Goal: Task Accomplishment & Management: Manage account settings

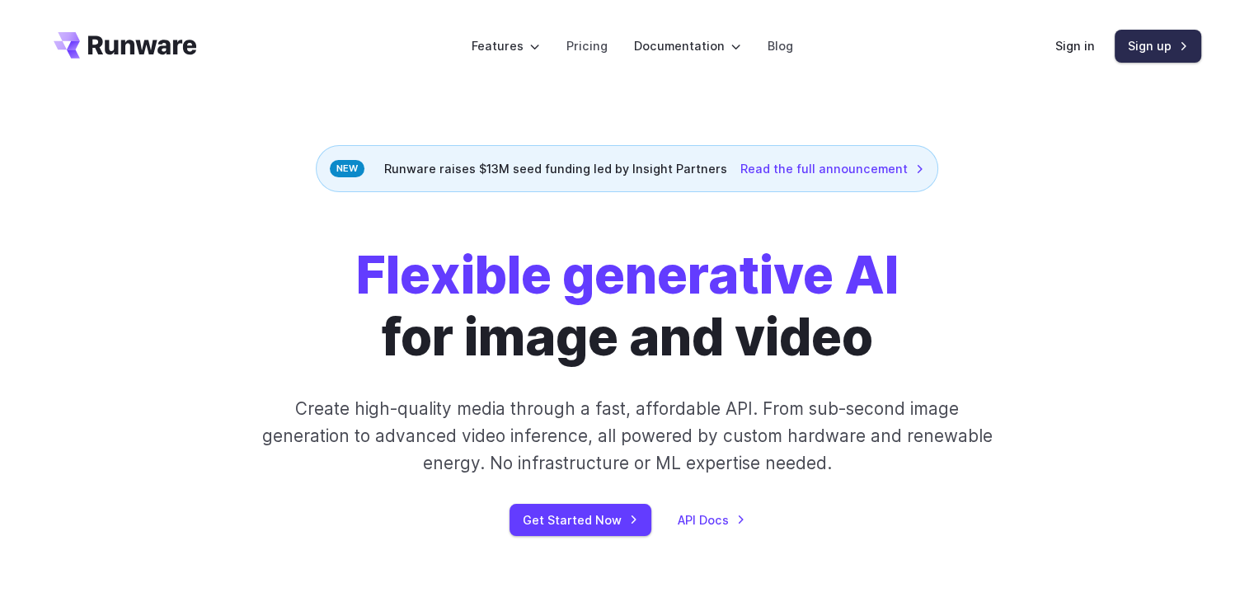
click at [1164, 42] on link "Sign up" at bounding box center [1157, 46] width 87 height 32
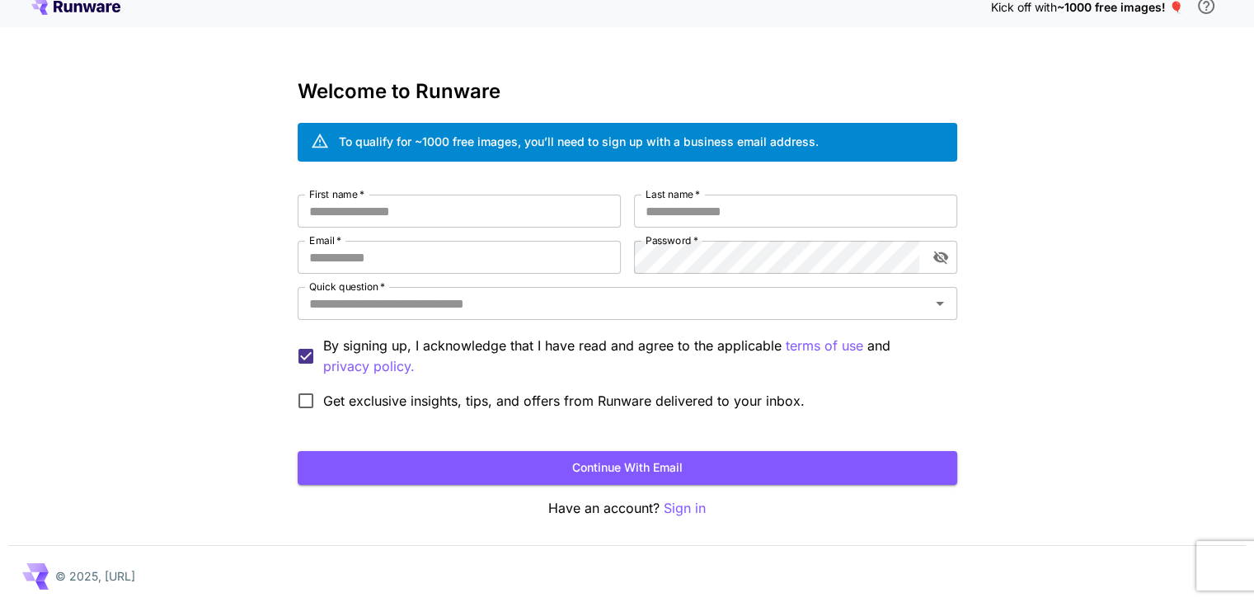
scroll to position [18, 0]
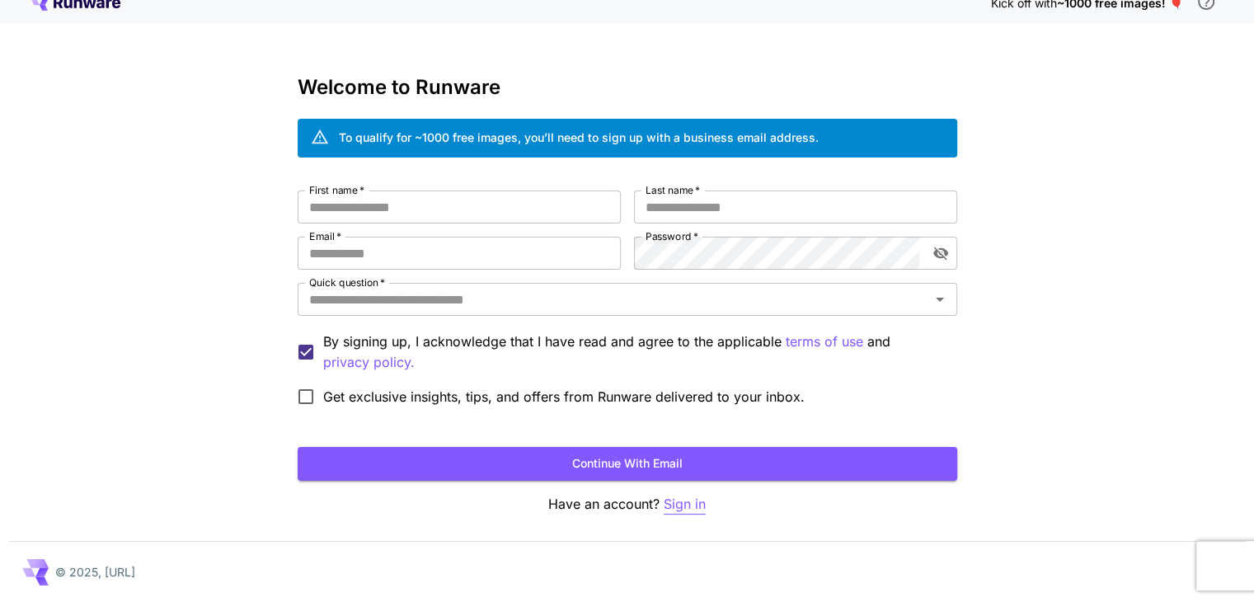
click at [686, 497] on p "Sign in" at bounding box center [684, 504] width 42 height 21
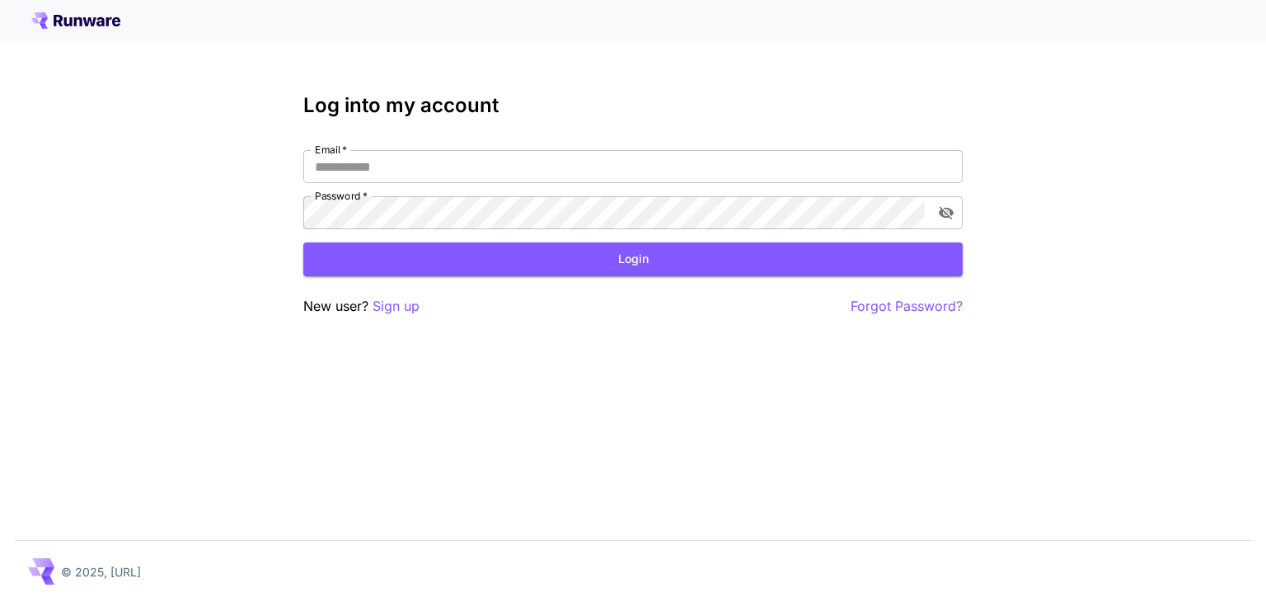
click at [91, 19] on icon at bounding box center [89, 21] width 13 height 9
click at [350, 170] on input "Email   *" at bounding box center [632, 166] width 659 height 33
click at [935, 307] on p "Forgot Password?" at bounding box center [907, 306] width 112 height 21
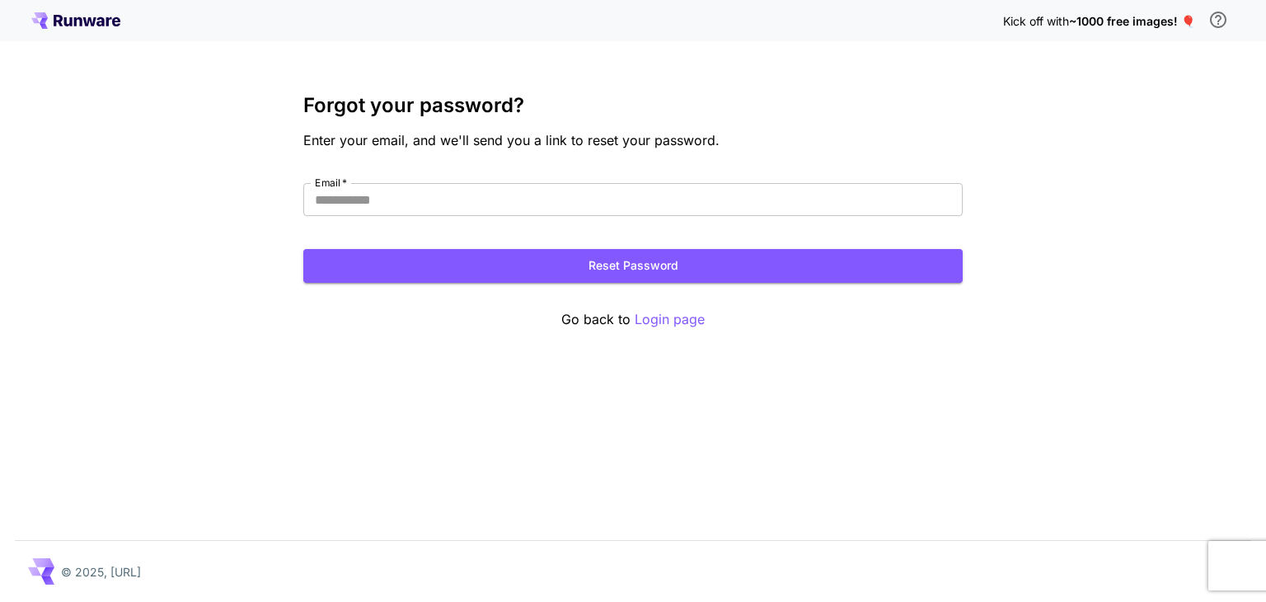
click at [1104, 21] on span "~1000 free images! 🎈" at bounding box center [1132, 21] width 126 height 14
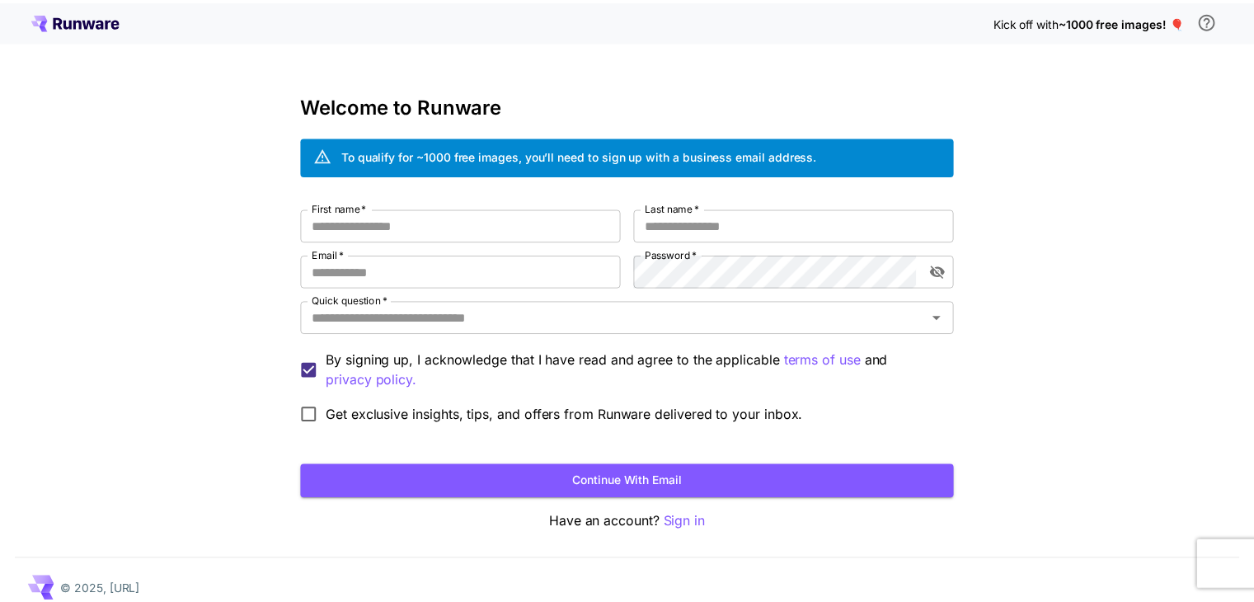
scroll to position [18, 0]
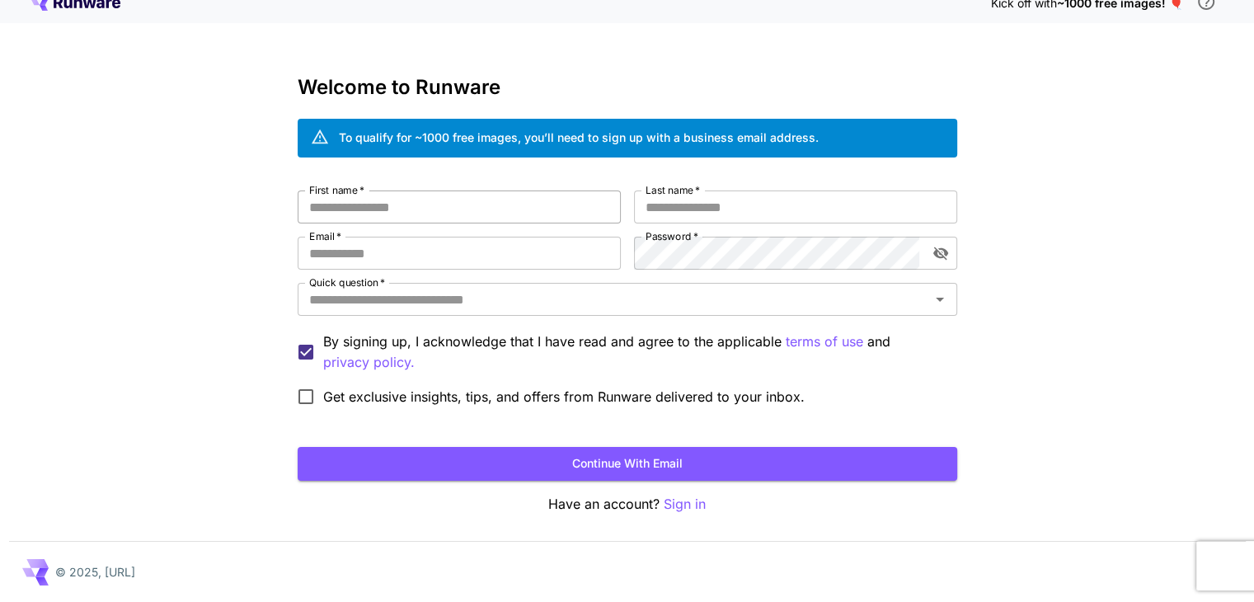
click at [373, 204] on input "First name   *" at bounding box center [459, 206] width 323 height 33
type input "*"
type input "****"
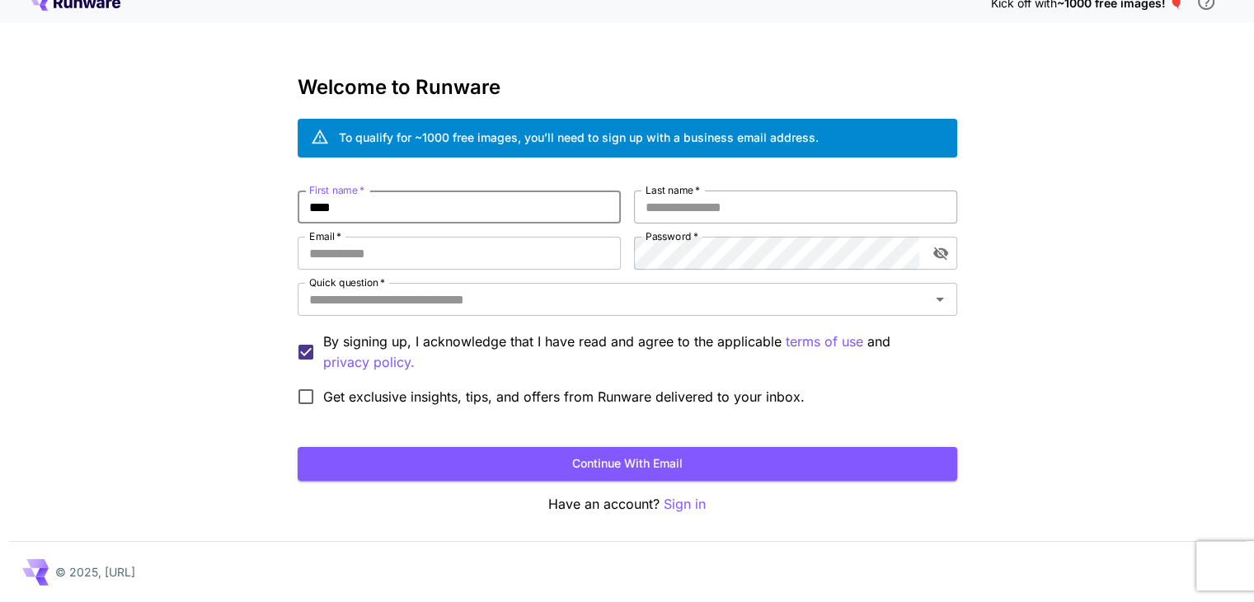
click at [882, 204] on input "Last name   *" at bounding box center [795, 206] width 323 height 33
type input "*******"
click at [463, 252] on input "Email   *" at bounding box center [459, 253] width 323 height 33
type input "**********"
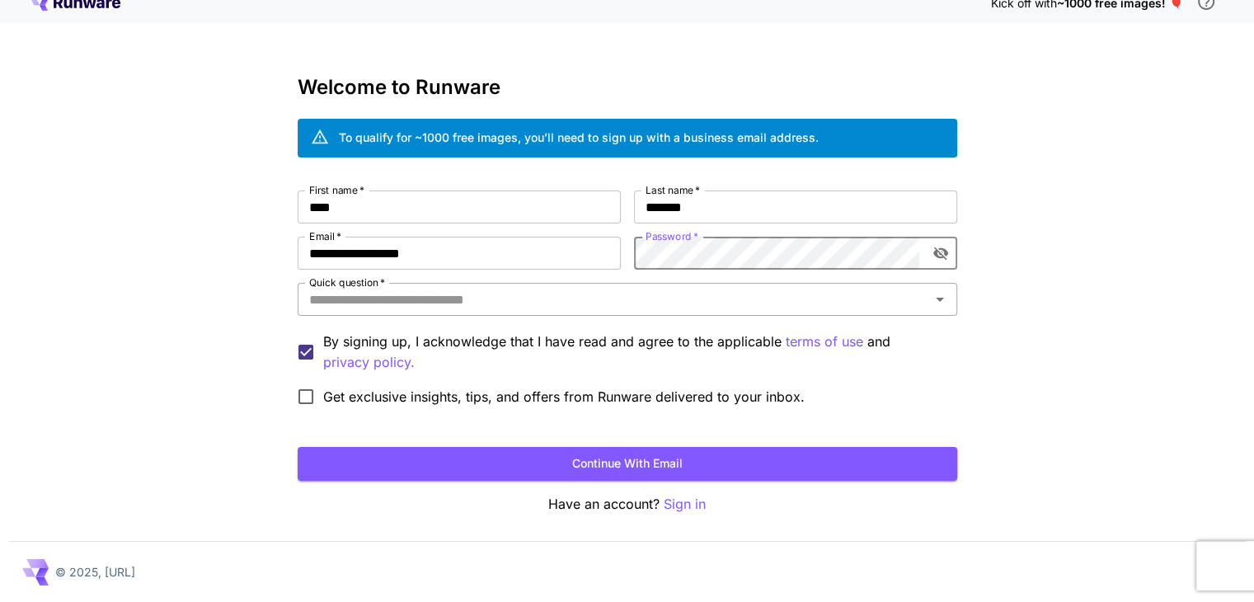
click at [565, 298] on input "Quick question   *" at bounding box center [613, 299] width 622 height 23
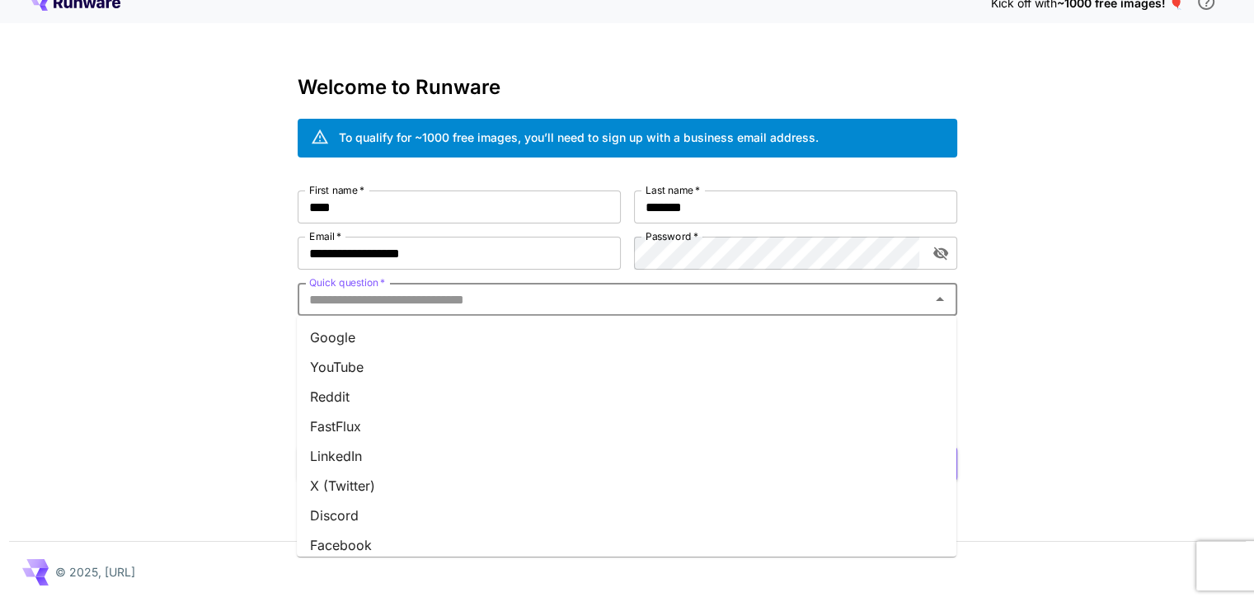
click at [377, 341] on li "Google" at bounding box center [626, 337] width 659 height 30
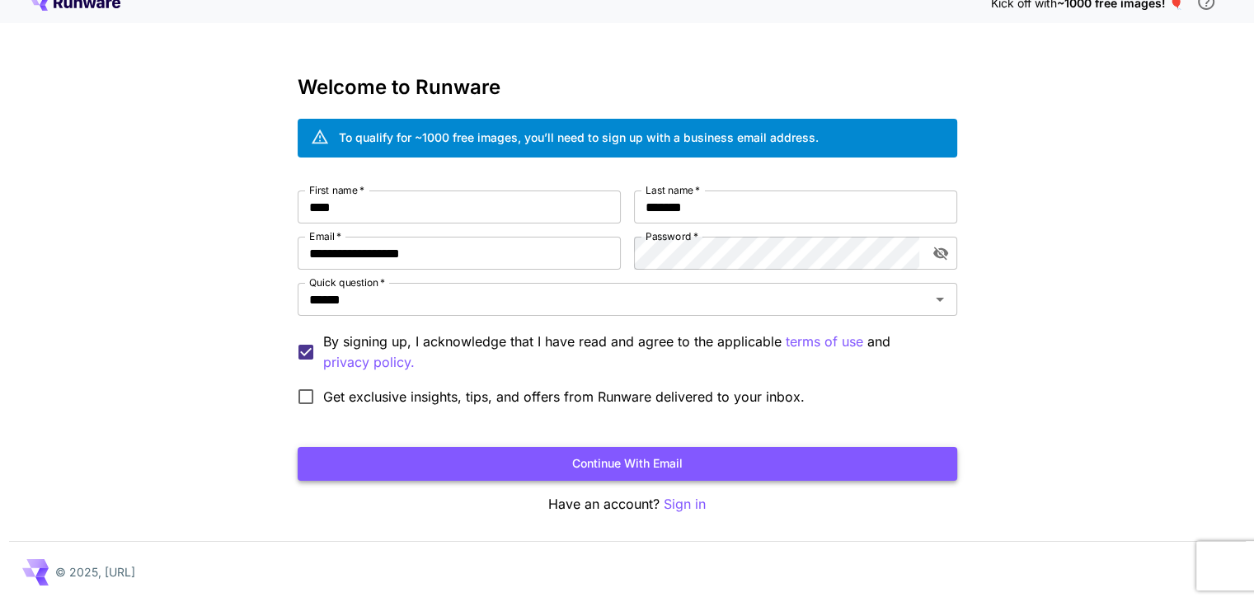
click at [605, 465] on button "Continue with email" at bounding box center [627, 464] width 659 height 34
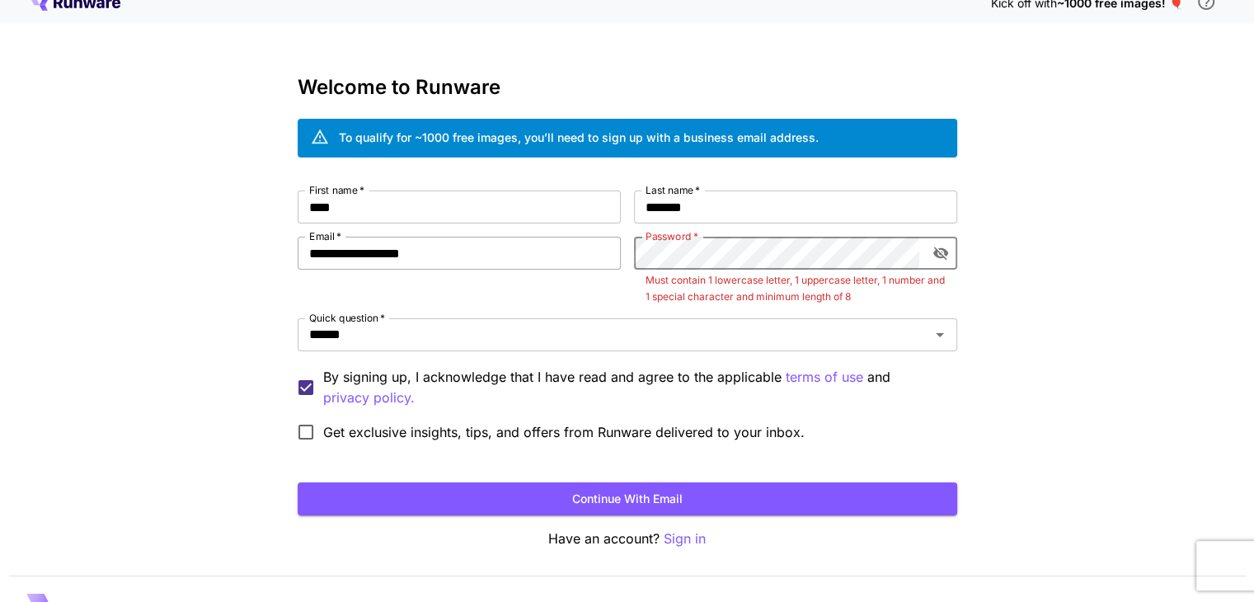
click at [517, 255] on div "**********" at bounding box center [627, 319] width 659 height 259
click at [945, 248] on icon "toggle password visibility" at bounding box center [940, 253] width 16 height 16
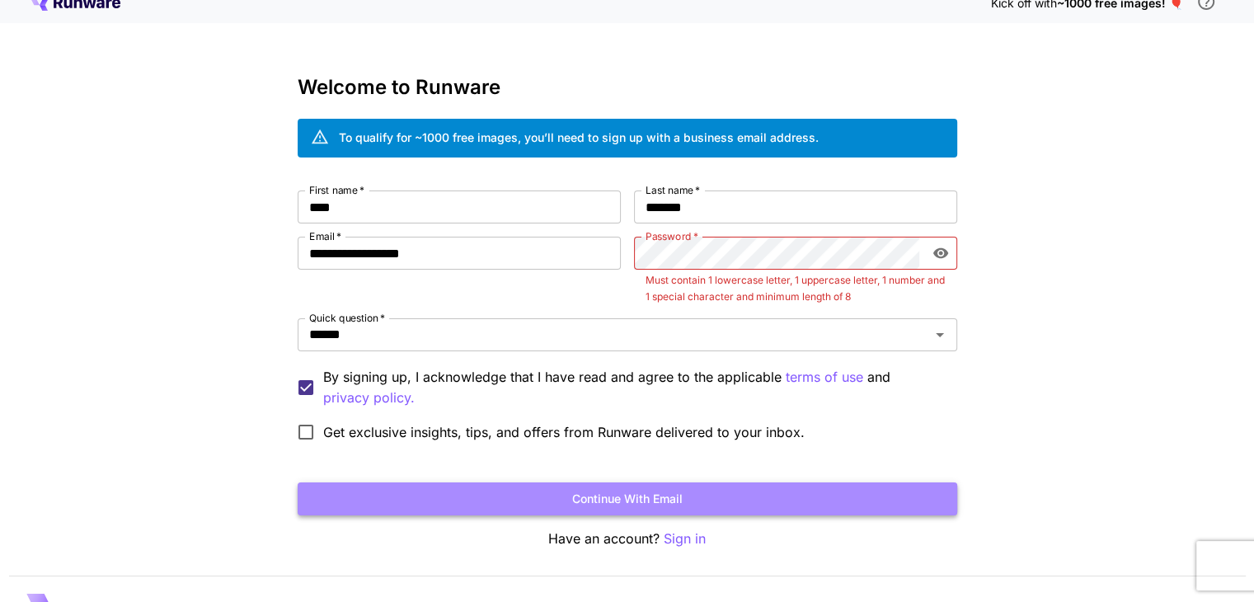
click at [659, 500] on button "Continue with email" at bounding box center [627, 499] width 659 height 34
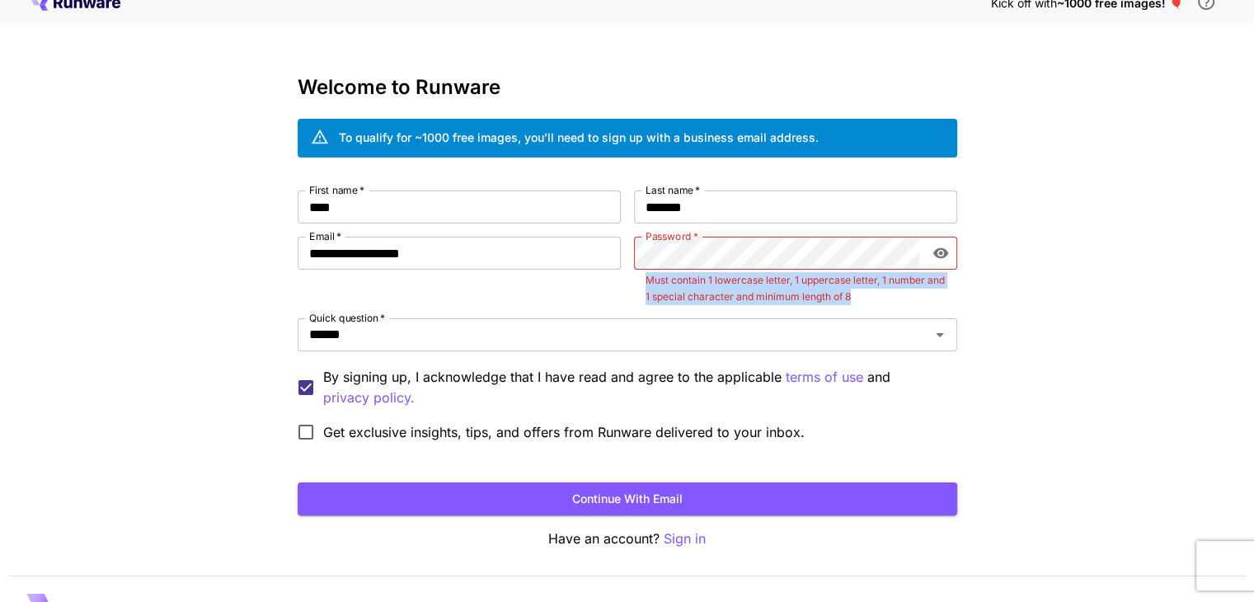
drag, startPoint x: 646, startPoint y: 277, endPoint x: 940, endPoint y: 307, distance: 295.0
click at [940, 307] on div "**********" at bounding box center [627, 319] width 659 height 259
copy p "Must contain 1 lowercase letter, 1 uppercase letter, 1 number and 1 special cha…"
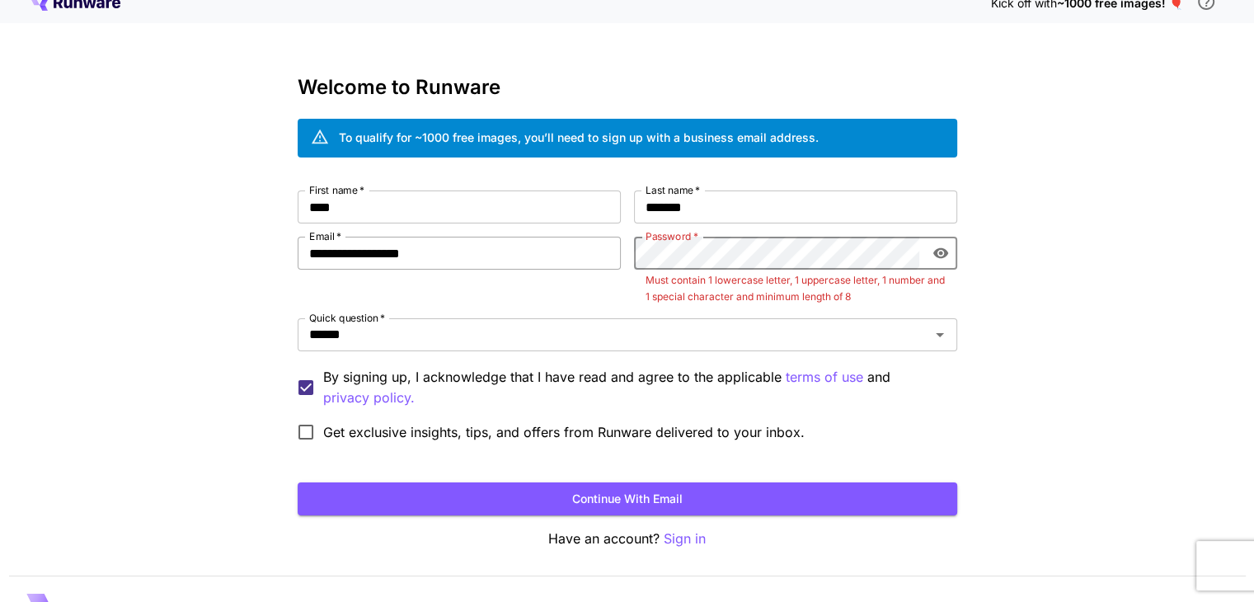
click at [422, 249] on div "**********" at bounding box center [627, 319] width 659 height 259
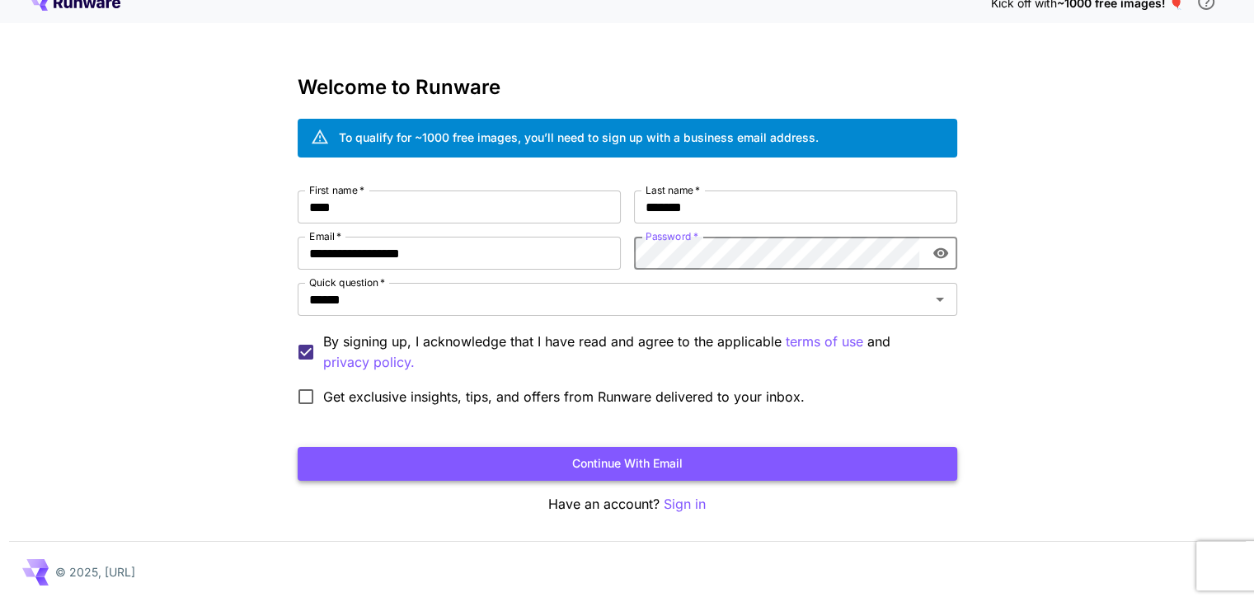
click at [649, 472] on button "Continue with email" at bounding box center [627, 464] width 659 height 34
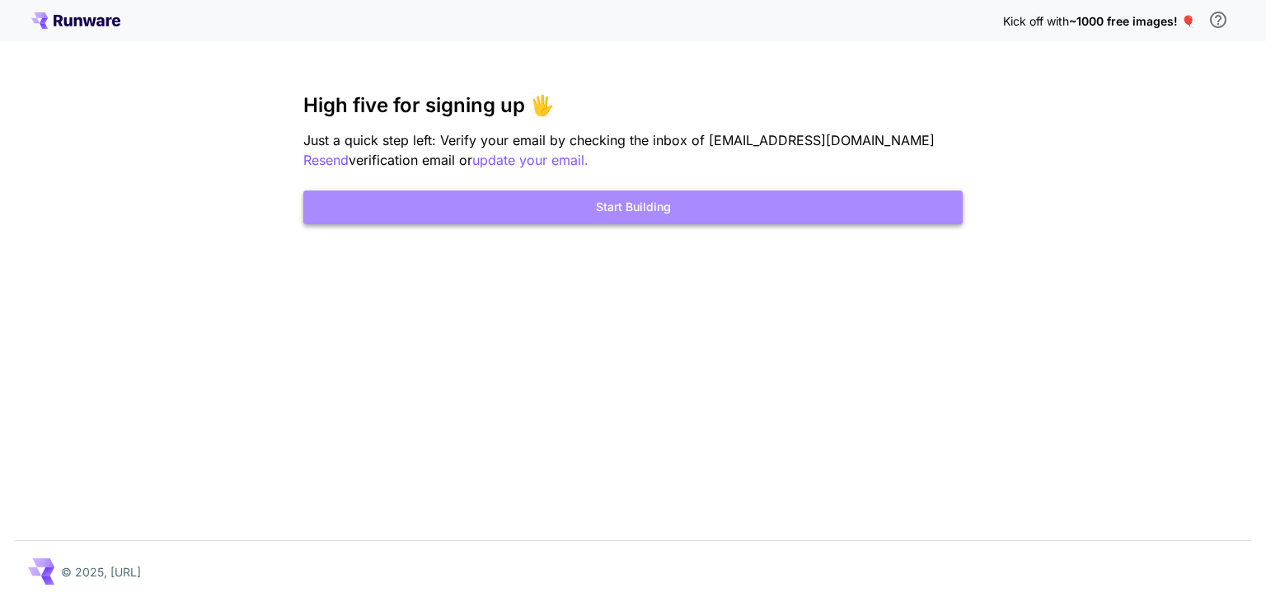
click at [644, 212] on button "Start Building" at bounding box center [632, 207] width 659 height 34
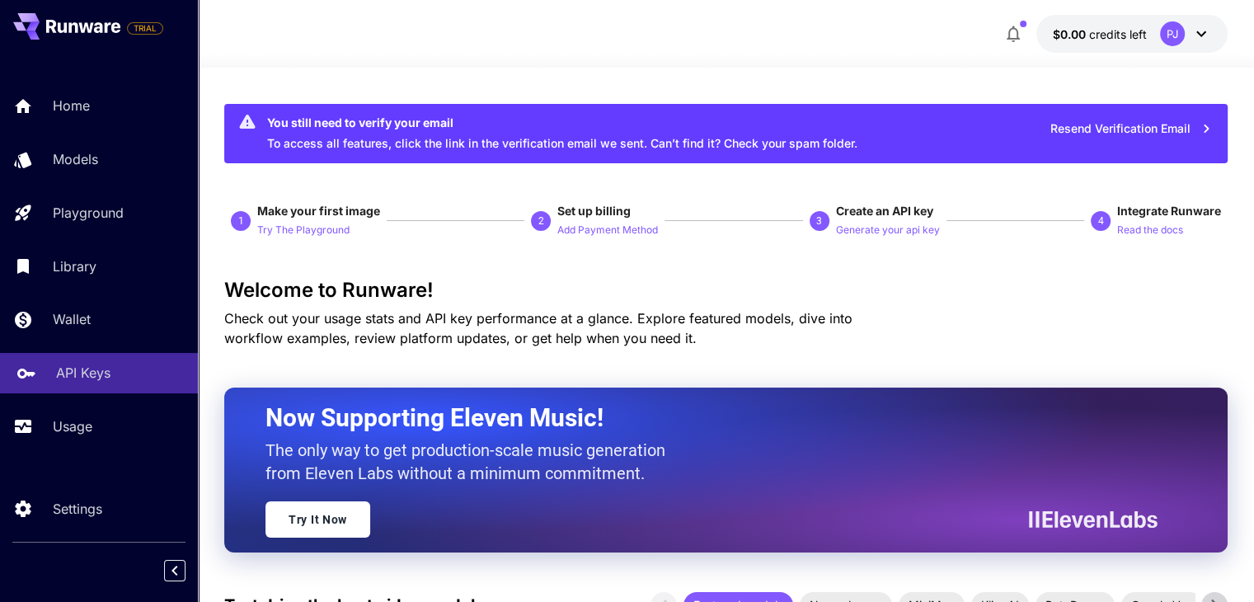
click at [73, 387] on link "API Keys" at bounding box center [99, 373] width 198 height 40
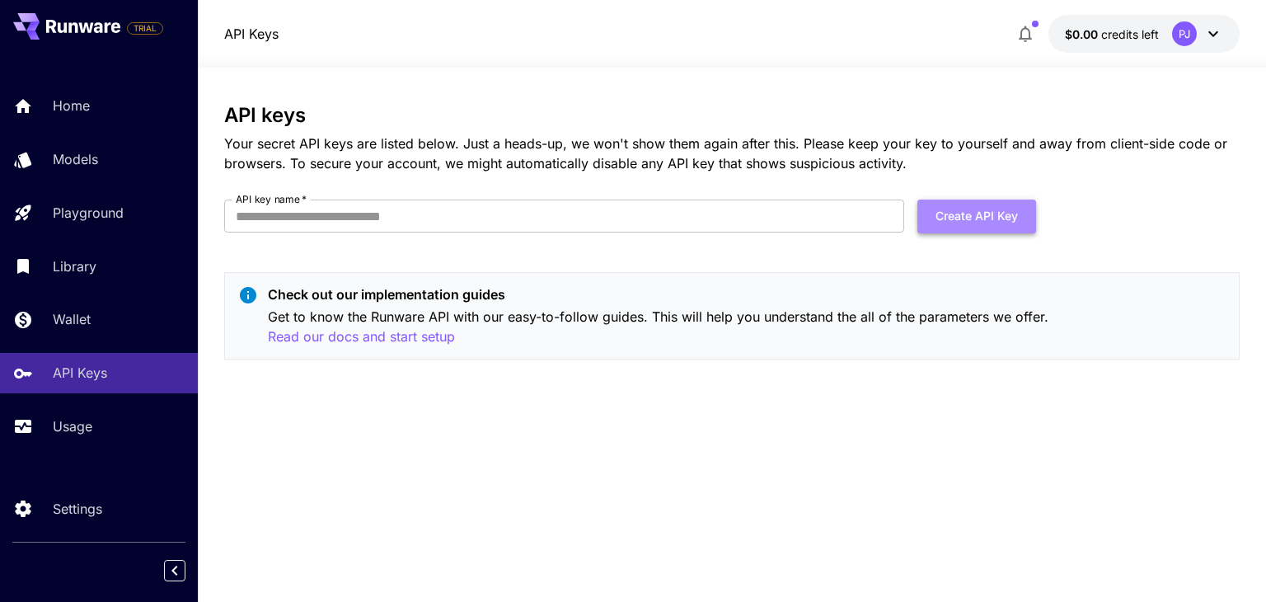
click at [1002, 221] on button "Create API Key" at bounding box center [976, 216] width 119 height 34
click at [938, 216] on button "Create API Key" at bounding box center [976, 216] width 119 height 34
click at [555, 541] on div "API keys Your secret API keys are listed below. Just a heads-up, we won't show …" at bounding box center [731, 335] width 1015 height 462
click at [274, 221] on input "API key name   *" at bounding box center [564, 215] width 680 height 33
type input "*"
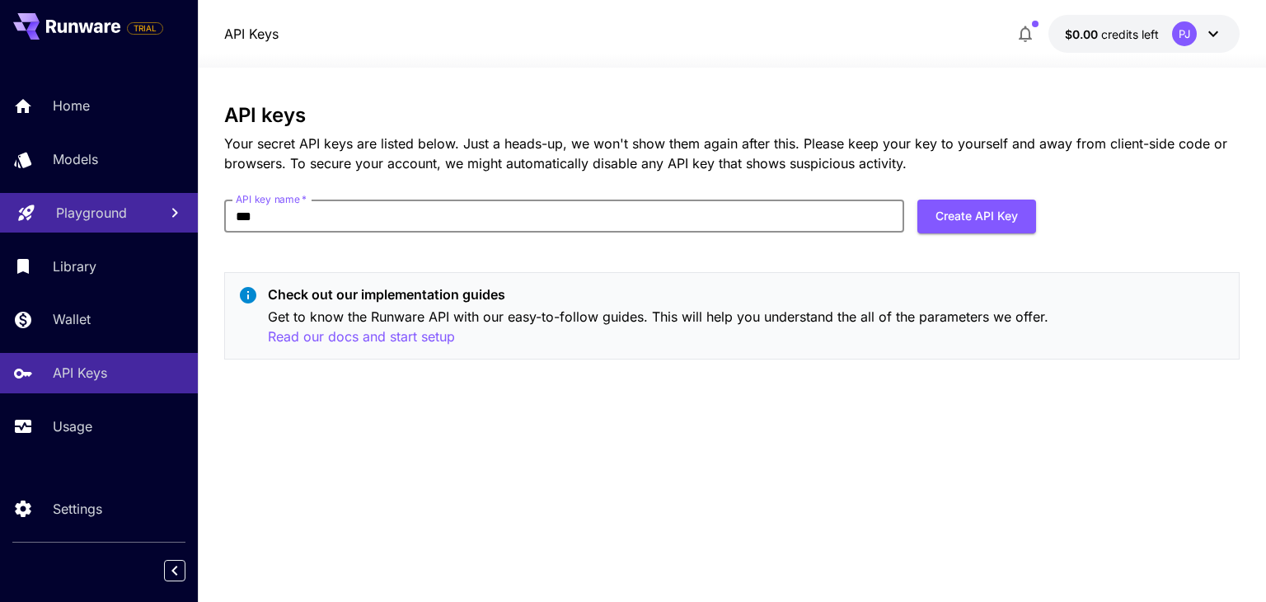
drag, startPoint x: 324, startPoint y: 225, endPoint x: 54, endPoint y: 218, distance: 269.6
click at [79, 225] on div "TRIAL Home Models Playground Library Wallet API Keys Usage Settings API Keys $0…" at bounding box center [633, 301] width 1266 height 602
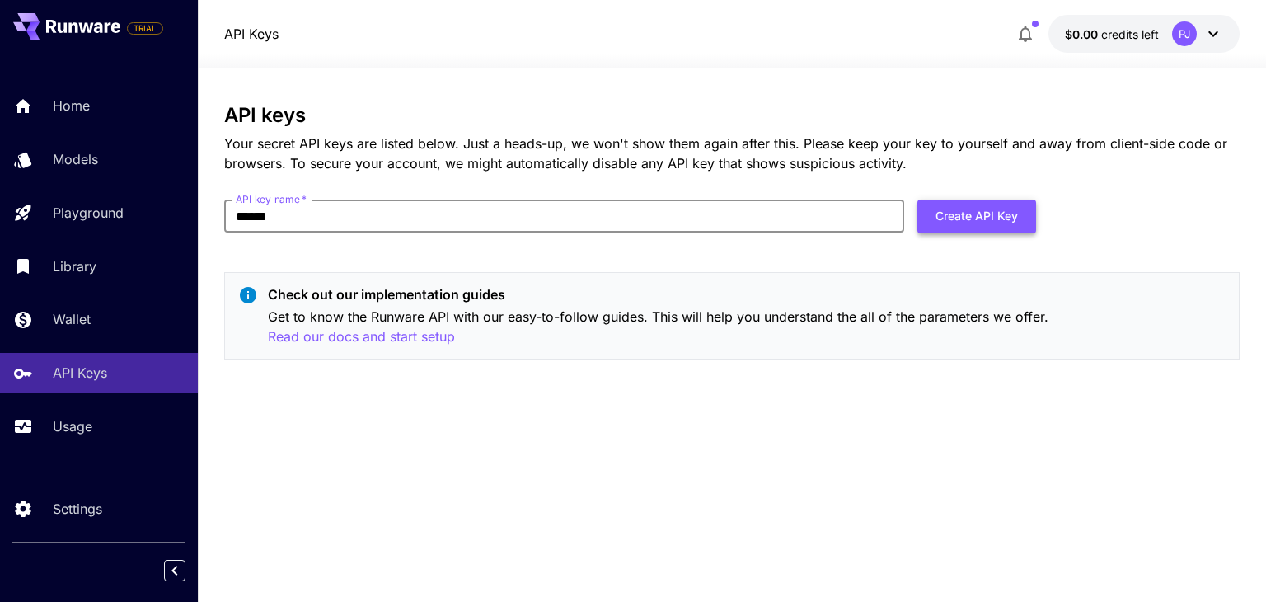
type input "******"
click at [970, 216] on button "Create API Key" at bounding box center [976, 216] width 119 height 34
click at [73, 16] on button at bounding box center [66, 26] width 107 height 26
click at [105, 35] on button at bounding box center [66, 26] width 107 height 26
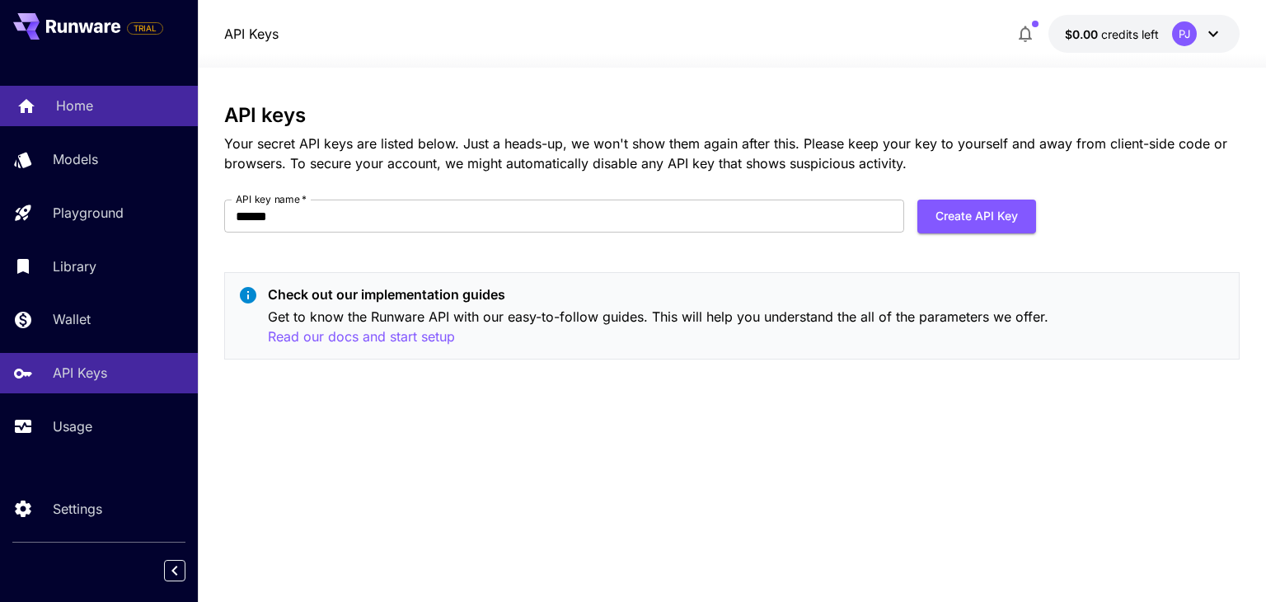
click at [87, 108] on p "Home" at bounding box center [74, 106] width 37 height 20
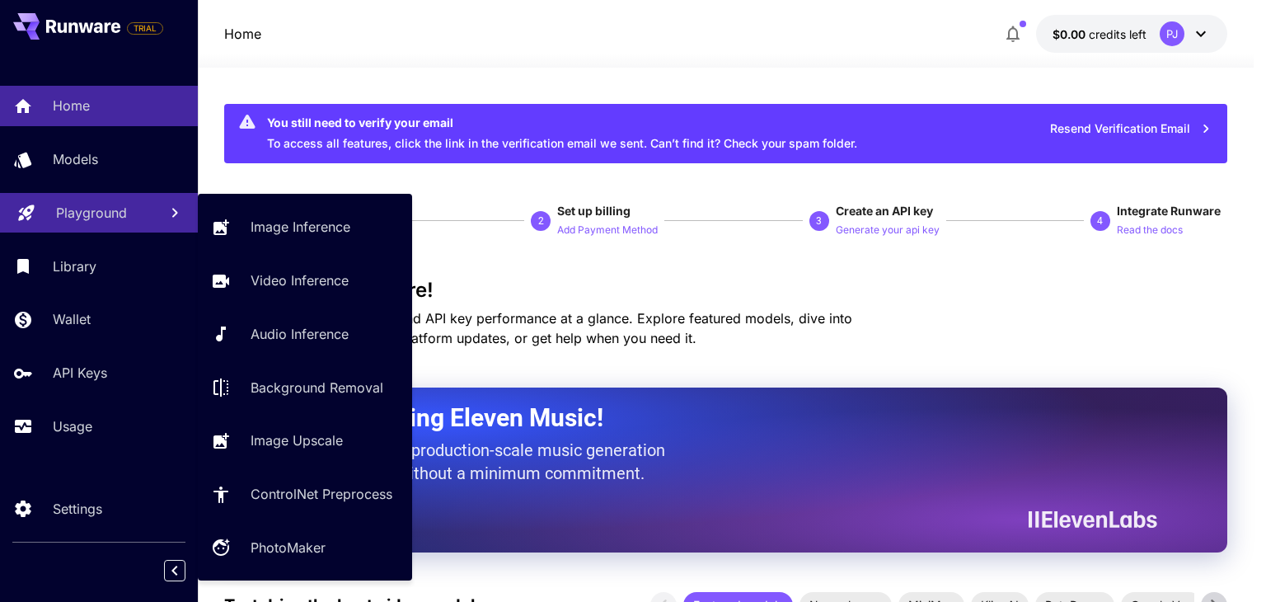
click at [90, 205] on p "Playground" at bounding box center [91, 213] width 71 height 20
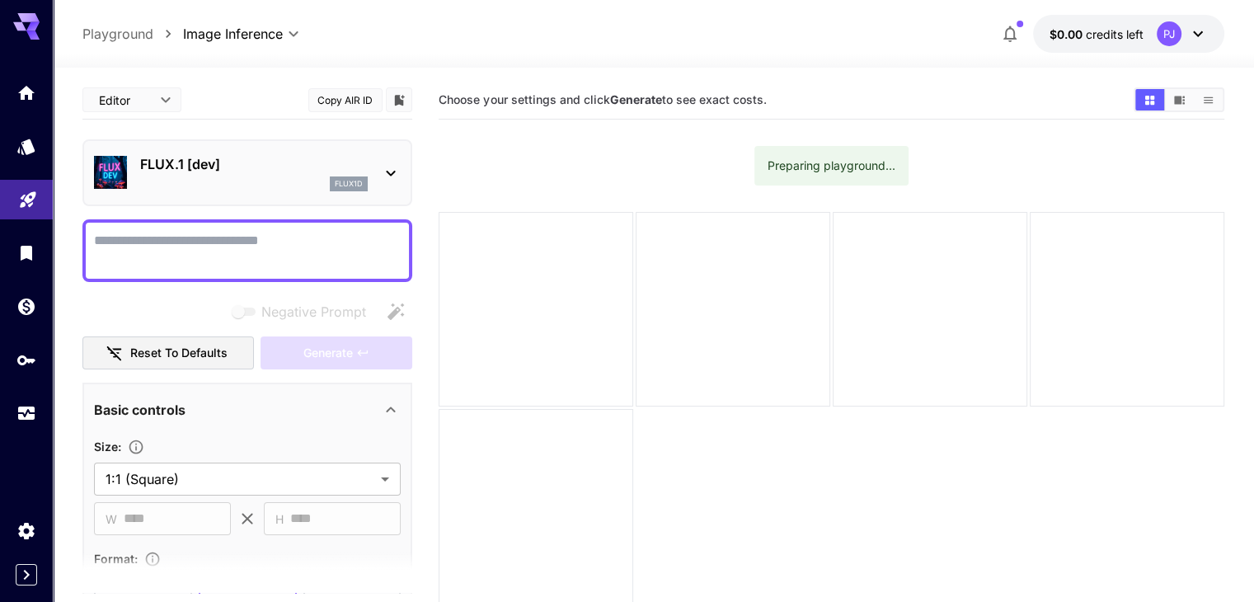
click at [260, 176] on div "flux1d" at bounding box center [253, 183] width 227 height 15
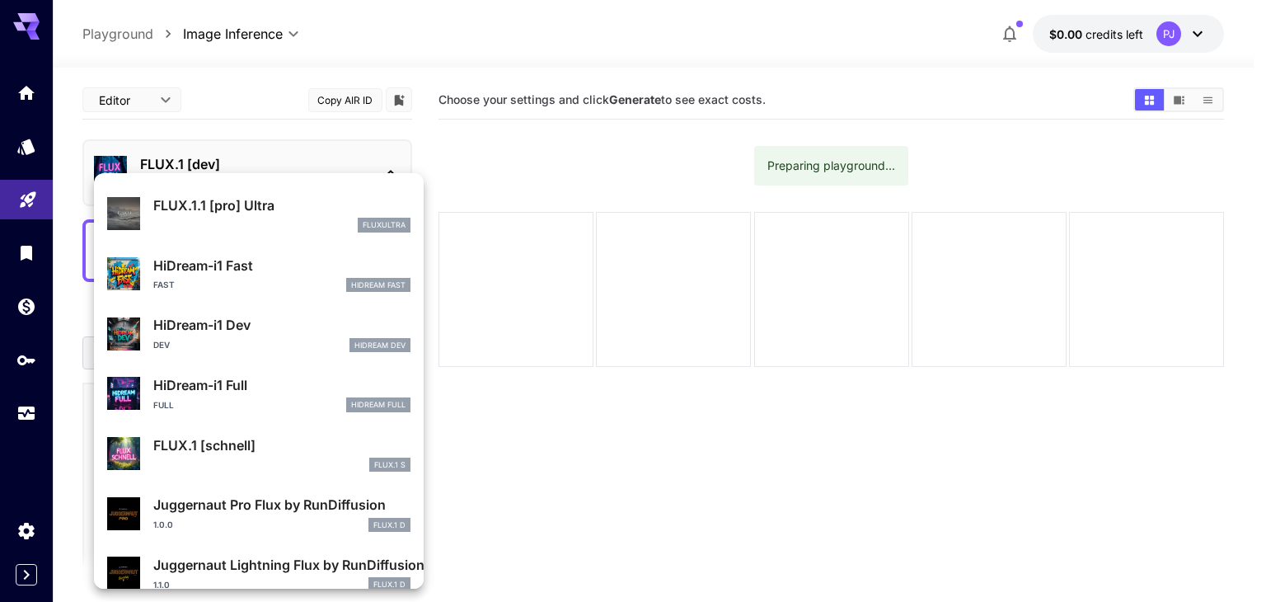
scroll to position [1332, 0]
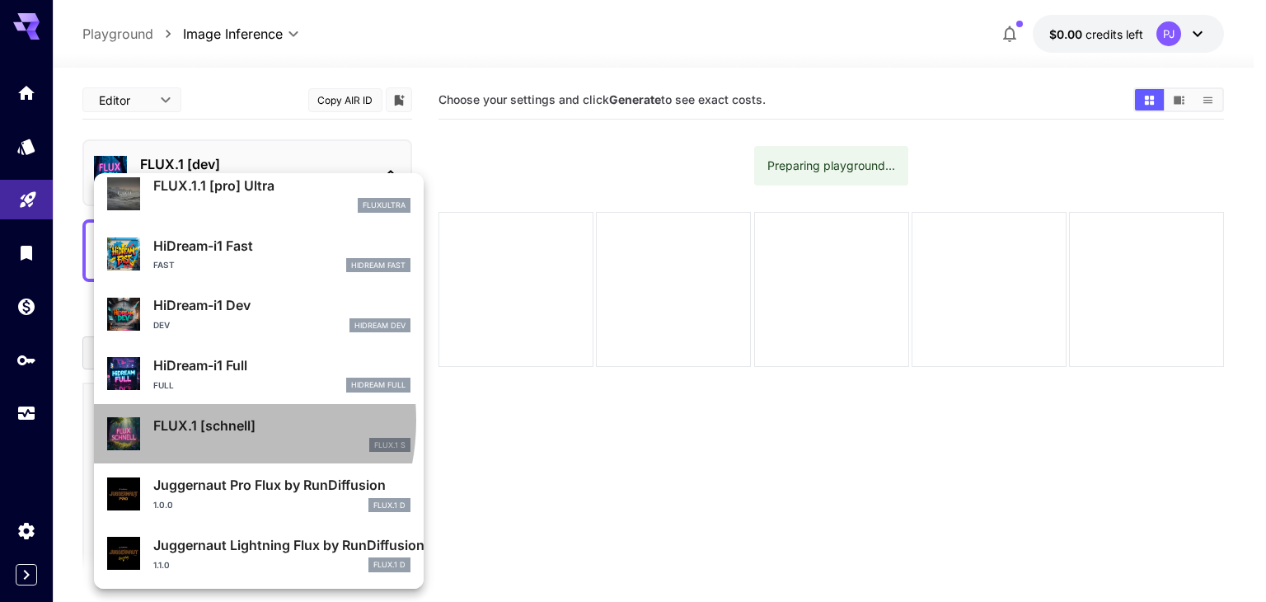
click at [185, 419] on p "FLUX.1 [schnell]" at bounding box center [281, 425] width 257 height 20
type input "*"
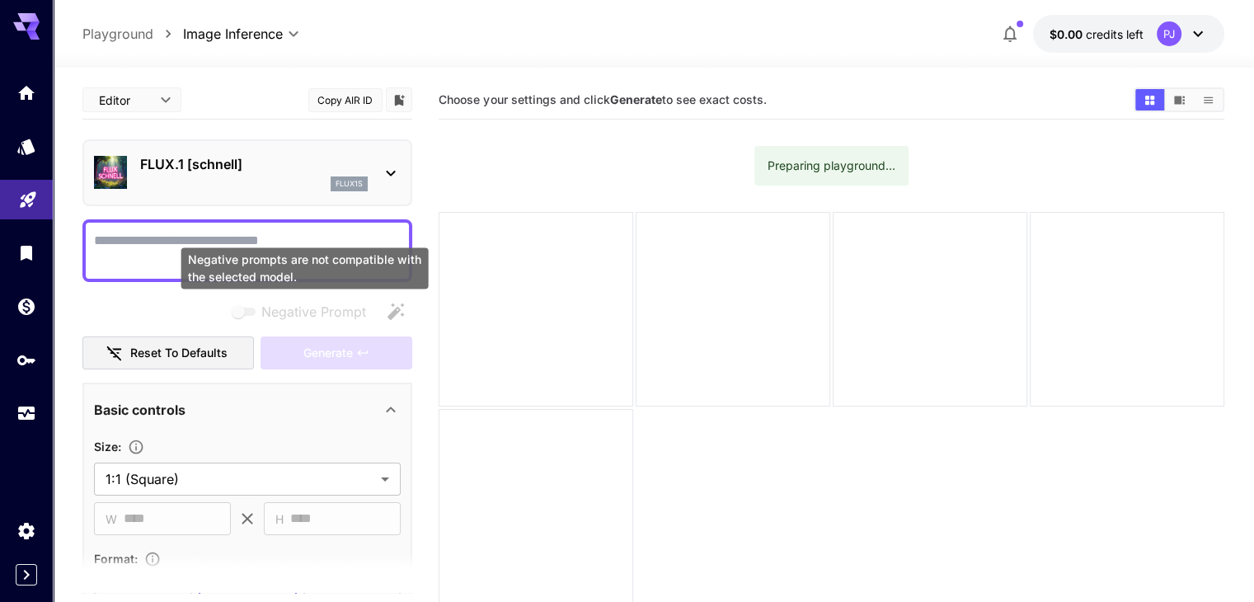
click at [265, 233] on textarea "Negative Prompt" at bounding box center [247, 251] width 307 height 40
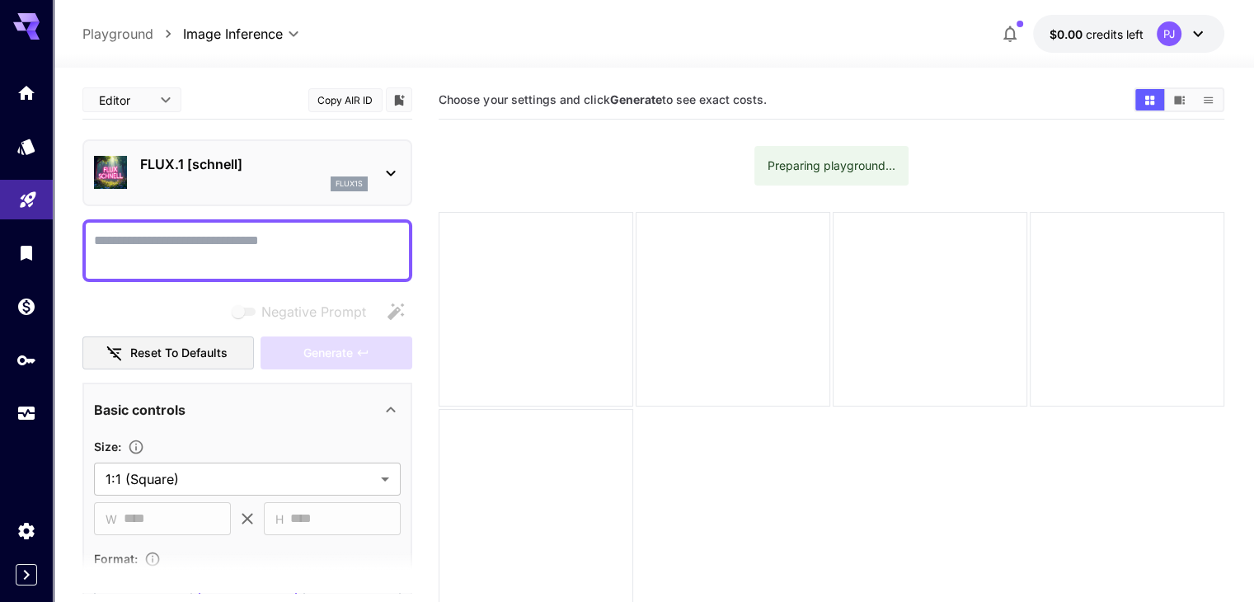
paste textarea "**********"
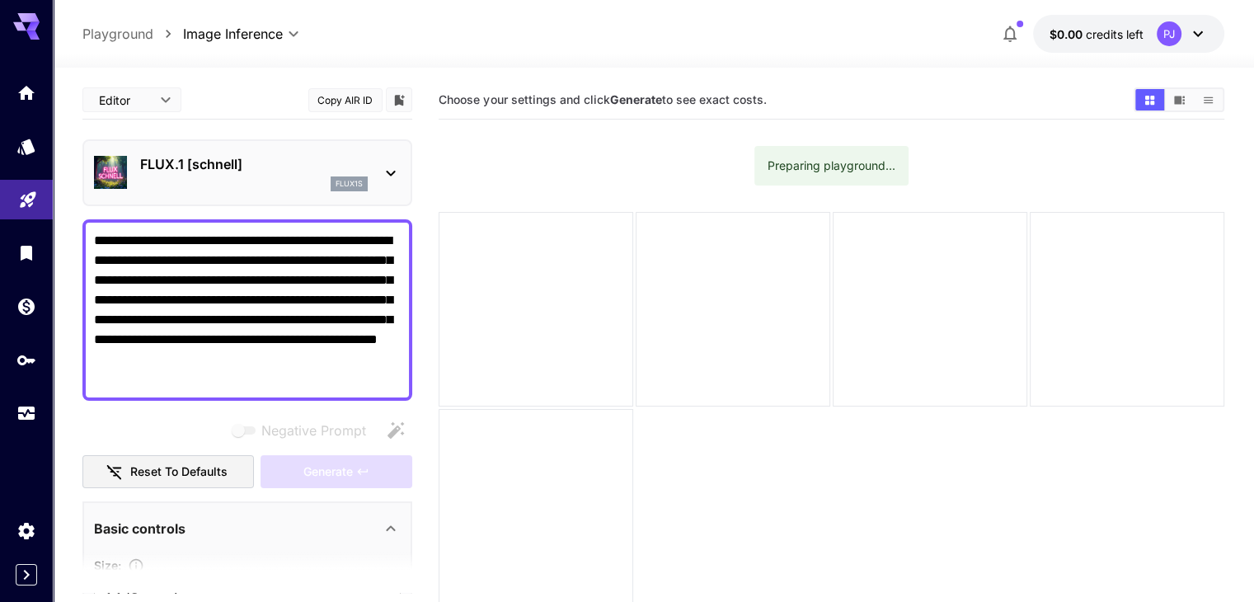
type textarea "**********"
click at [1151, 39] on button "$0.00 credits left PJ" at bounding box center [1128, 34] width 191 height 38
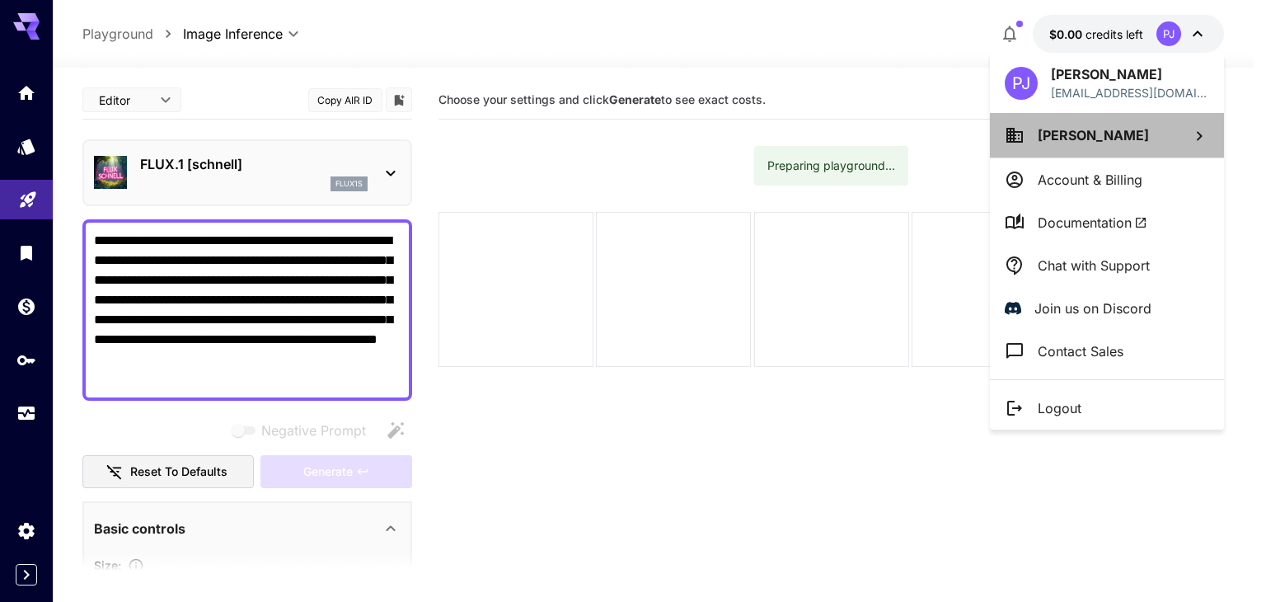
click at [1104, 146] on li "Park Jin Soo" at bounding box center [1107, 135] width 234 height 45
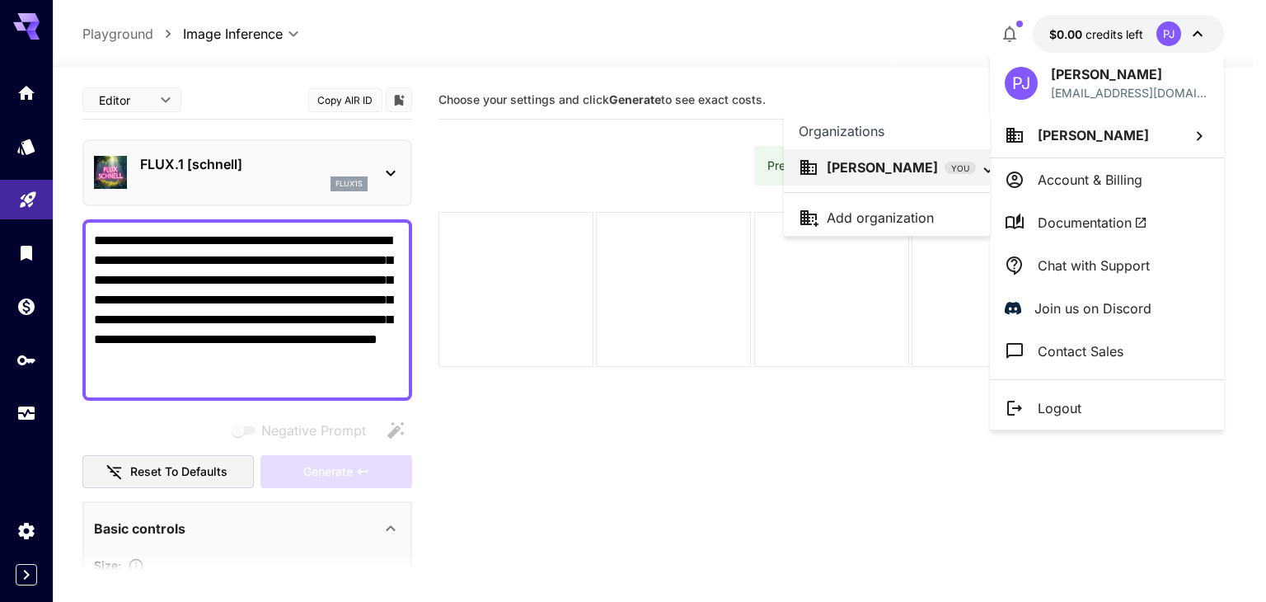
click at [452, 49] on div at bounding box center [633, 301] width 1266 height 602
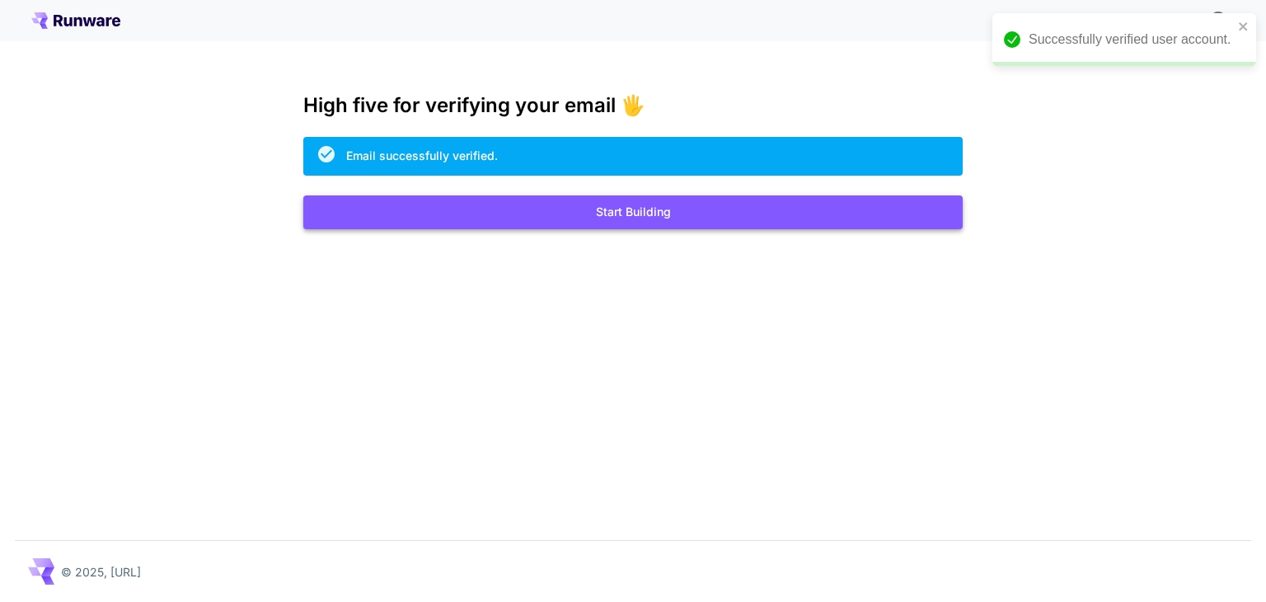
click at [636, 220] on button "Start Building" at bounding box center [632, 212] width 659 height 34
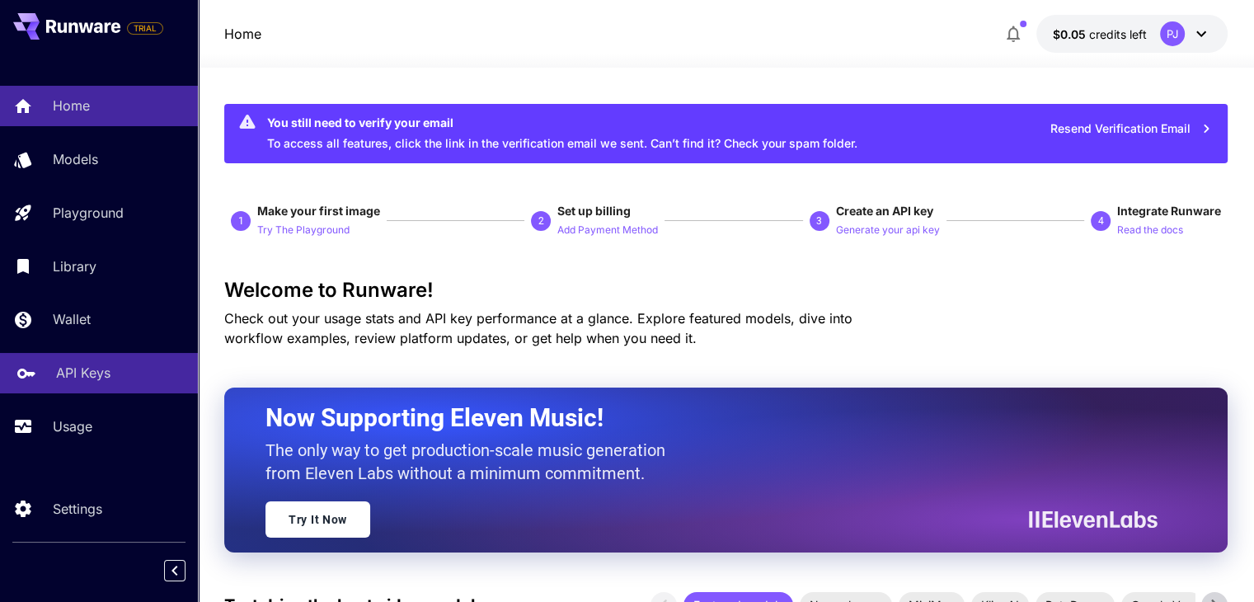
click at [66, 382] on p "API Keys" at bounding box center [83, 373] width 54 height 20
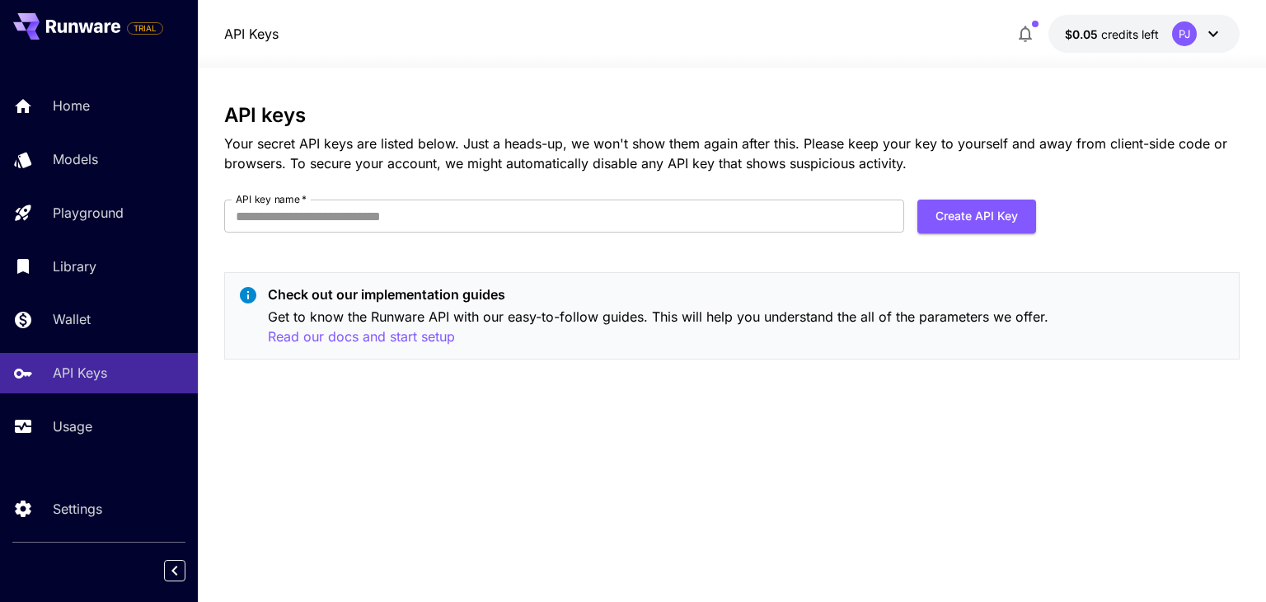
click at [1207, 40] on icon at bounding box center [1213, 34] width 20 height 20
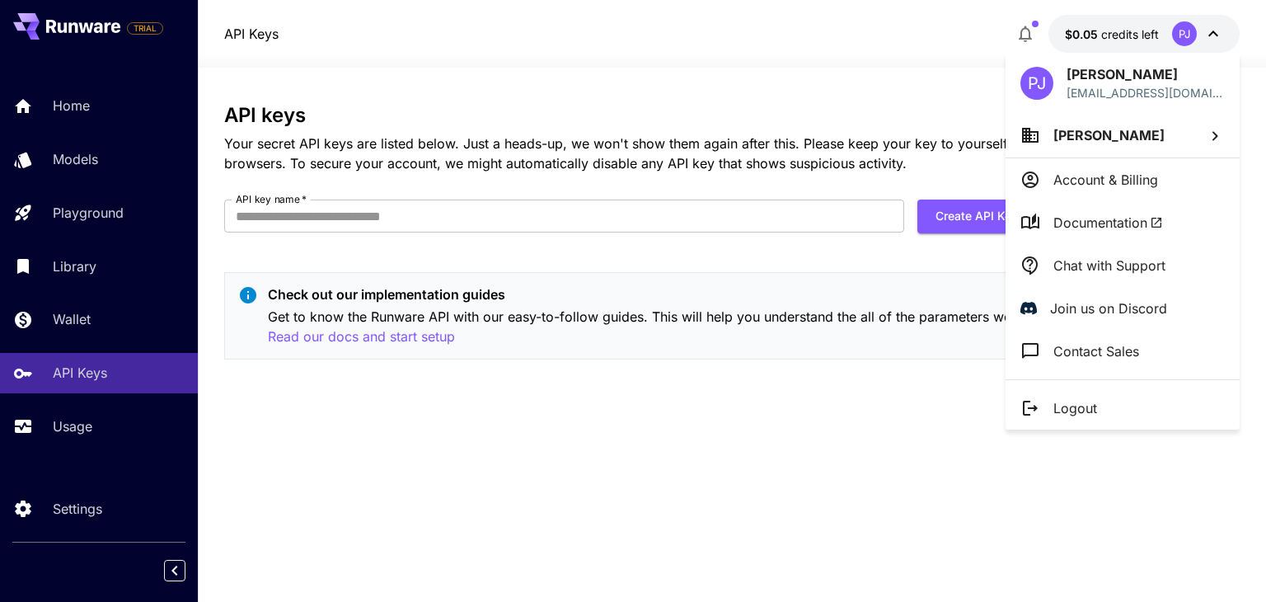
click at [69, 509] on div at bounding box center [633, 301] width 1266 height 602
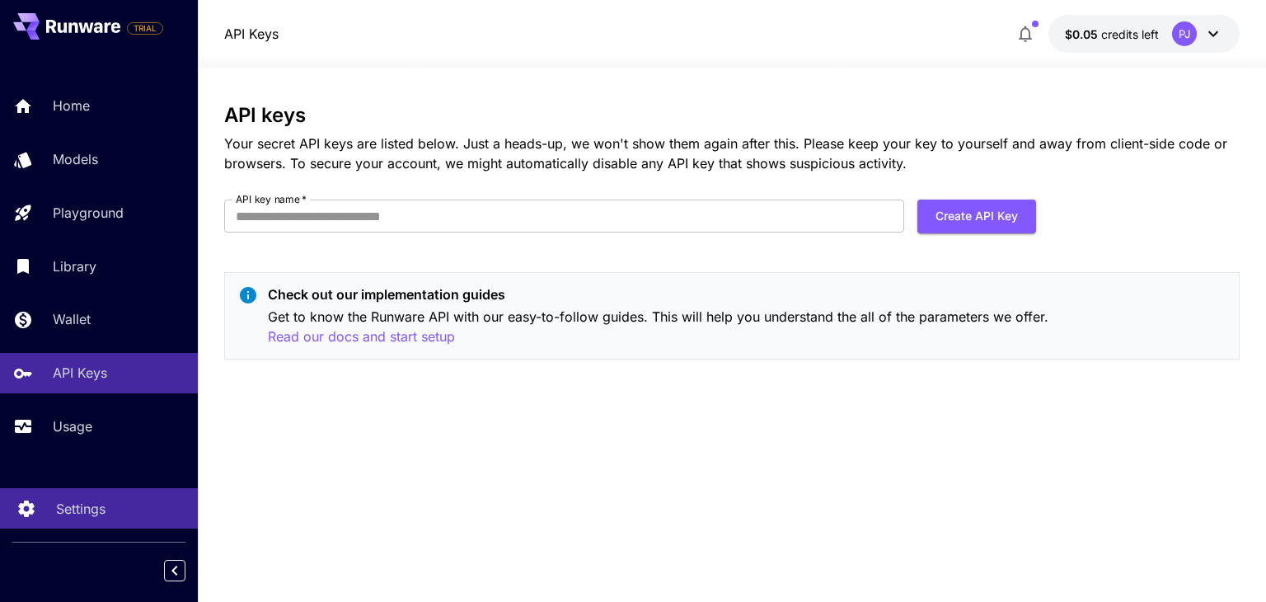
click at [68, 509] on p "Settings" at bounding box center [80, 509] width 49 height 20
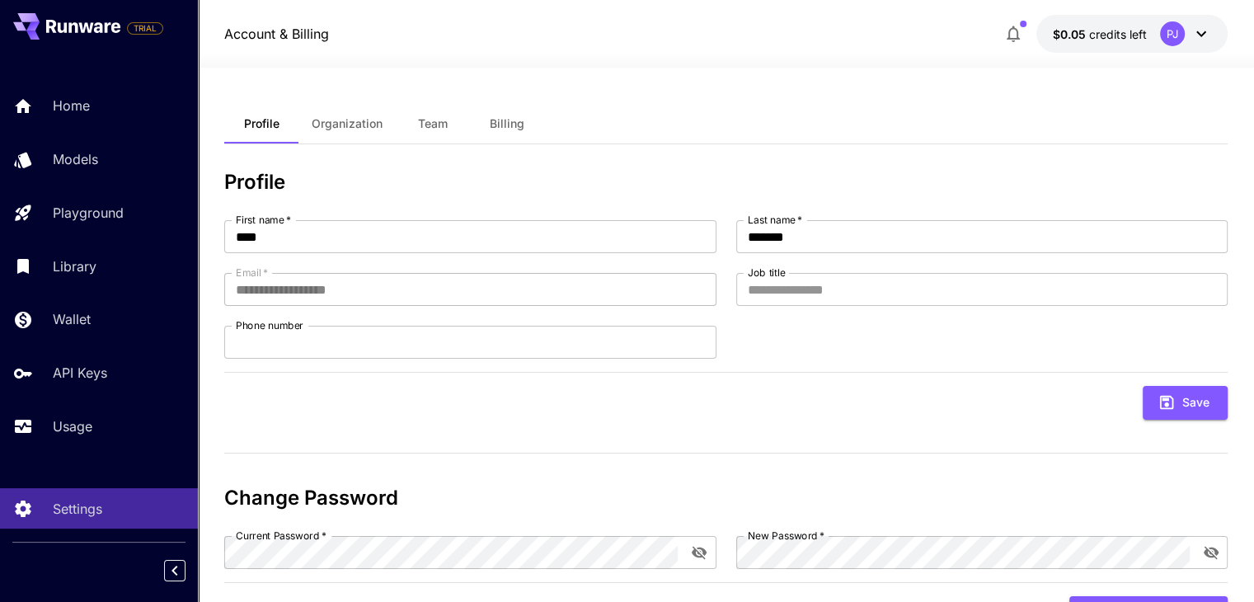
click at [501, 123] on span "Billing" at bounding box center [507, 123] width 35 height 15
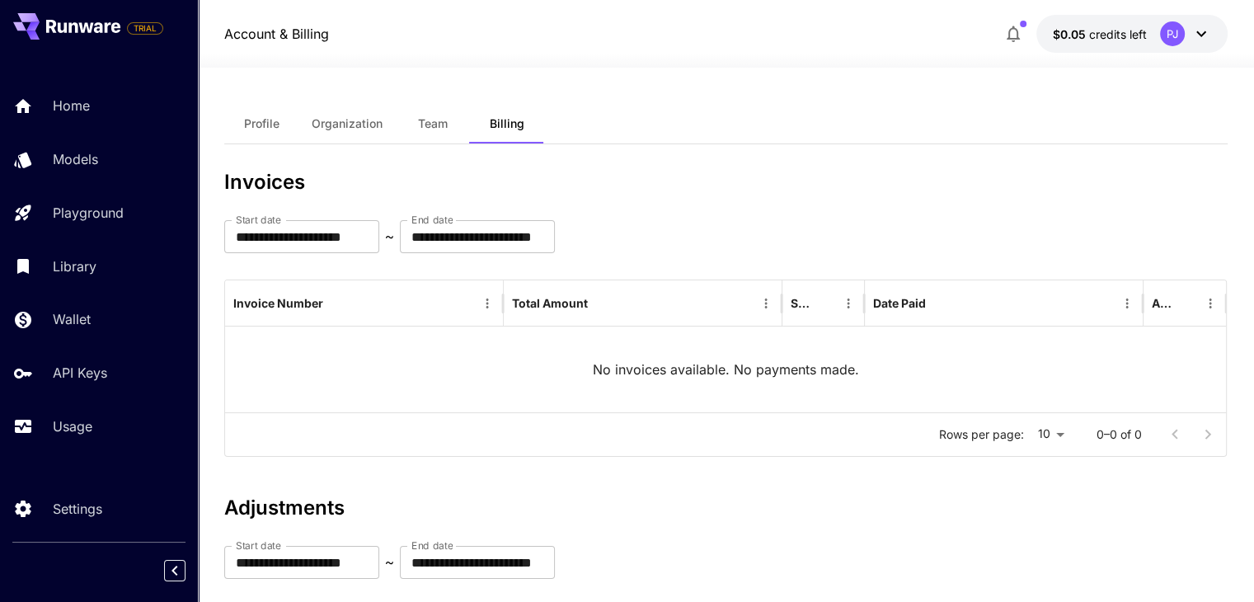
click at [245, 130] on span "Profile" at bounding box center [261, 123] width 35 height 15
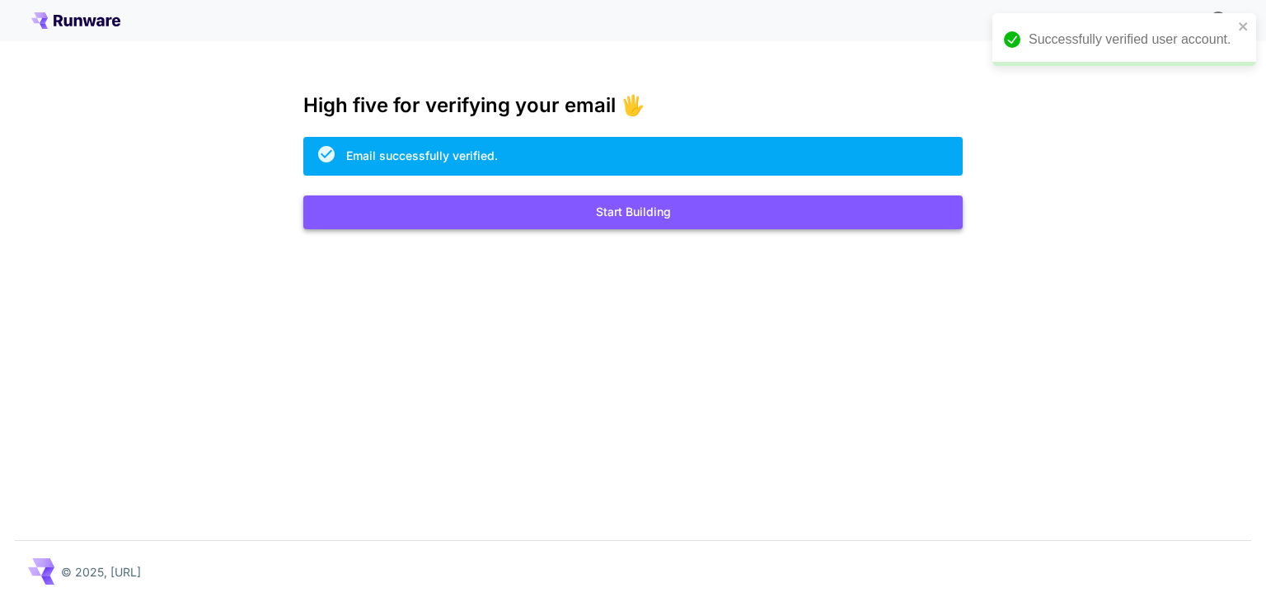
click at [673, 212] on button "Start Building" at bounding box center [632, 212] width 659 height 34
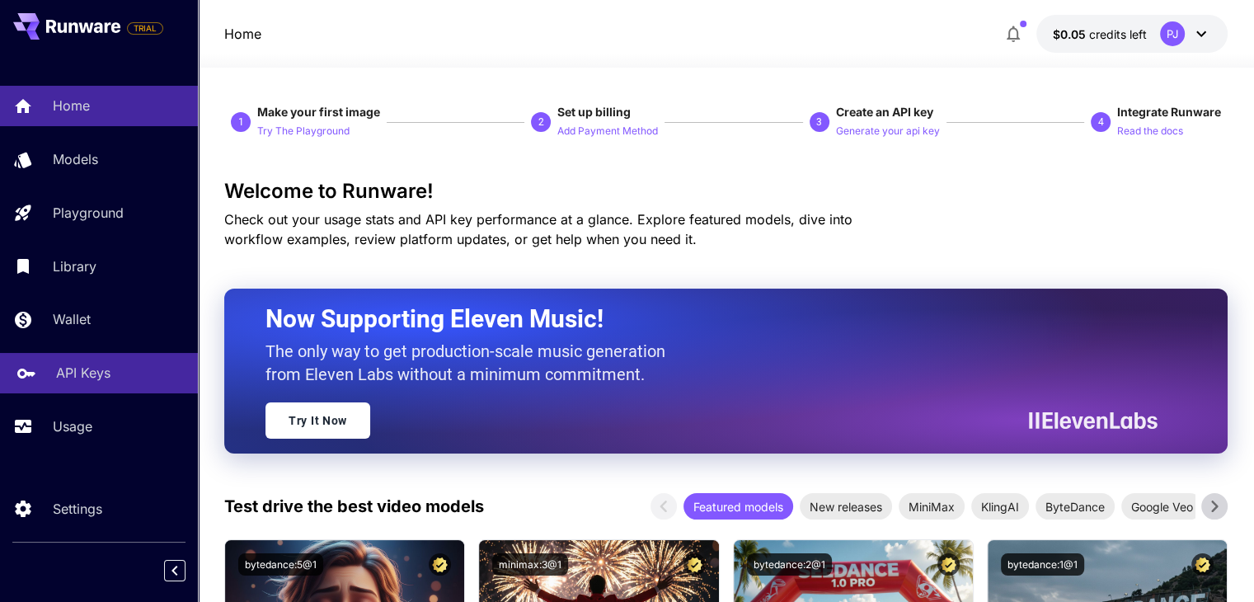
click at [59, 370] on p "API Keys" at bounding box center [83, 373] width 54 height 20
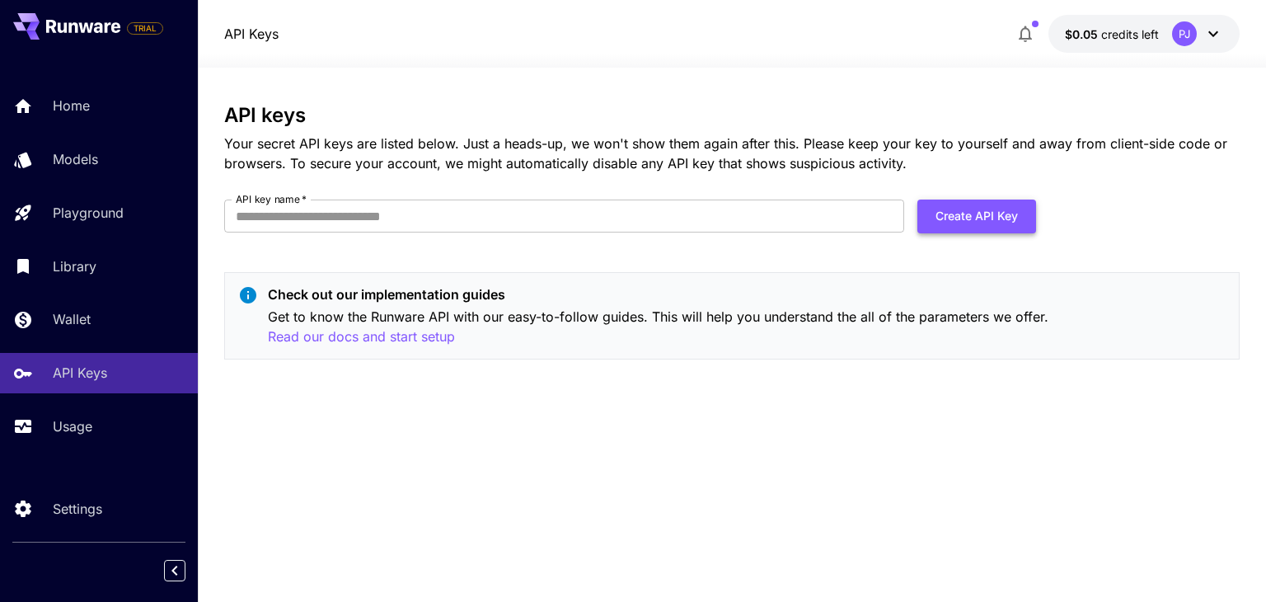
click at [958, 214] on button "Create API Key" at bounding box center [976, 216] width 119 height 34
click at [71, 518] on link "Settings" at bounding box center [99, 508] width 198 height 40
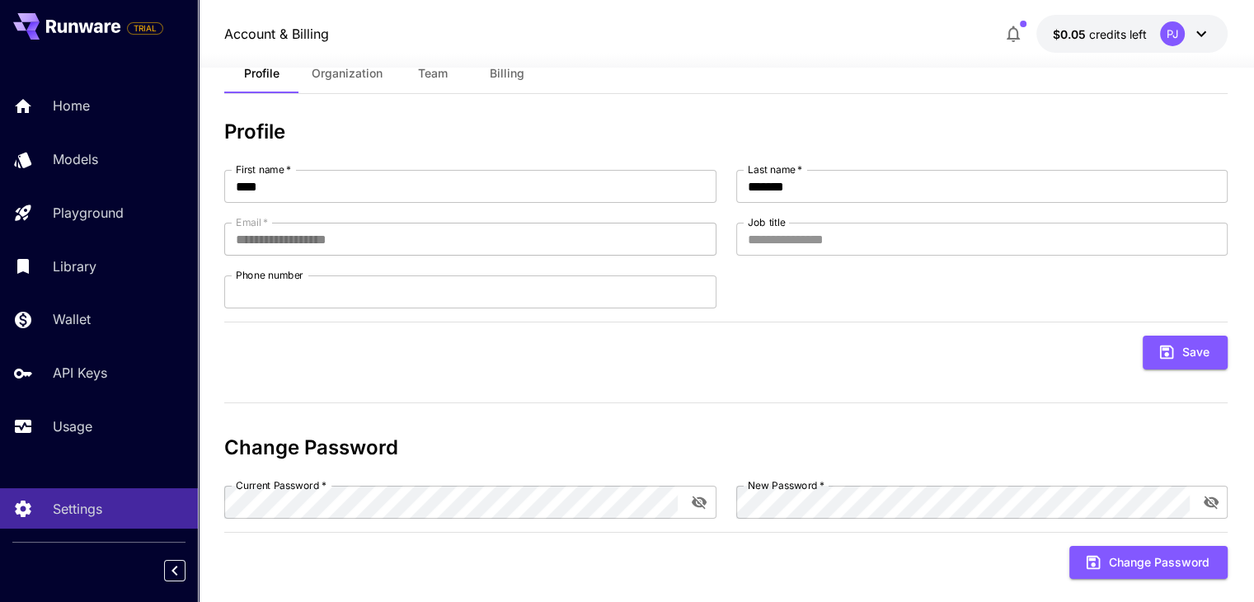
scroll to position [76, 0]
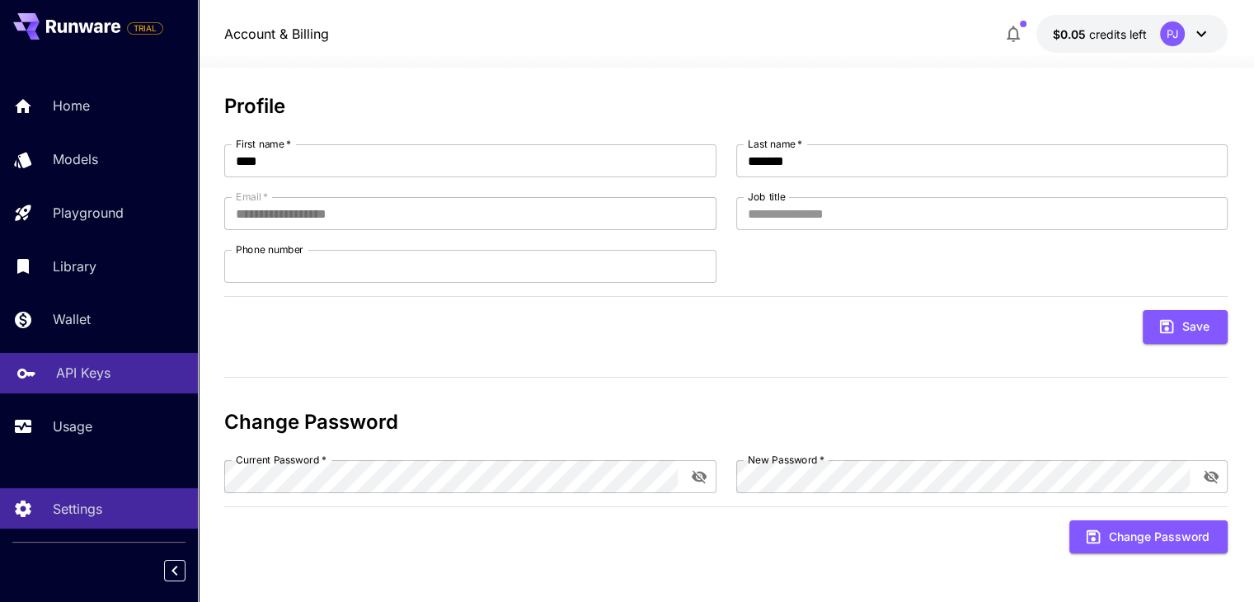
click at [69, 373] on p "API Keys" at bounding box center [83, 373] width 54 height 20
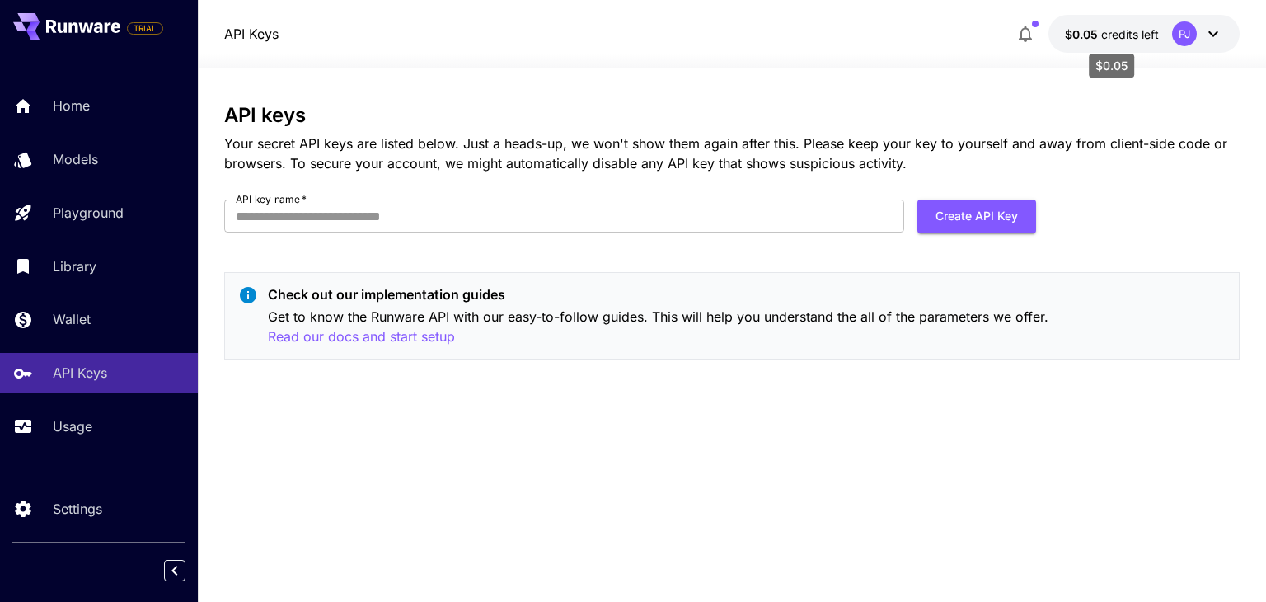
click at [1141, 35] on span "credits left" at bounding box center [1130, 34] width 58 height 14
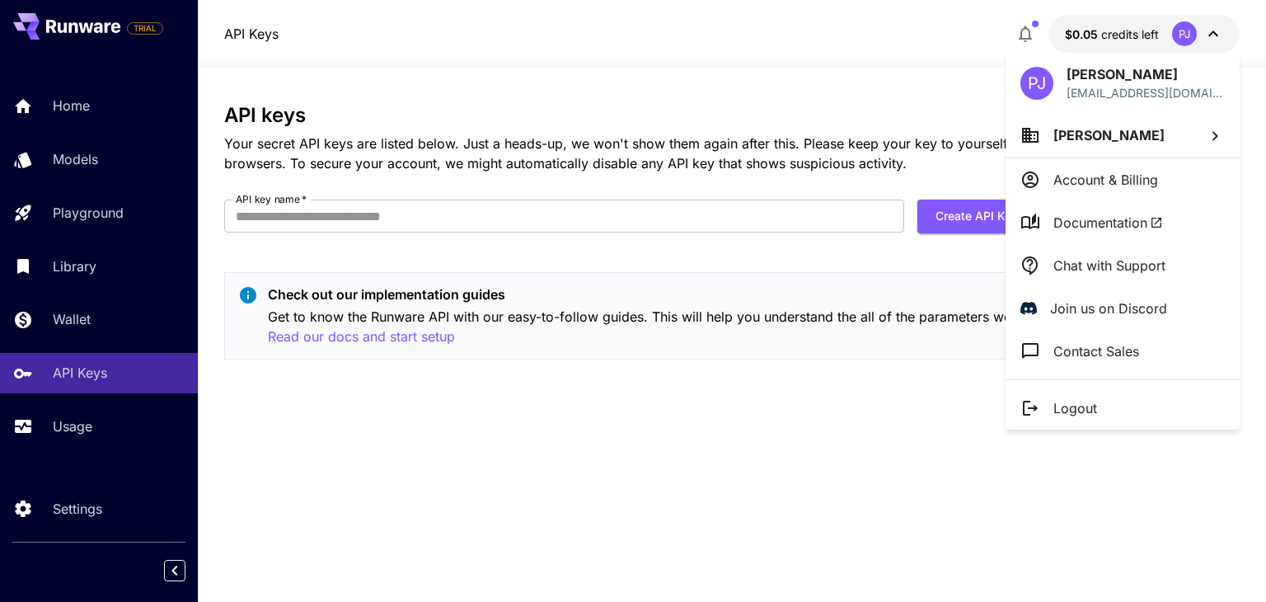
click at [833, 253] on div at bounding box center [633, 301] width 1266 height 602
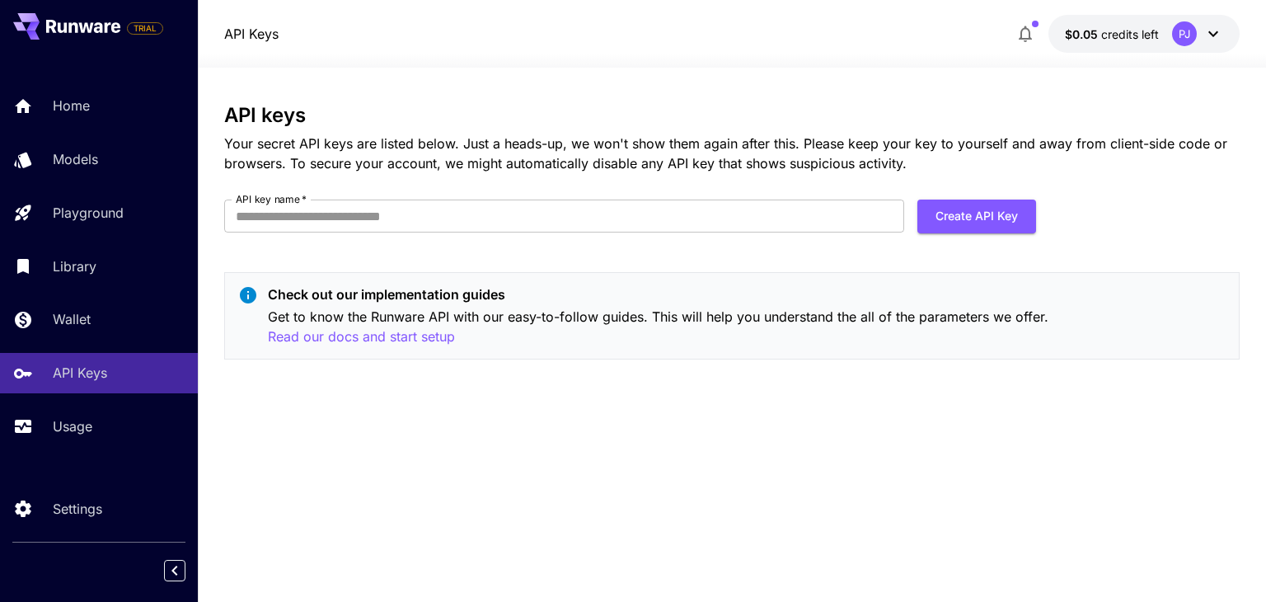
drag, startPoint x: 1104, startPoint y: 147, endPoint x: 1067, endPoint y: 152, distance: 37.5
click at [1103, 148] on p "Your secret API keys are listed below. Just a heads-up, we won't show them agai…" at bounding box center [731, 154] width 1015 height 40
click at [944, 212] on button "Create API Key" at bounding box center [976, 216] width 119 height 34
click at [396, 219] on input "API key name   *" at bounding box center [564, 215] width 680 height 33
type input "******"
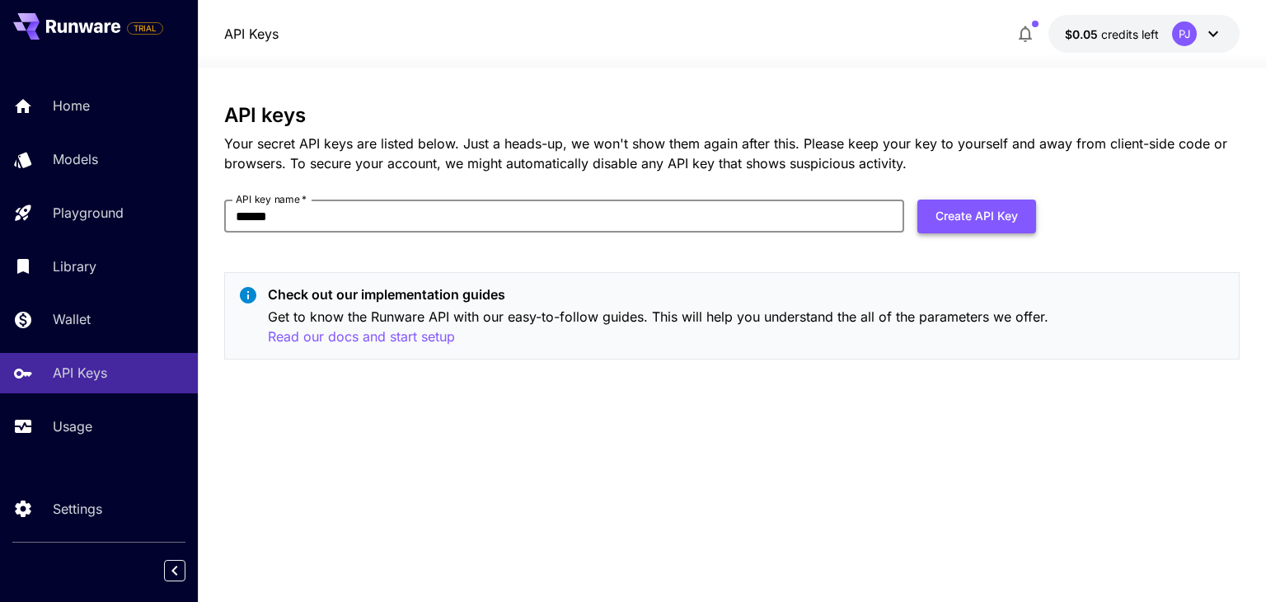
click at [984, 218] on button "Create API Key" at bounding box center [976, 216] width 119 height 34
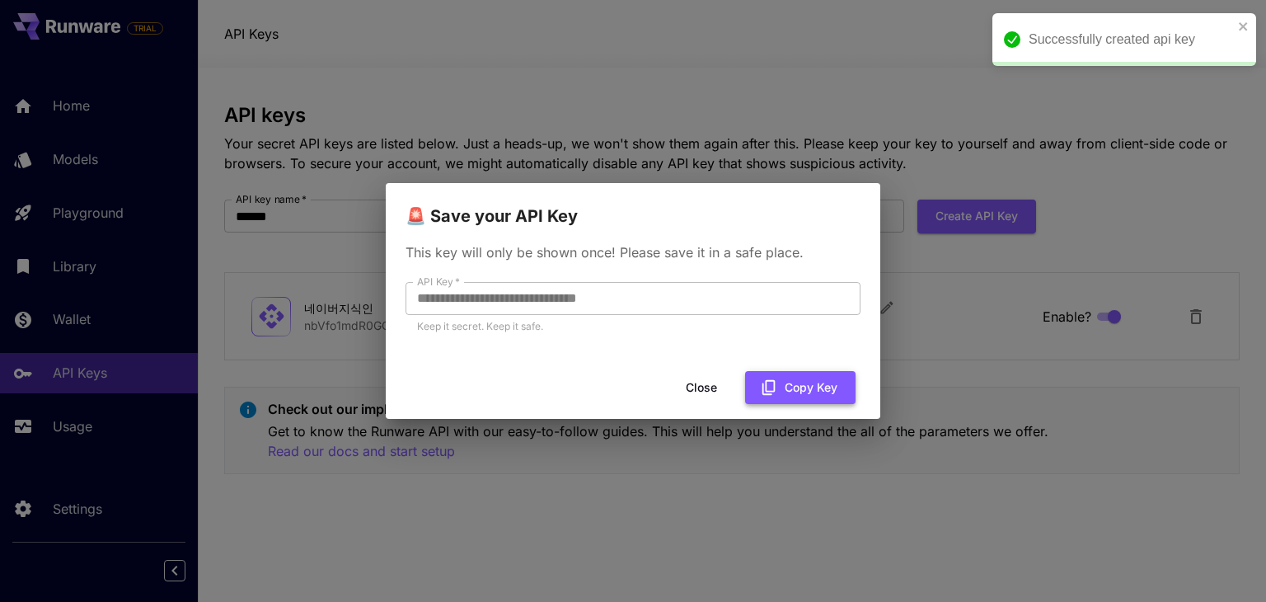
click at [804, 390] on button "Copy Key" at bounding box center [800, 388] width 110 height 34
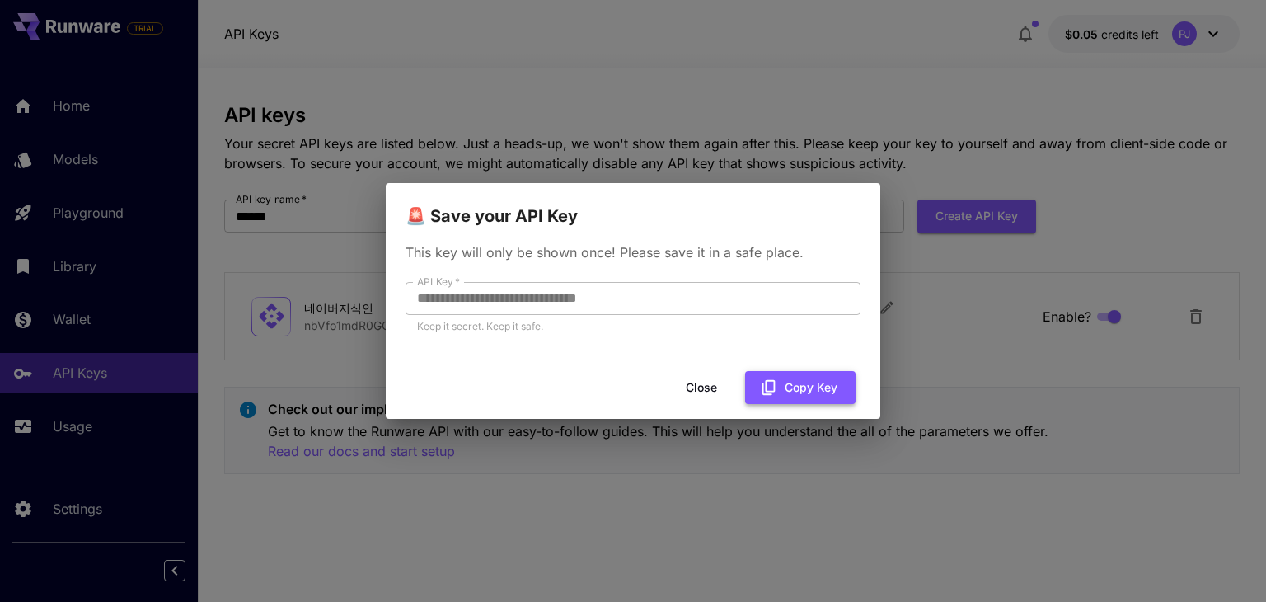
click at [776, 380] on icon "button" at bounding box center [769, 387] width 18 height 18
click at [703, 384] on button "Close" at bounding box center [714, 388] width 74 height 34
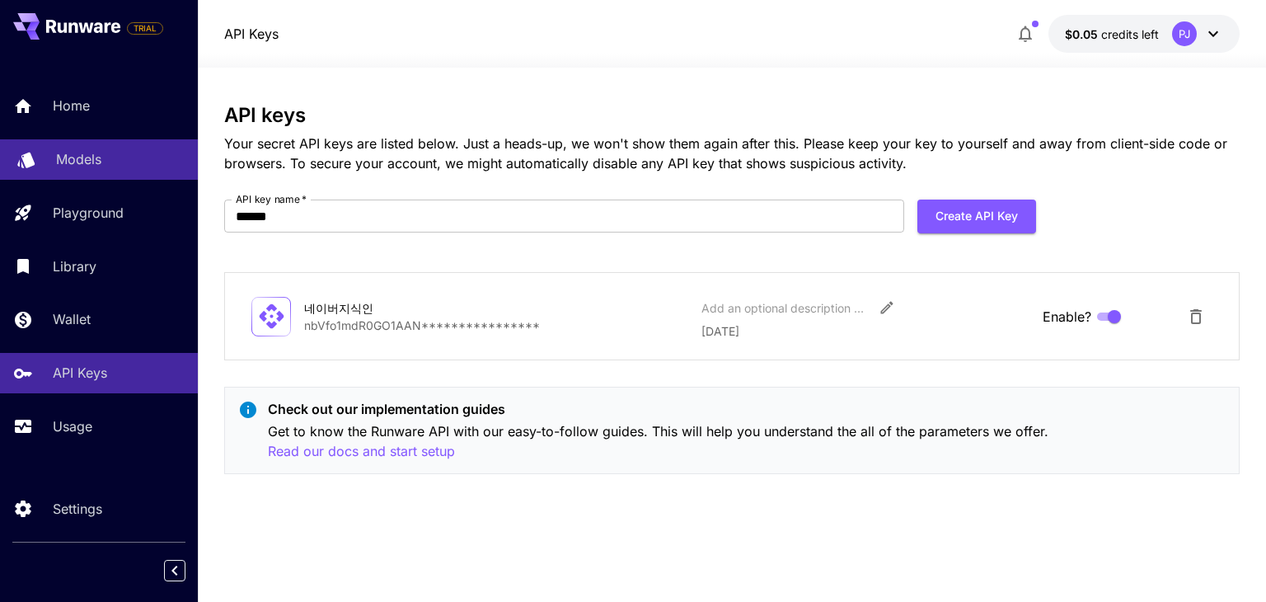
click at [90, 155] on p "Models" at bounding box center [78, 159] width 45 height 20
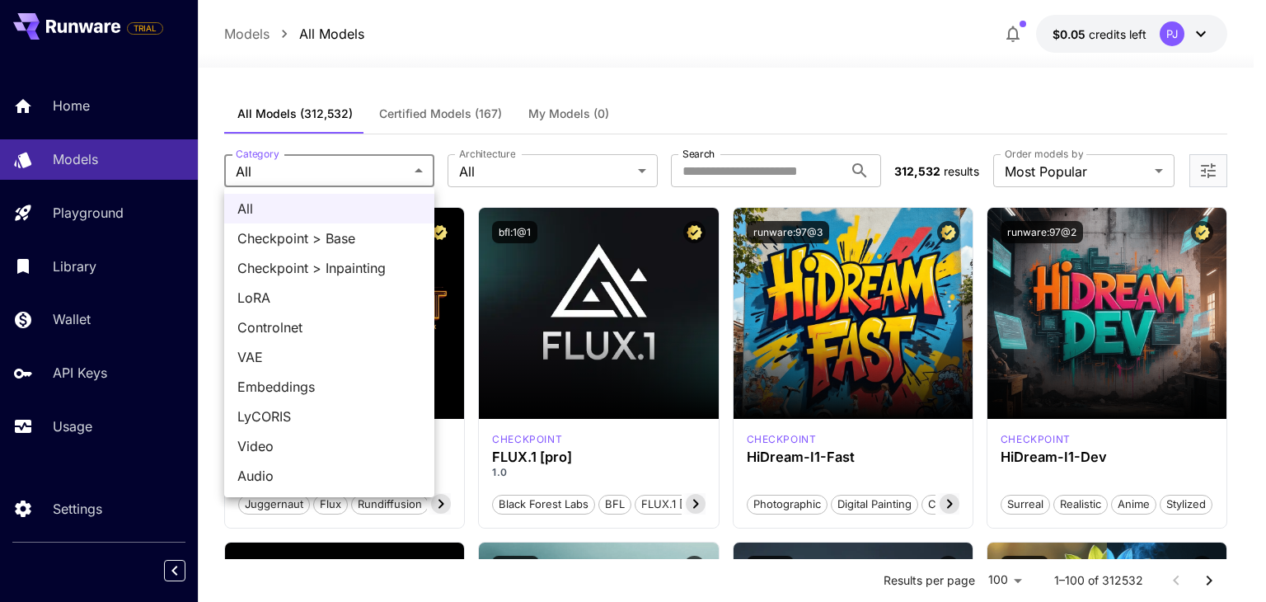
click at [417, 175] on div at bounding box center [633, 301] width 1266 height 602
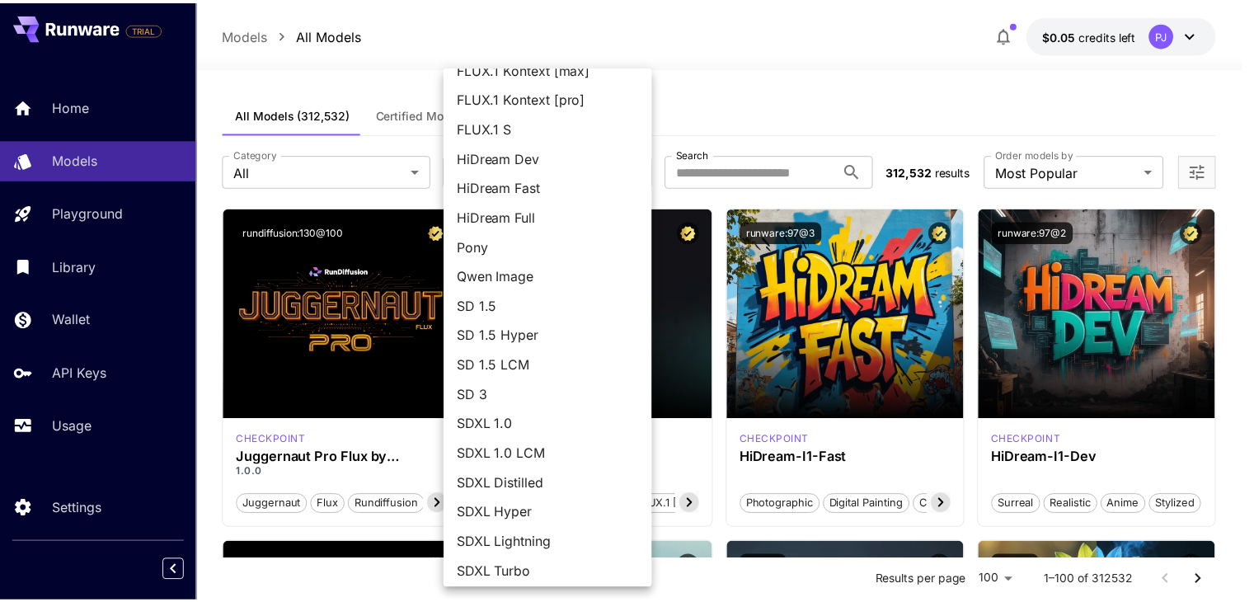
scroll to position [114, 0]
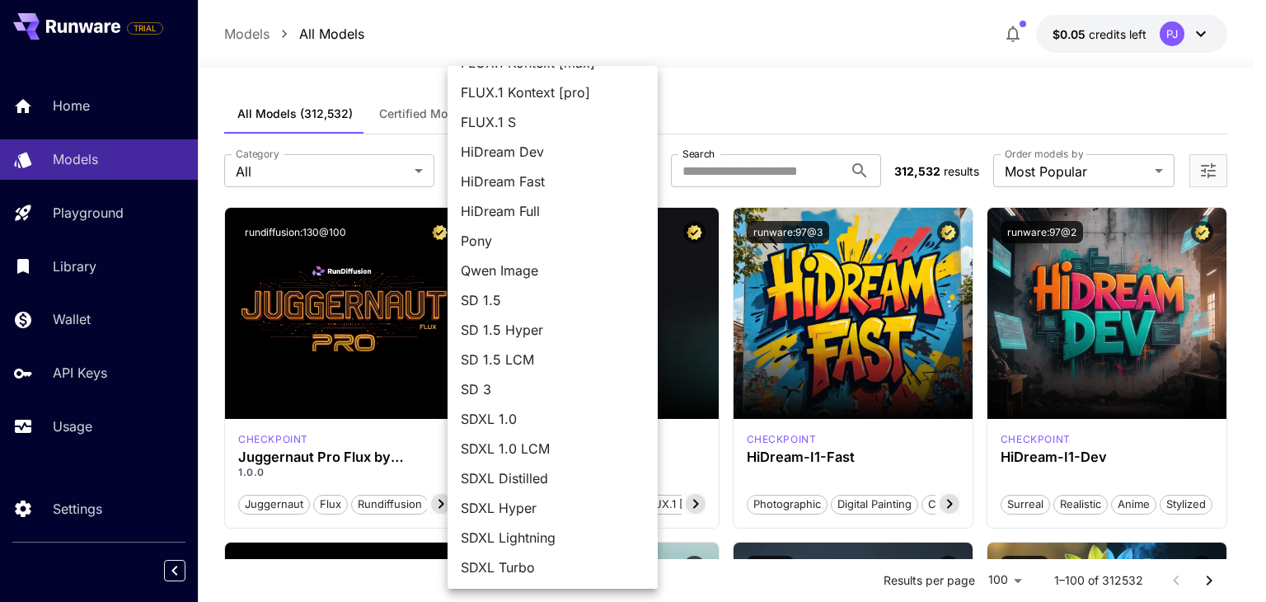
click at [89, 350] on div at bounding box center [633, 301] width 1266 height 602
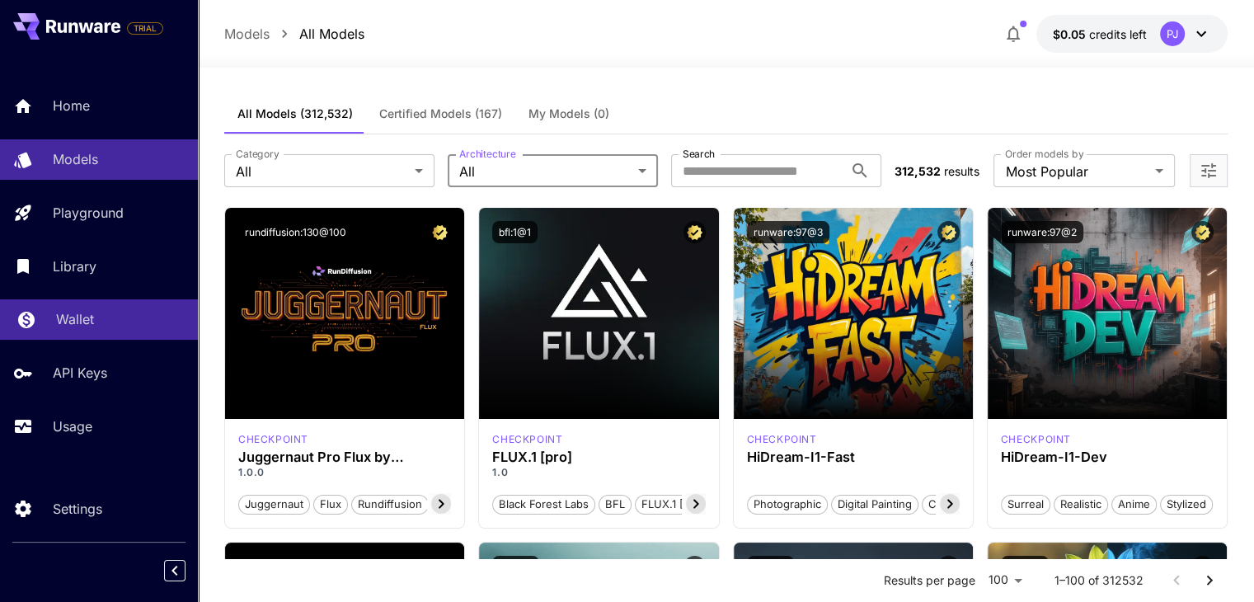
click at [77, 329] on p "Wallet" at bounding box center [75, 319] width 38 height 20
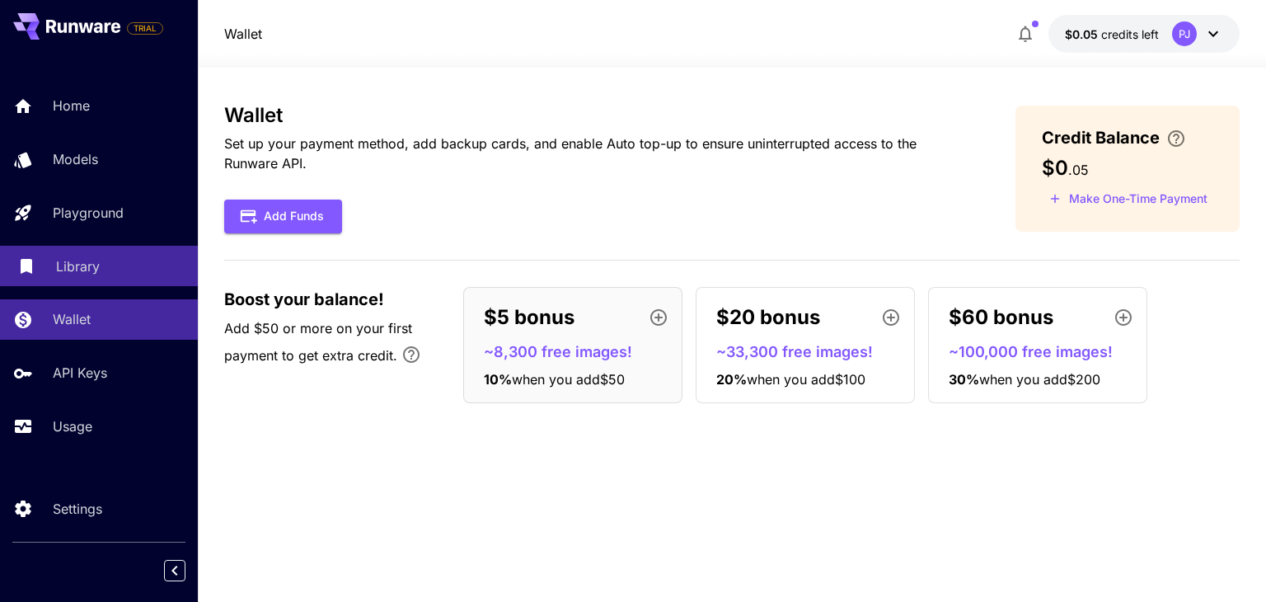
click at [114, 276] on div "Library" at bounding box center [120, 266] width 129 height 20
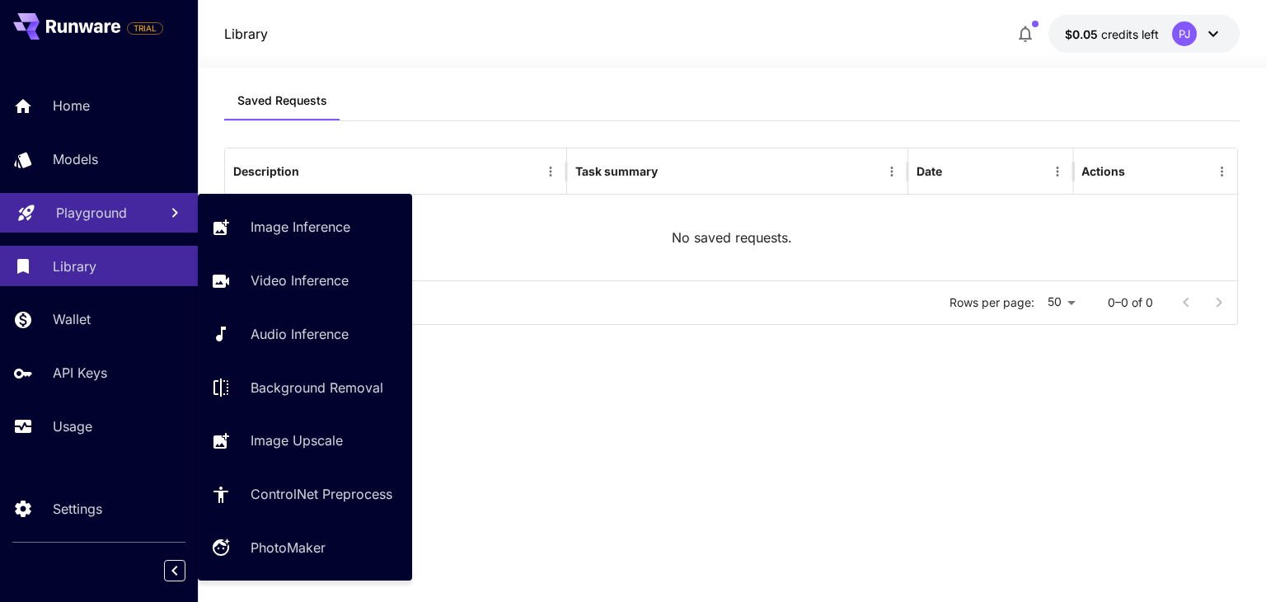
click at [109, 218] on p "Playground" at bounding box center [91, 213] width 71 height 20
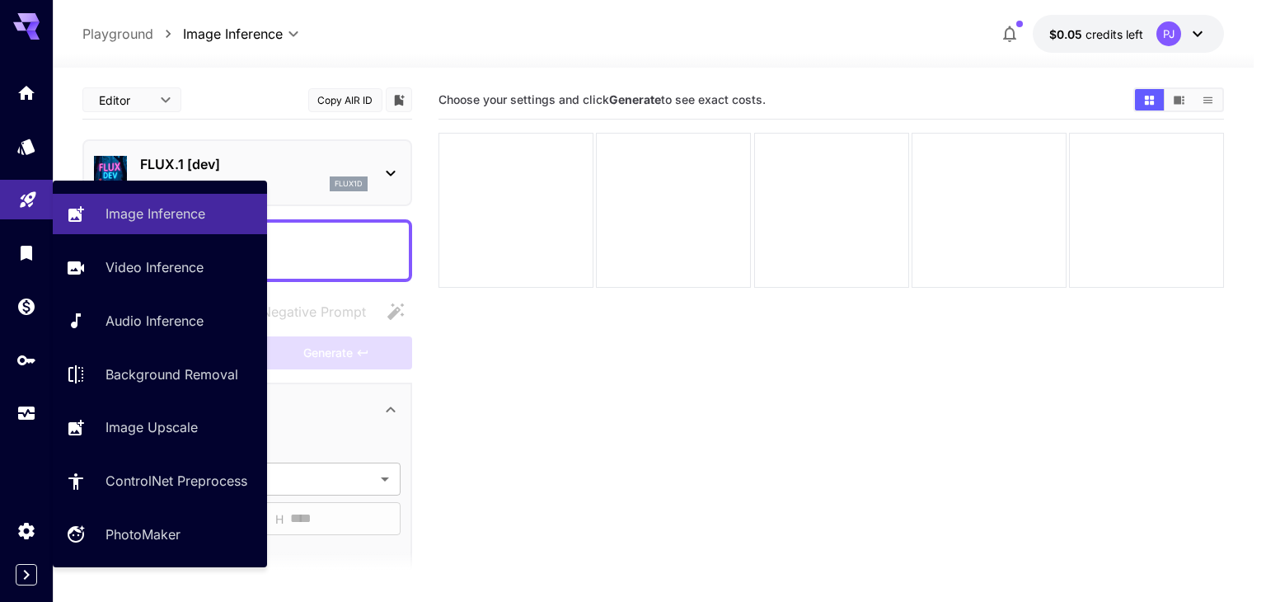
click at [33, 209] on link at bounding box center [26, 200] width 53 height 40
click at [111, 213] on p "Image Inference" at bounding box center [159, 214] width 100 height 20
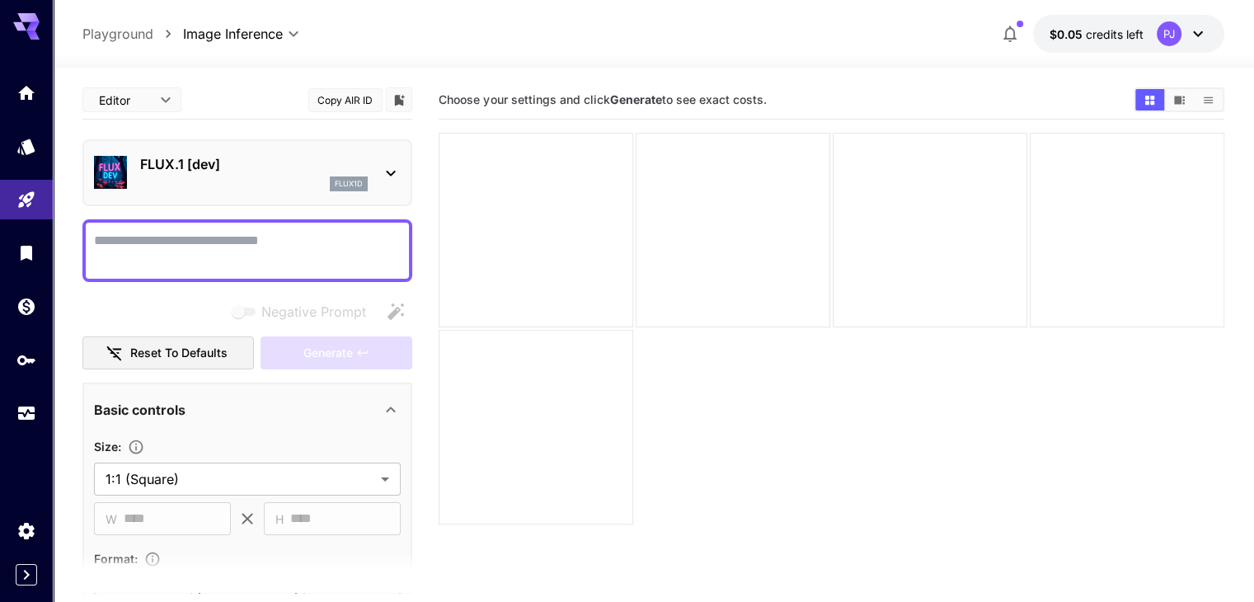
click at [389, 166] on icon at bounding box center [391, 173] width 20 height 20
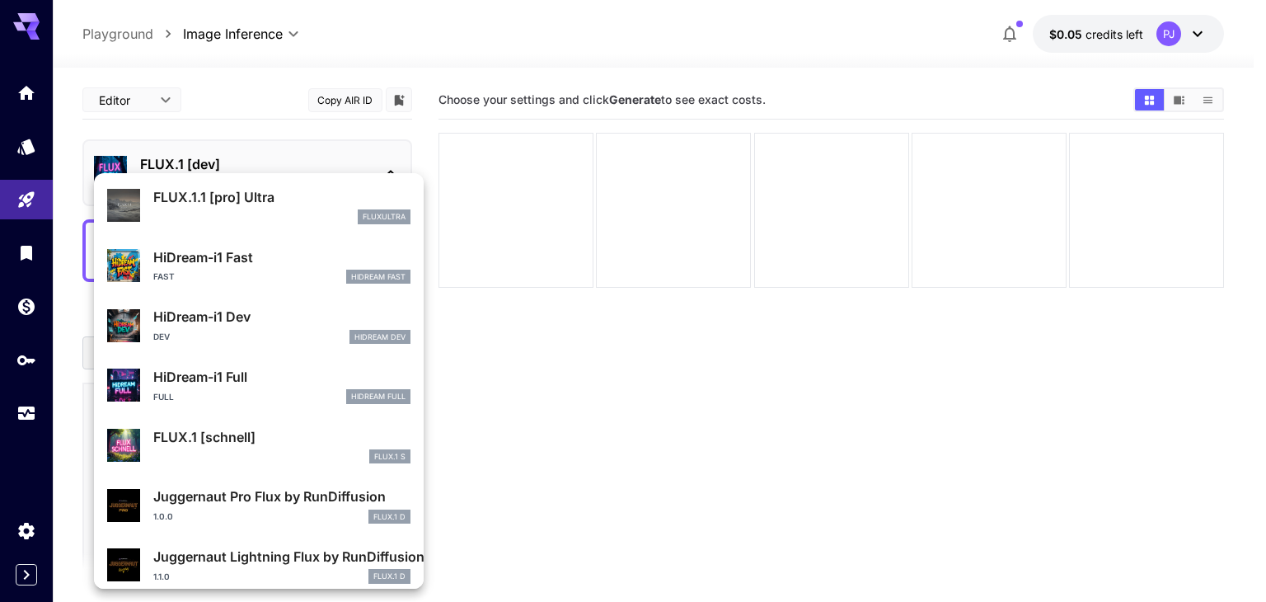
scroll to position [1324, 0]
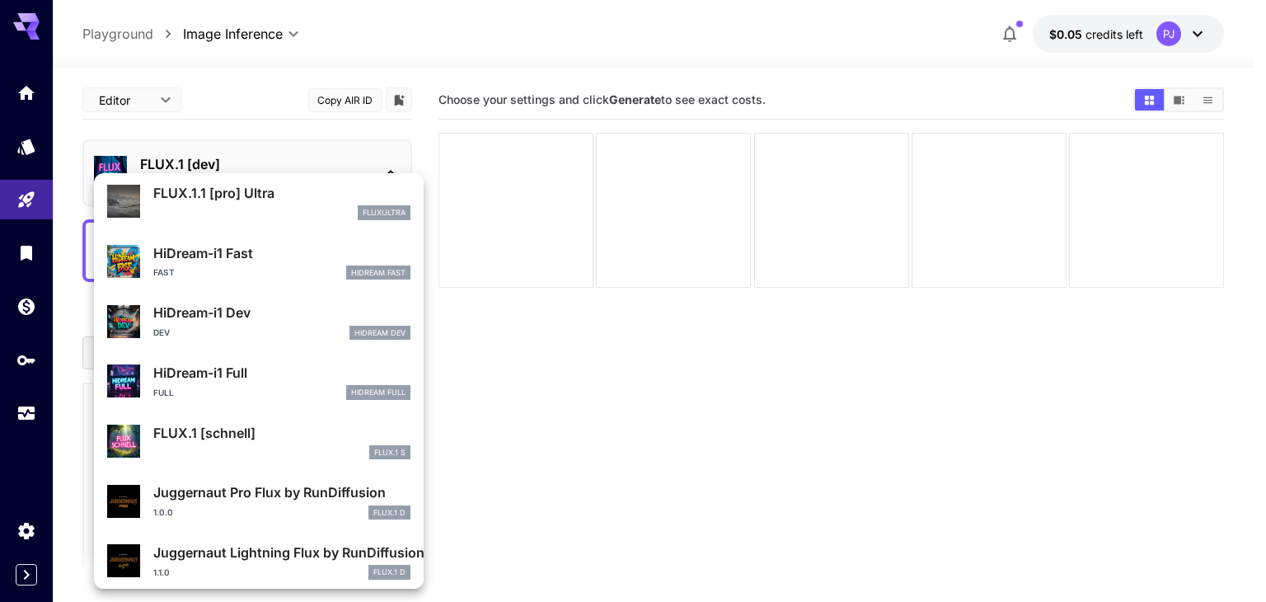
click at [1057, 382] on div at bounding box center [633, 301] width 1266 height 602
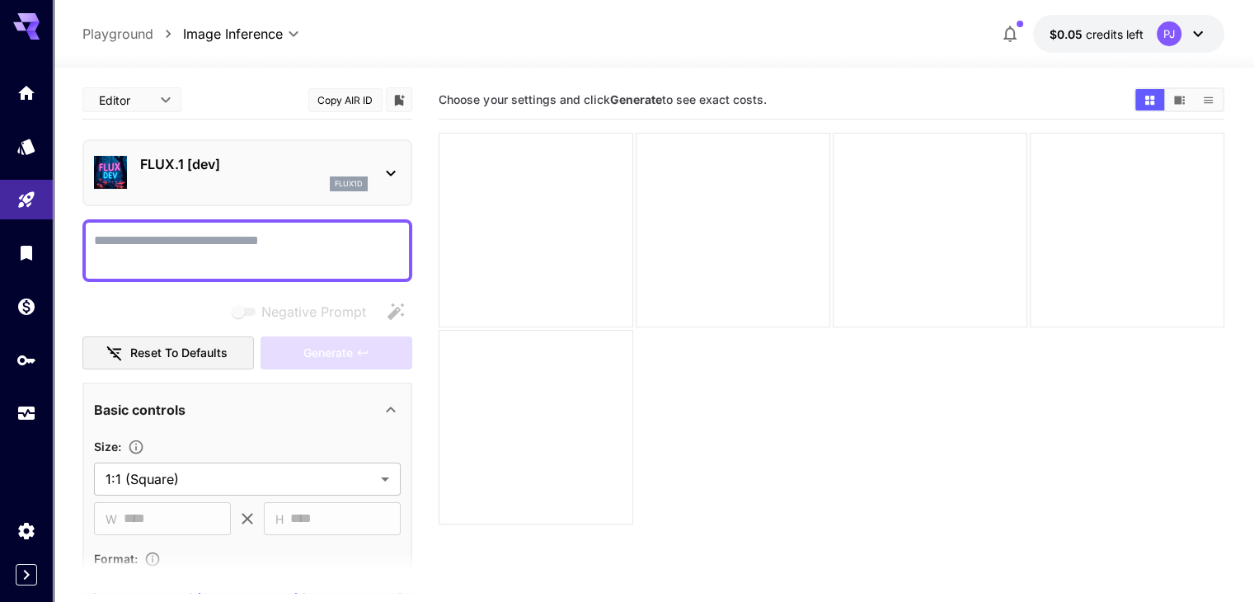
click at [386, 168] on icon at bounding box center [391, 173] width 20 height 20
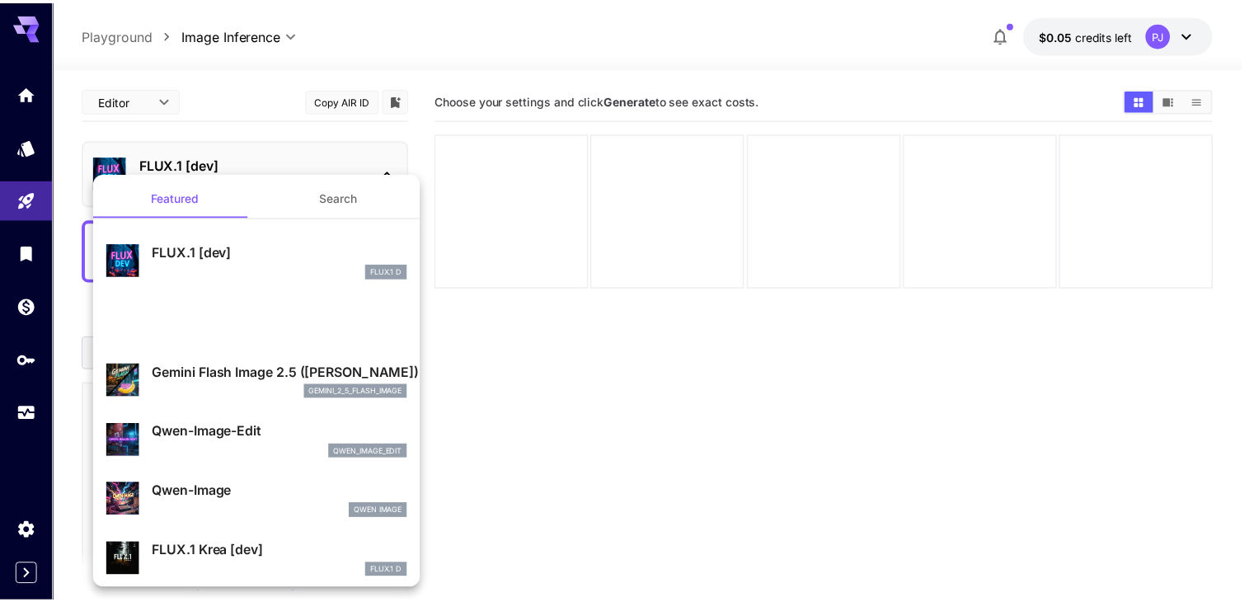
scroll to position [0, 0]
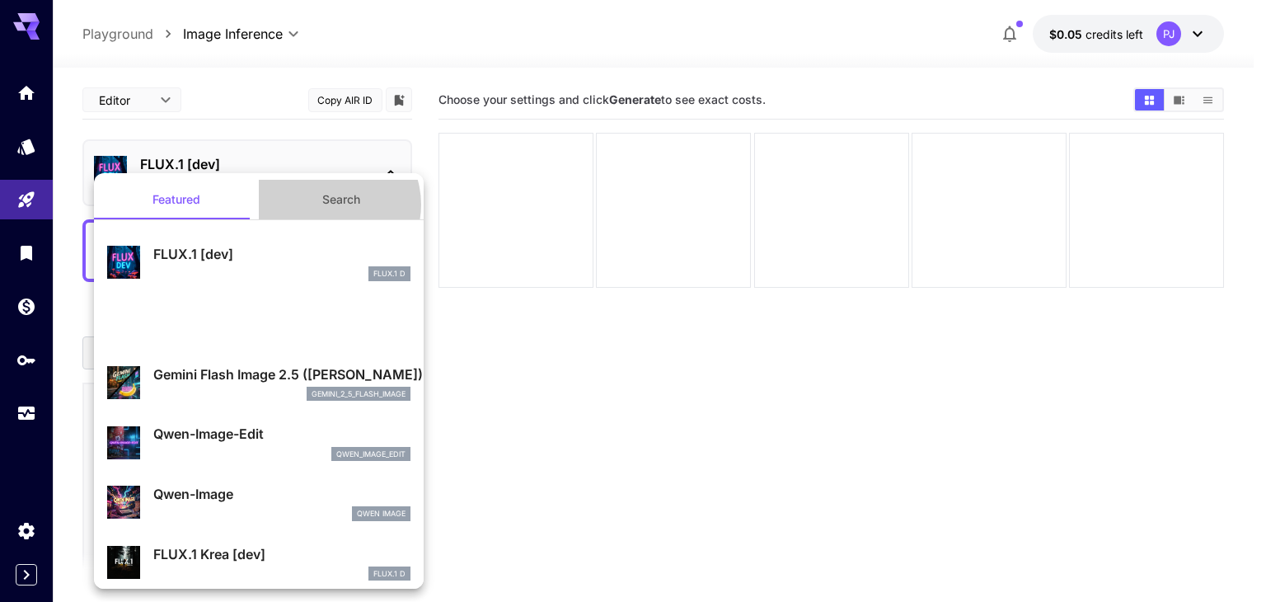
click at [325, 204] on button "Search" at bounding box center [341, 200] width 165 height 40
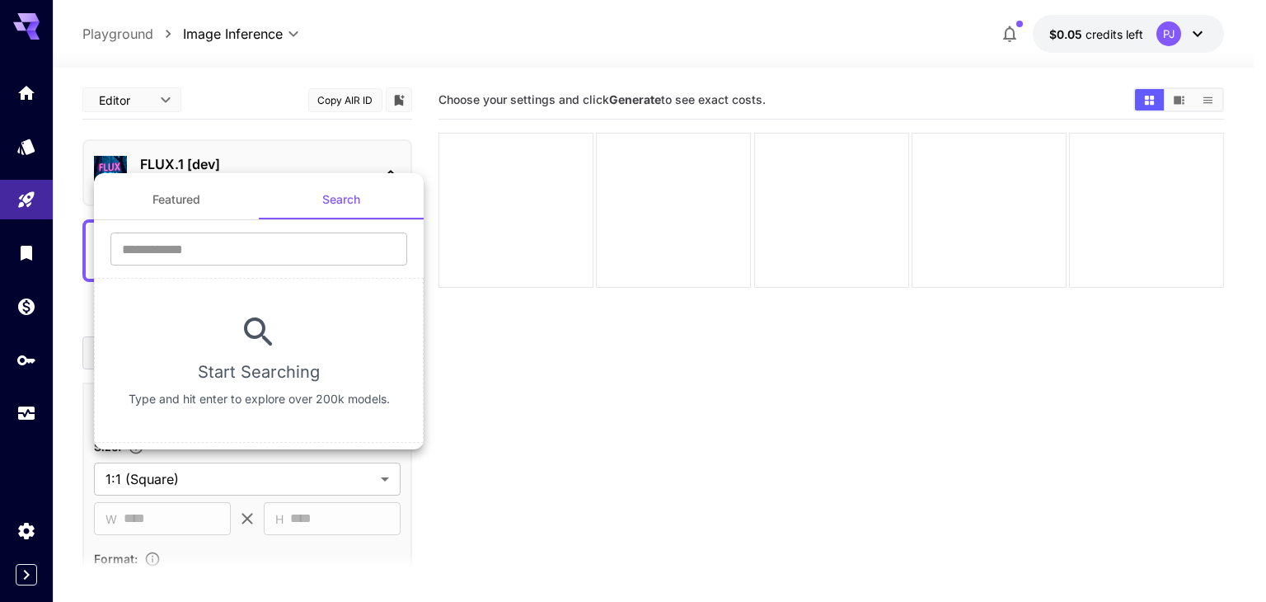
click at [142, 201] on button "Featured" at bounding box center [176, 200] width 165 height 40
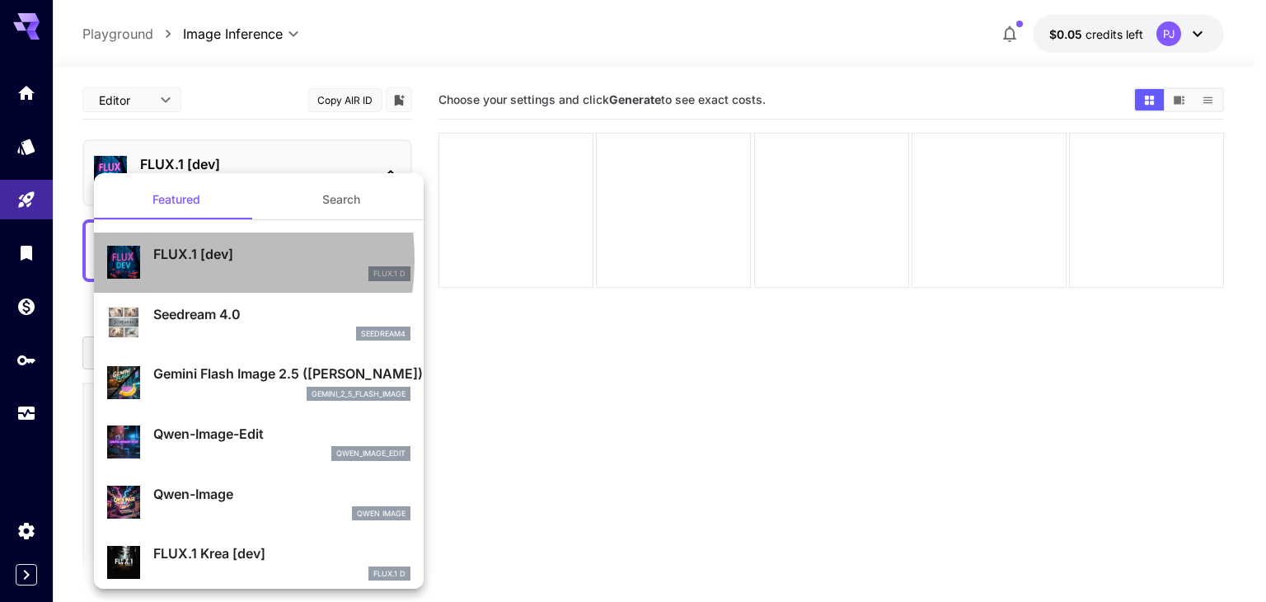
click at [171, 259] on p "FLUX.1 [dev]" at bounding box center [281, 254] width 257 height 20
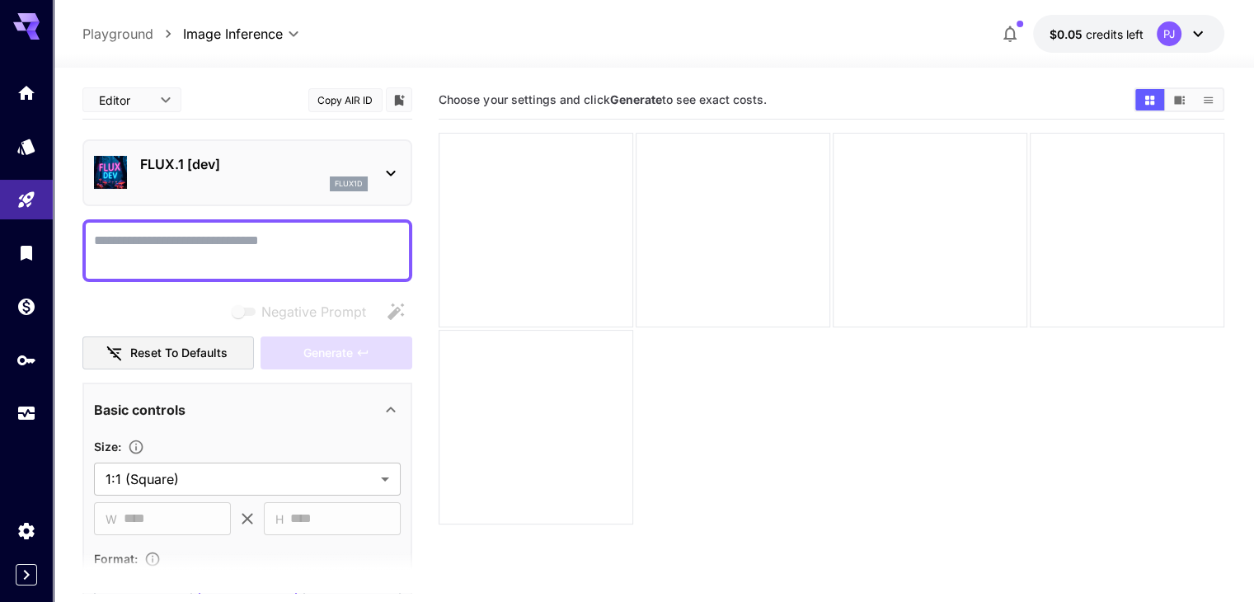
click at [292, 251] on textarea "Negative Prompt" at bounding box center [247, 251] width 307 height 40
click at [1173, 100] on icon "Show media in video view" at bounding box center [1179, 100] width 12 height 12
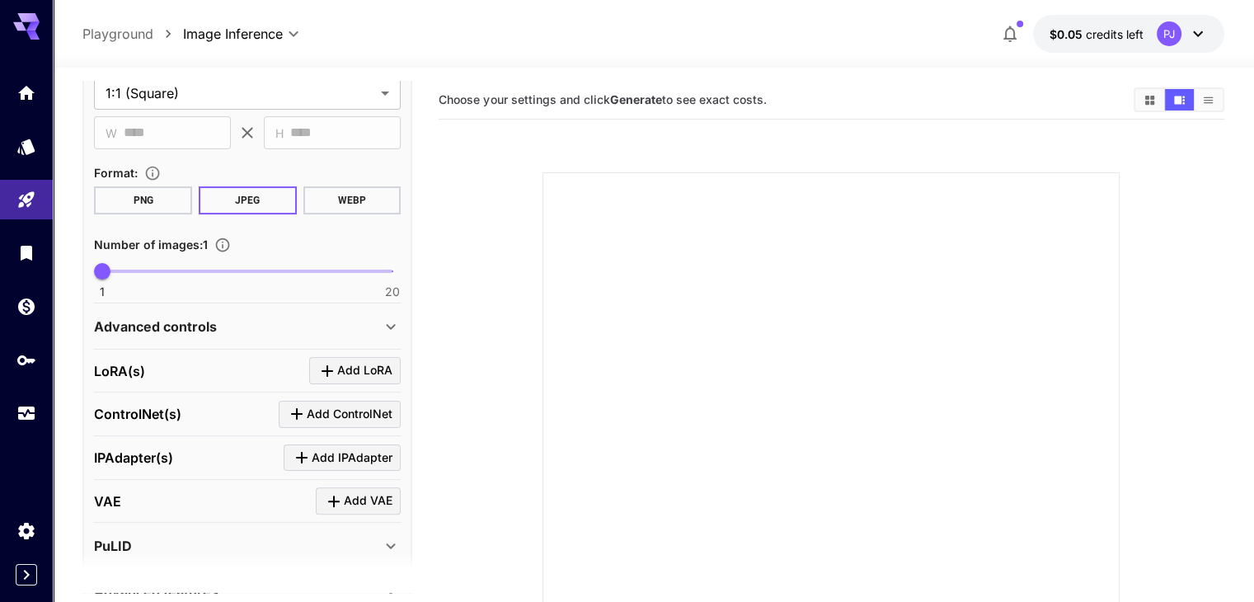
scroll to position [490, 0]
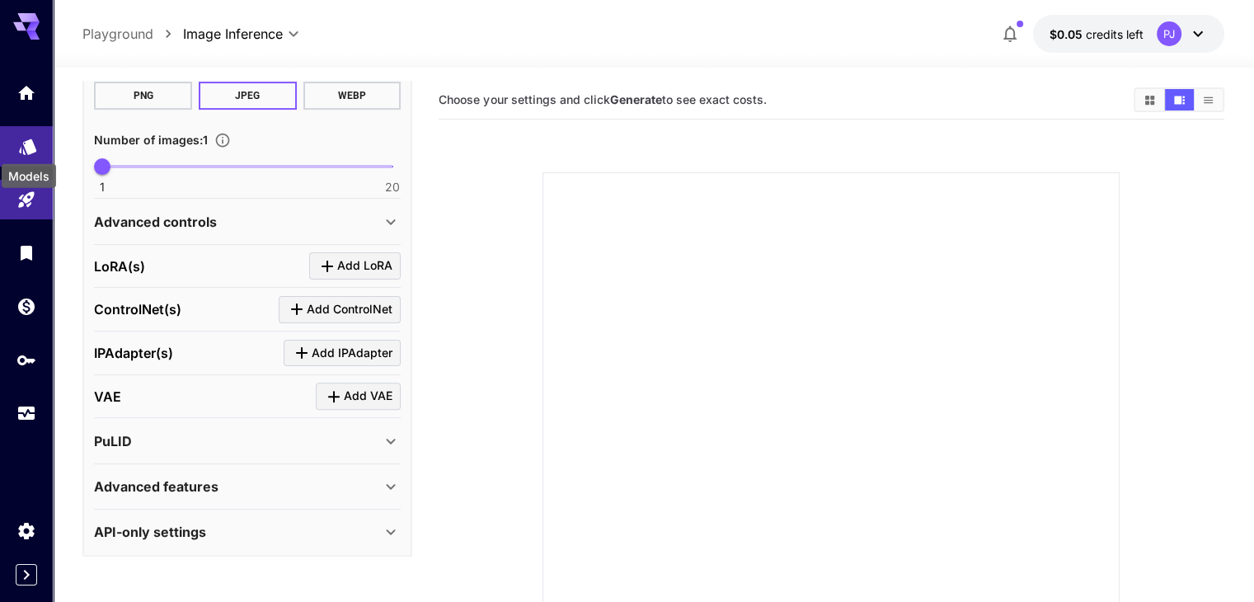
click at [24, 148] on icon "Models" at bounding box center [28, 141] width 20 height 20
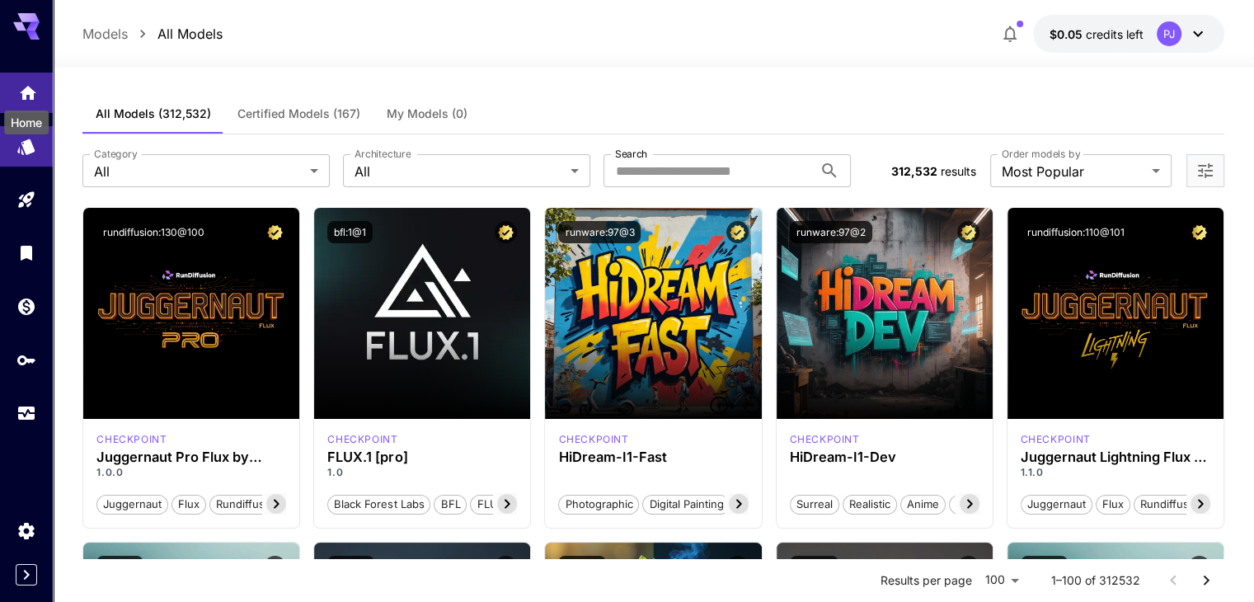
click at [23, 95] on icon "Home" at bounding box center [28, 88] width 16 height 14
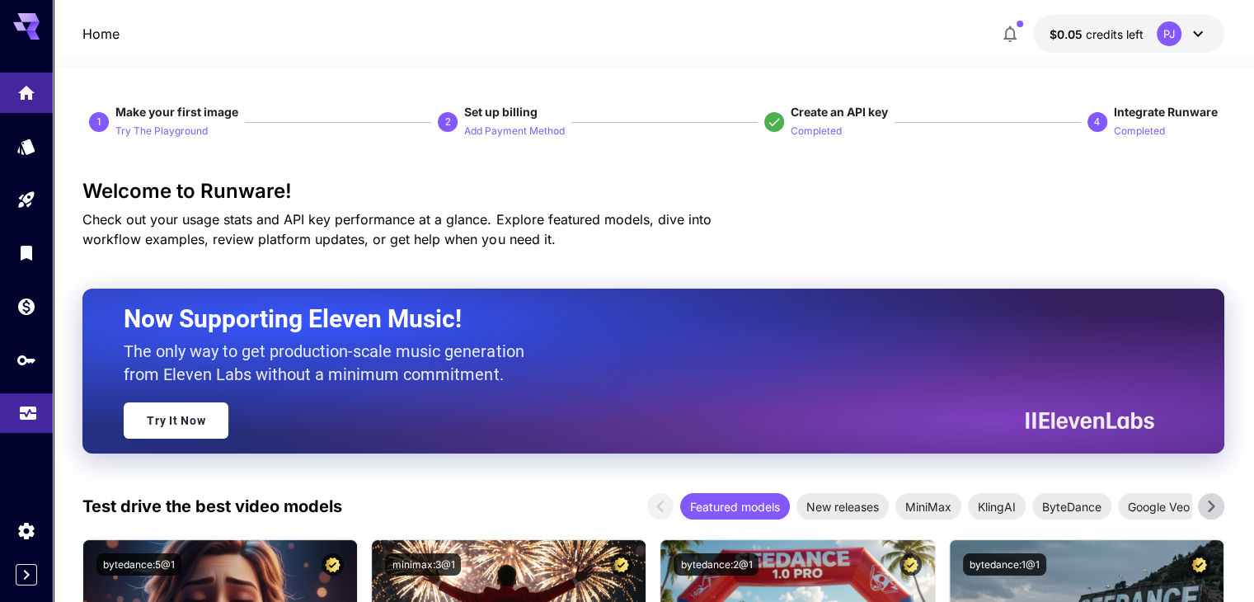
click at [14, 410] on link at bounding box center [26, 413] width 53 height 40
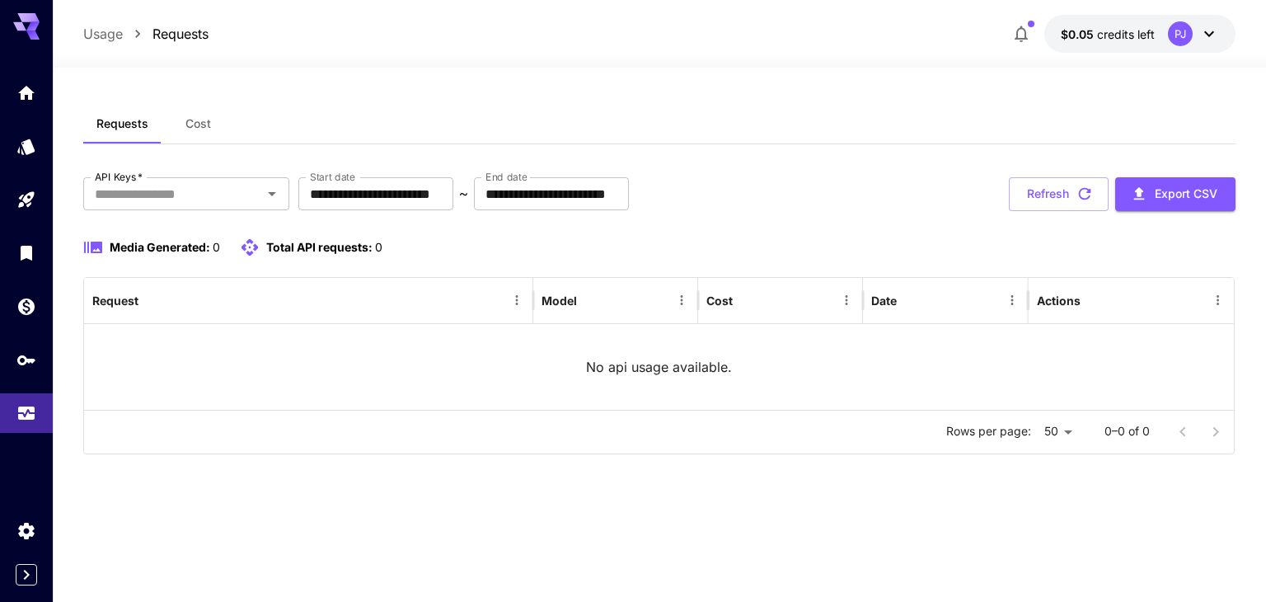
click at [186, 123] on span "Cost" at bounding box center [198, 123] width 26 height 15
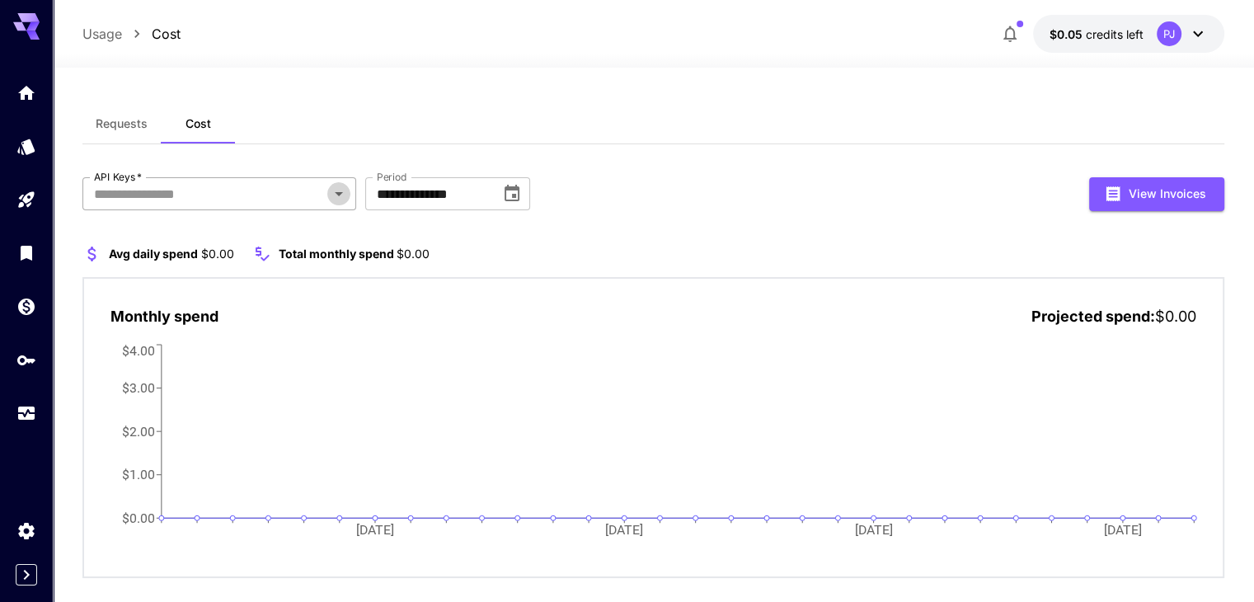
click at [343, 195] on icon "Open" at bounding box center [339, 194] width 20 height 20
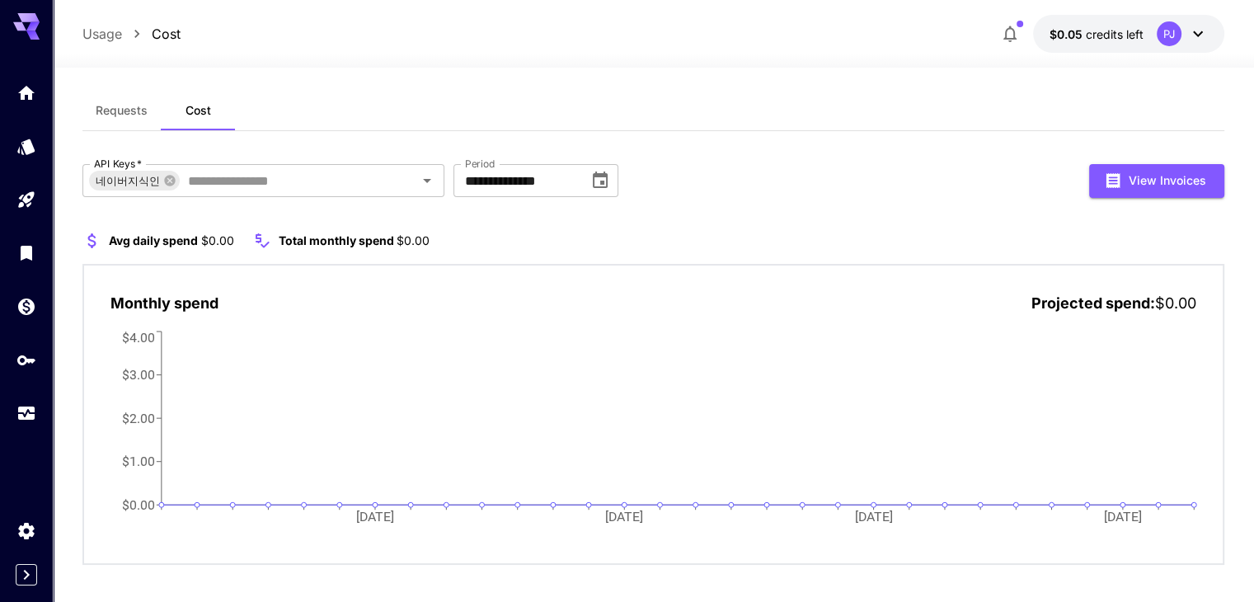
scroll to position [25, 0]
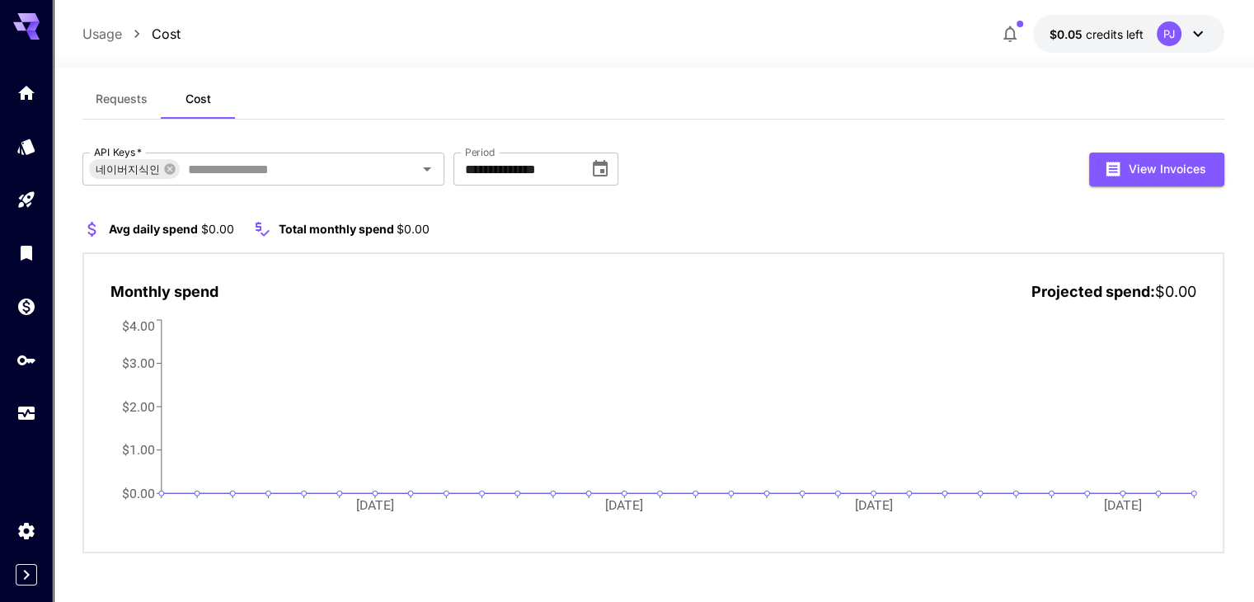
click at [122, 109] on button "Requests" at bounding box center [121, 99] width 78 height 40
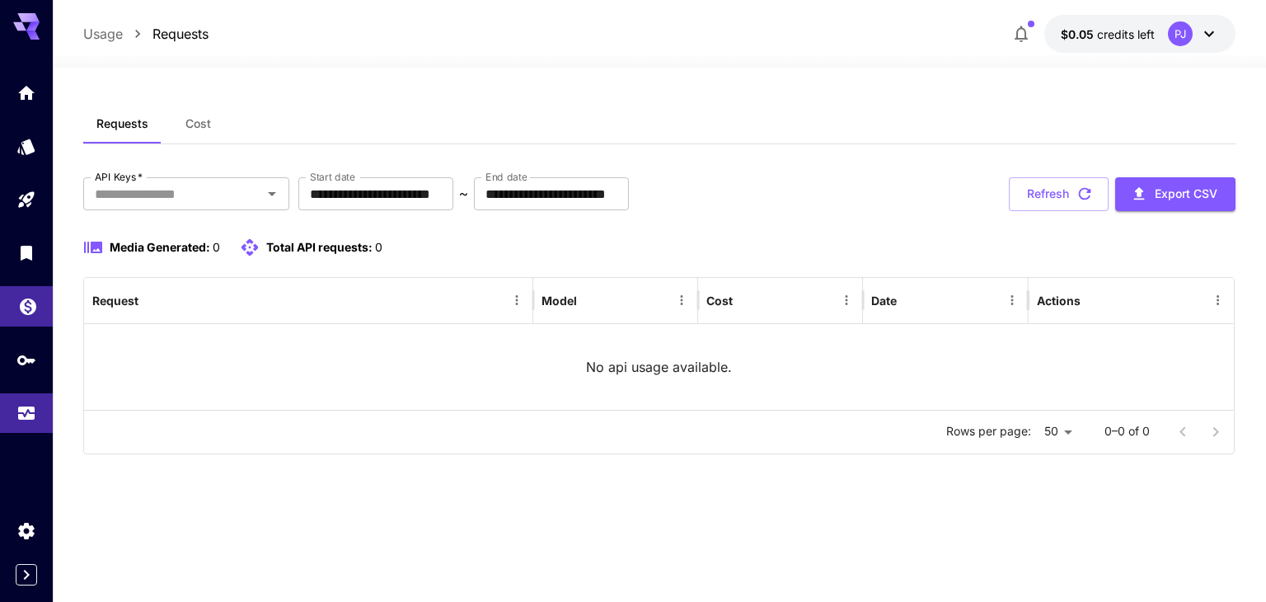
click at [14, 307] on link at bounding box center [26, 306] width 53 height 40
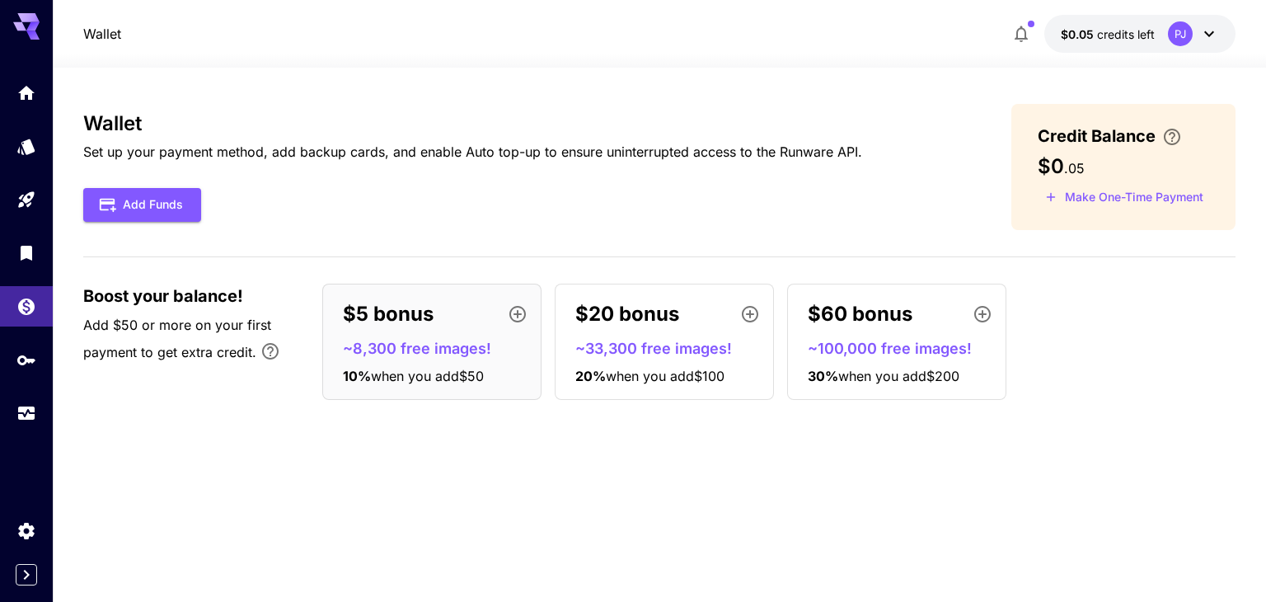
click at [490, 352] on p "~8,300 free images!" at bounding box center [438, 348] width 191 height 22
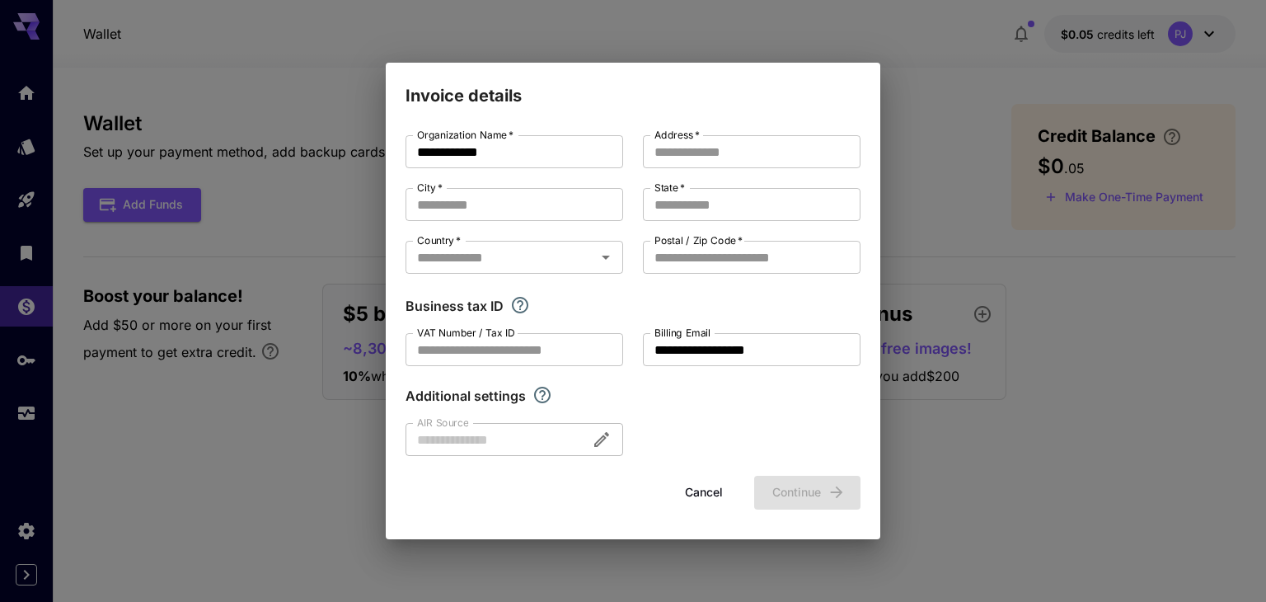
click at [125, 448] on div "**********" at bounding box center [633, 301] width 1266 height 602
click at [29, 253] on div "**********" at bounding box center [633, 301] width 1266 height 602
click at [690, 502] on button "Cancel" at bounding box center [704, 493] width 74 height 34
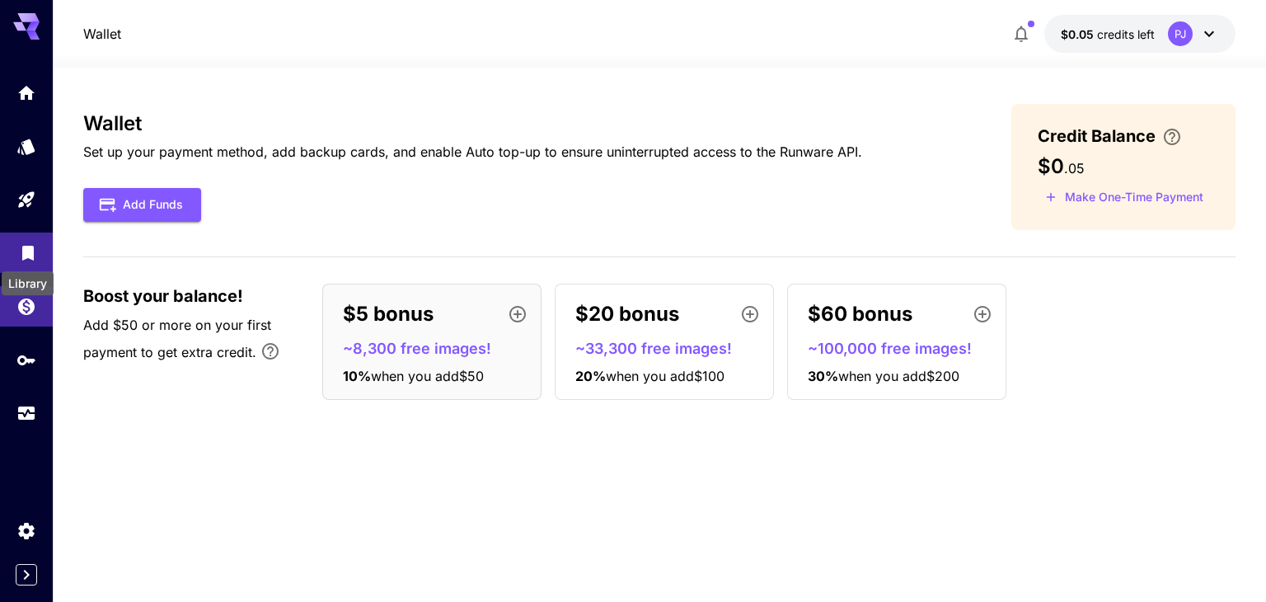
click at [20, 245] on icon "Library" at bounding box center [28, 248] width 20 height 20
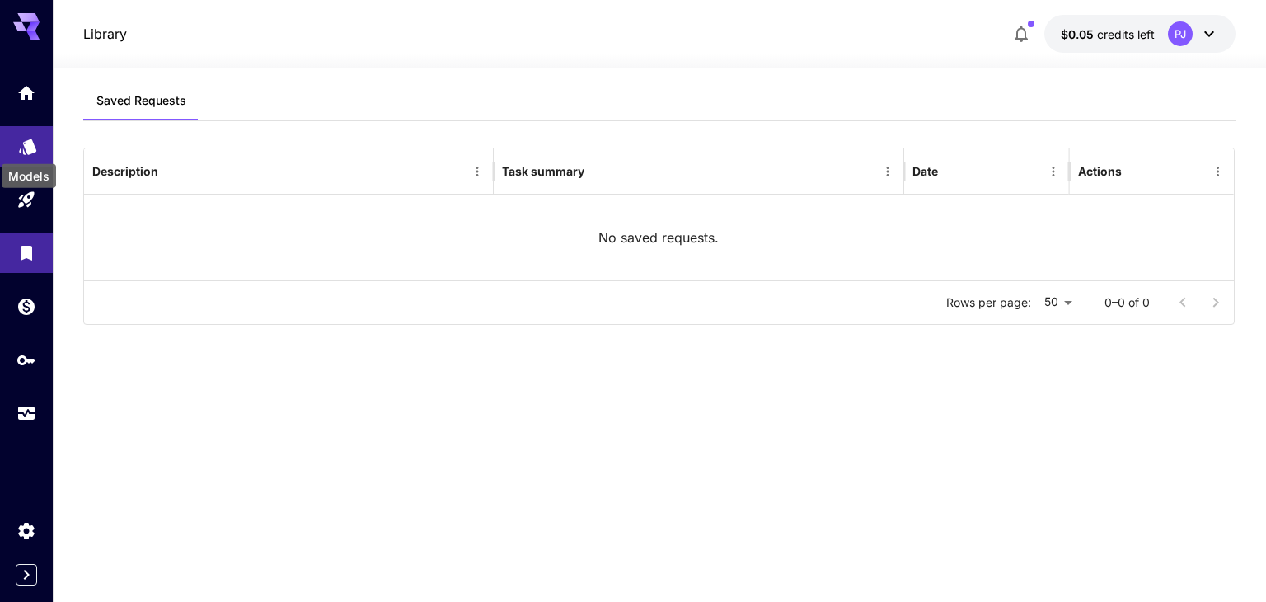
click at [28, 152] on div "Models" at bounding box center [29, 170] width 58 height 37
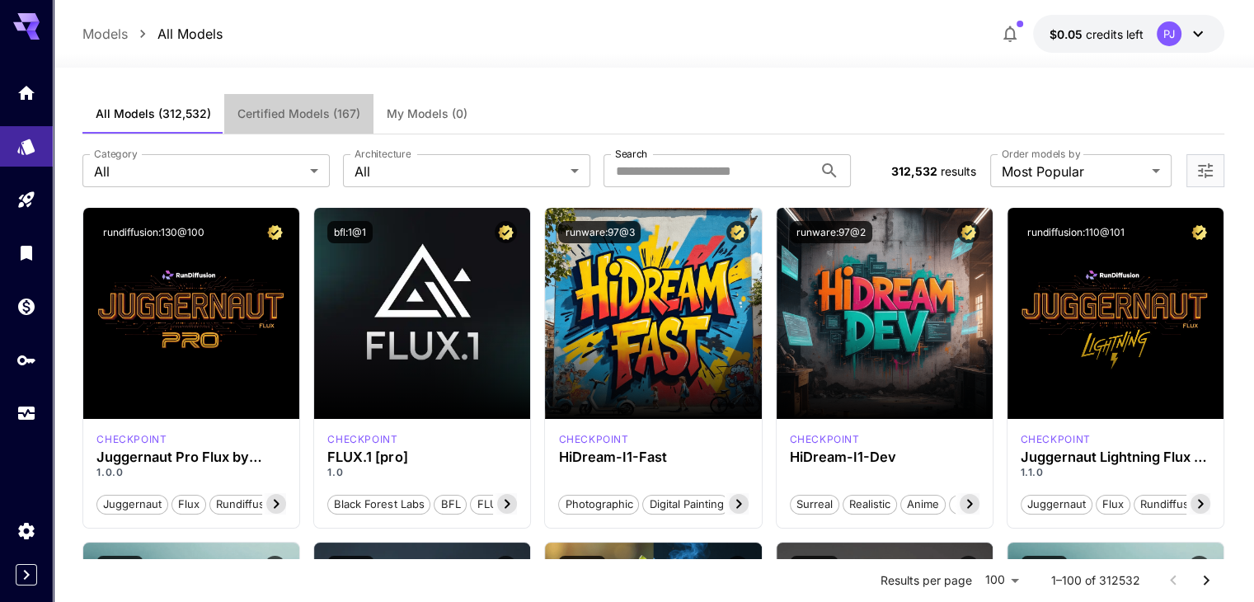
click at [309, 120] on span "Certified Models (167)" at bounding box center [298, 113] width 123 height 15
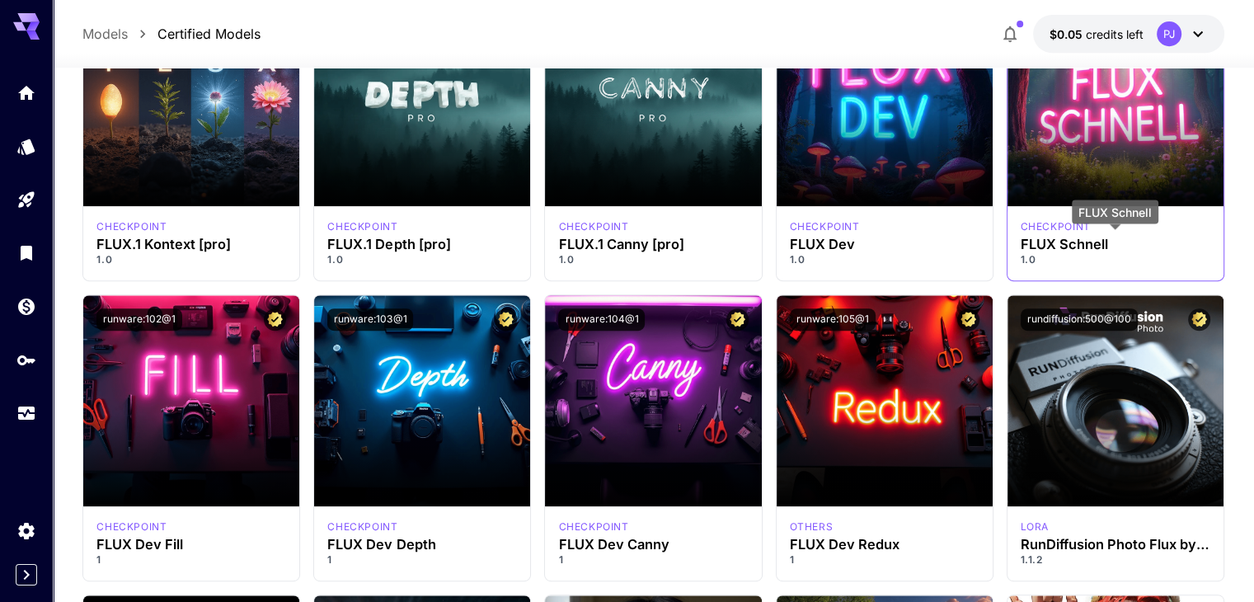
scroll to position [659, 0]
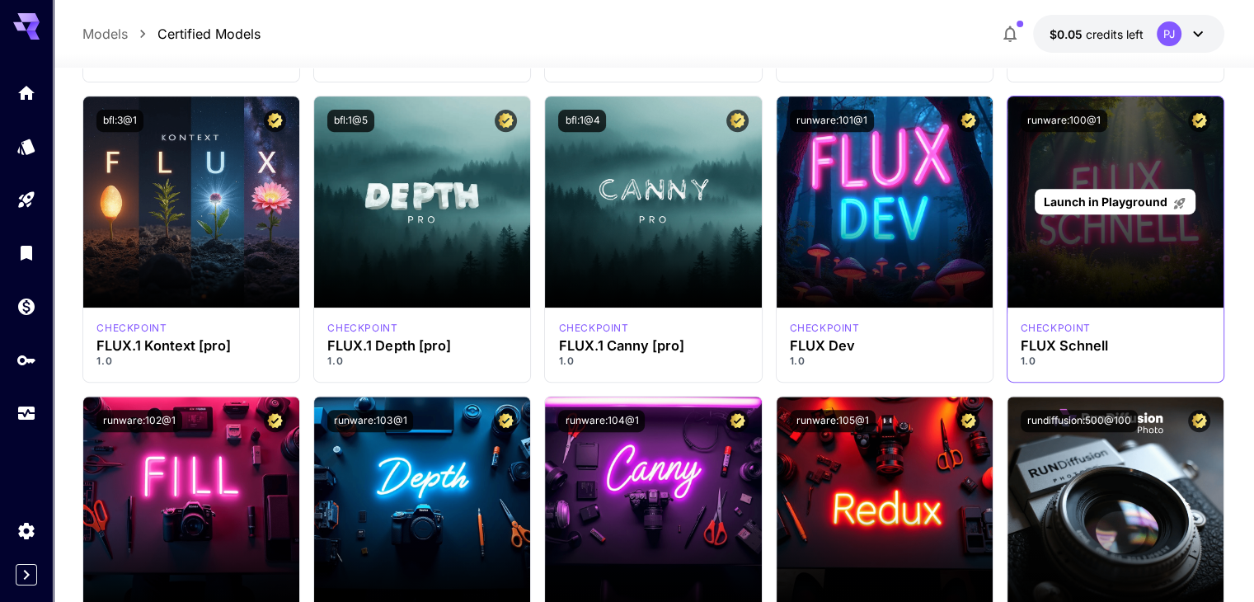
click at [1157, 180] on div "Launch in Playground" at bounding box center [1115, 201] width 216 height 211
click at [1076, 165] on div "Launch in Playground" at bounding box center [1115, 201] width 216 height 211
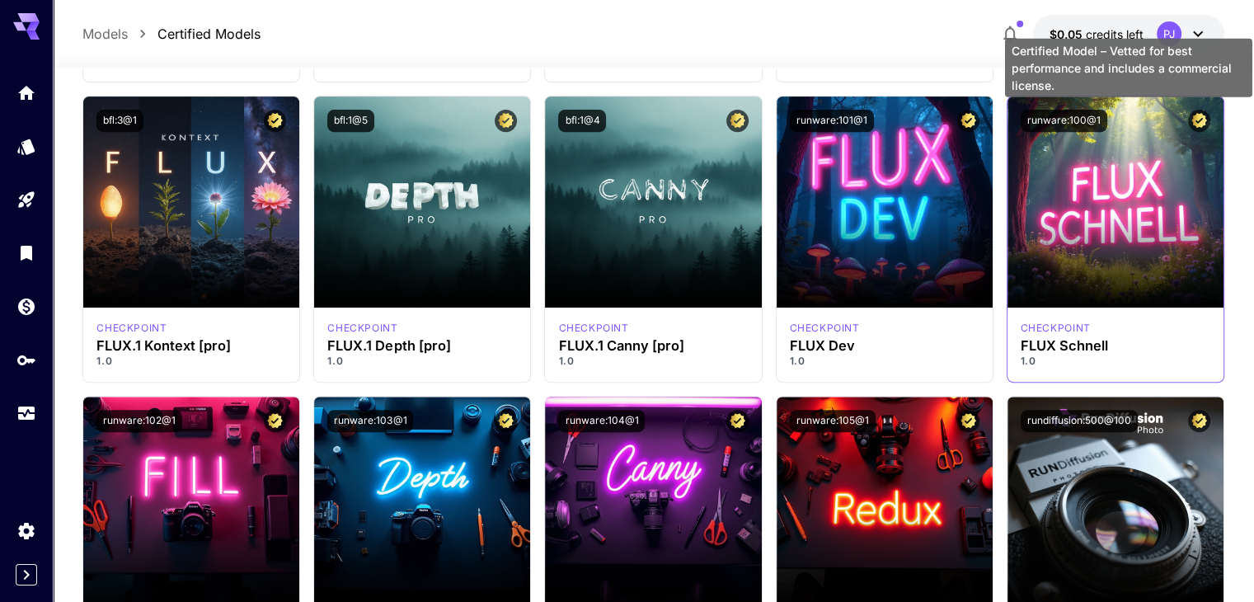
click at [1200, 116] on icon "Certified Model – Vetted for best performance and includes a commercial license." at bounding box center [1199, 120] width 16 height 15
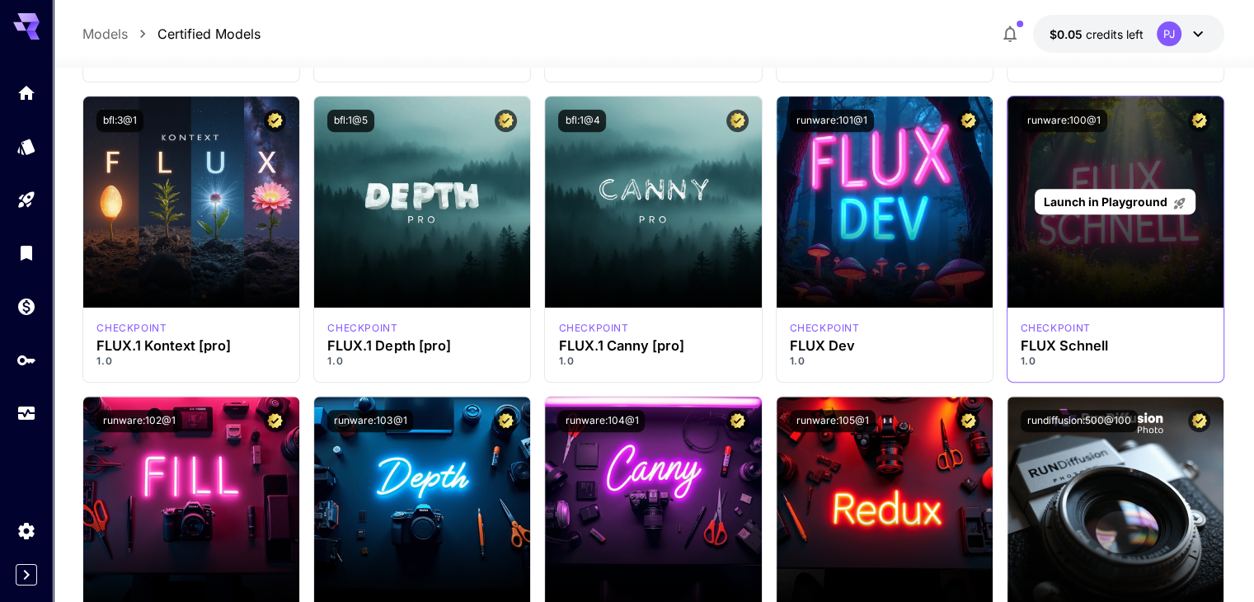
click at [1105, 161] on div "Launch in Playground" at bounding box center [1115, 201] width 216 height 211
click at [1100, 162] on div "Launch in Playground" at bounding box center [1115, 201] width 216 height 211
click at [1099, 162] on div "Launch in Playground" at bounding box center [1115, 201] width 216 height 211
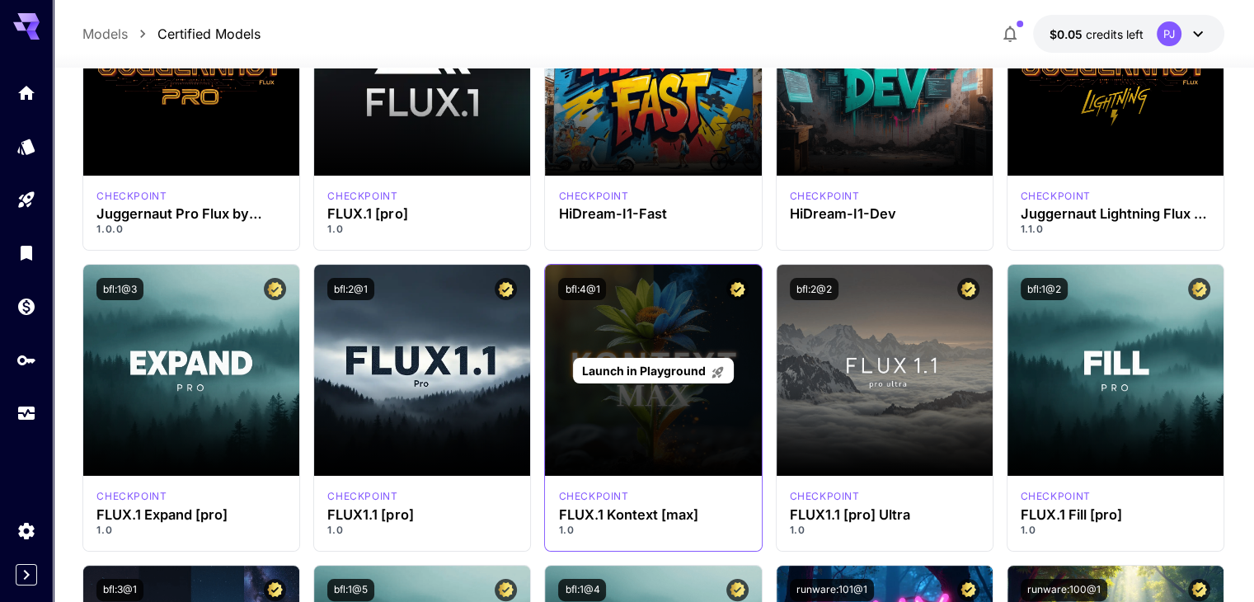
scroll to position [0, 0]
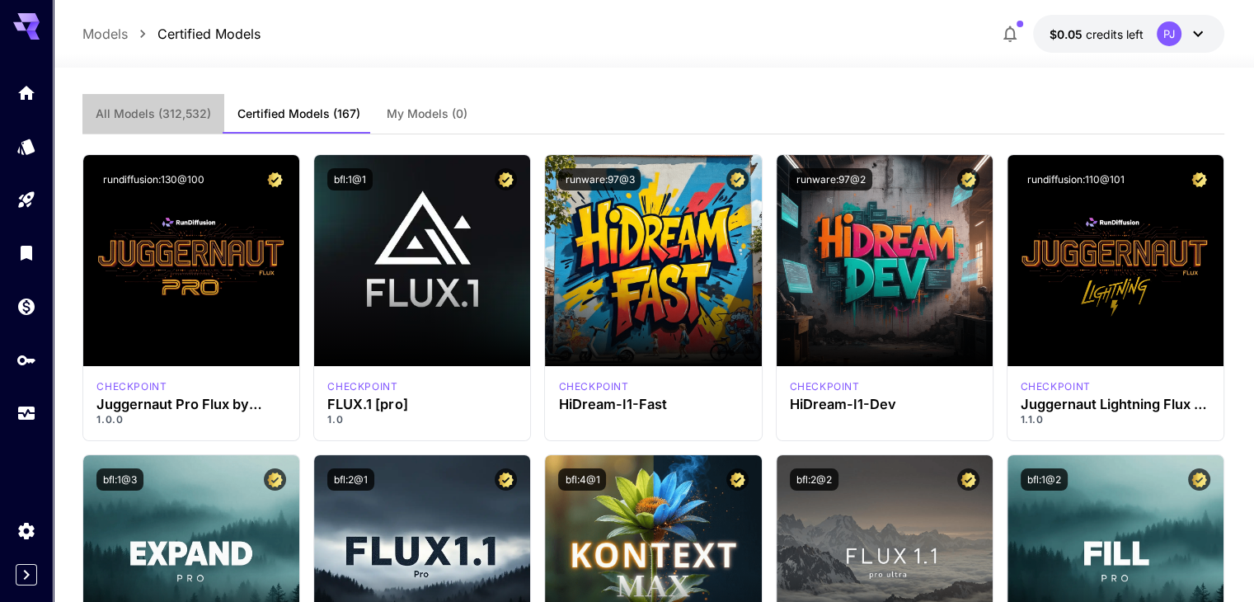
click at [161, 113] on span "All Models (312,532)" at bounding box center [153, 113] width 115 height 15
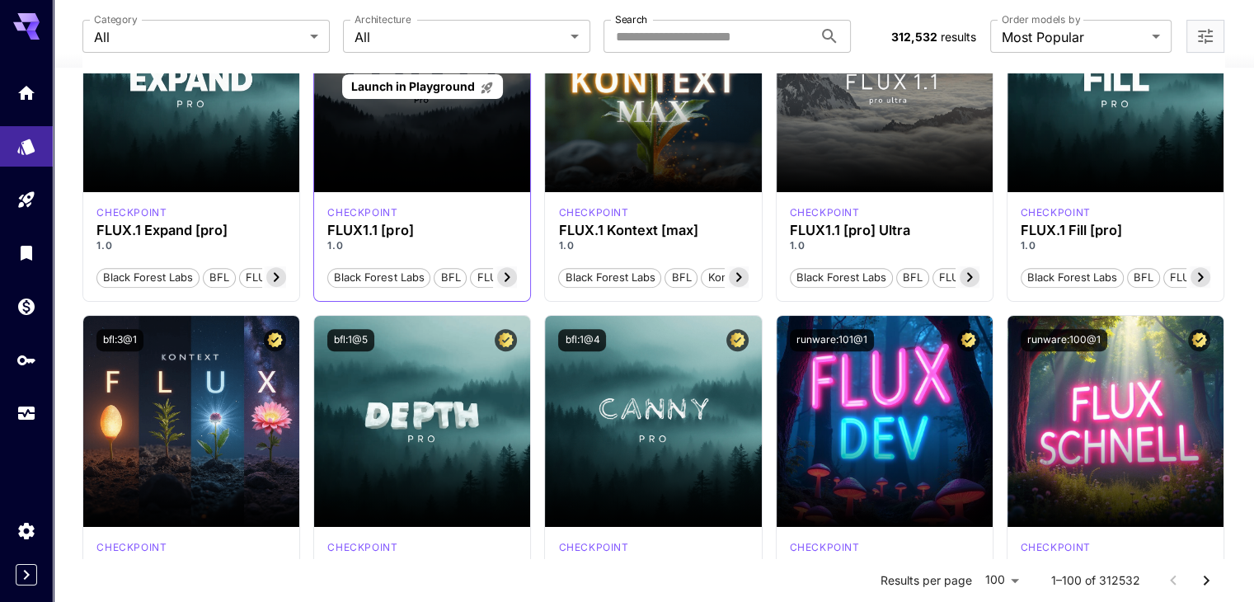
scroll to position [659, 0]
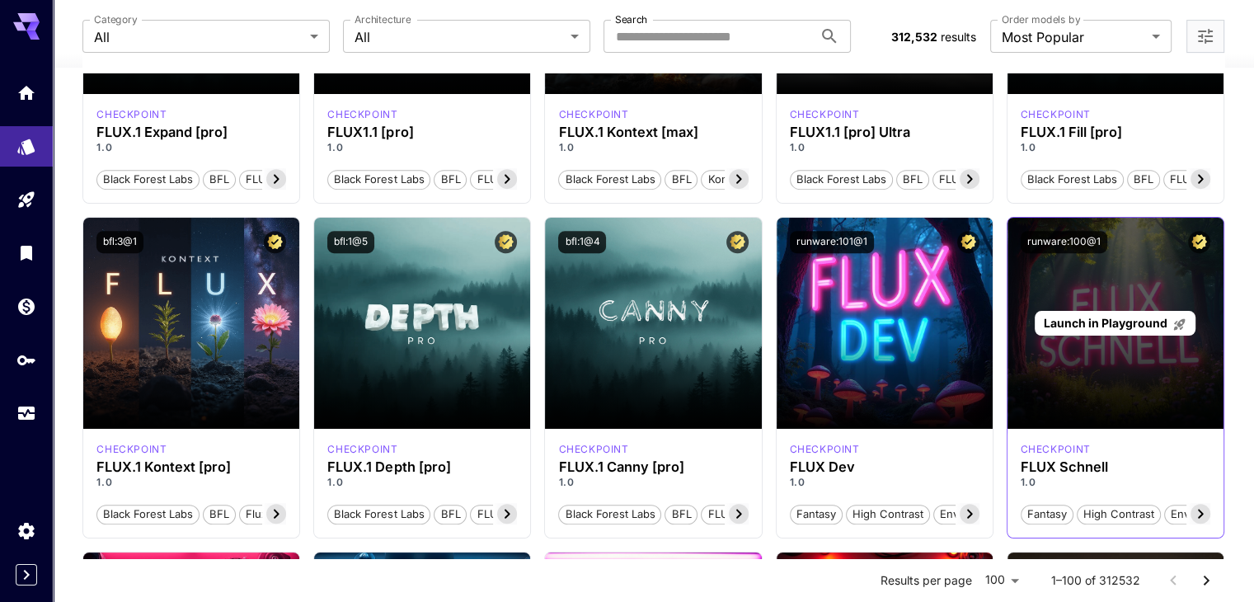
click at [1137, 318] on span "Launch in Playground" at bounding box center [1105, 323] width 124 height 14
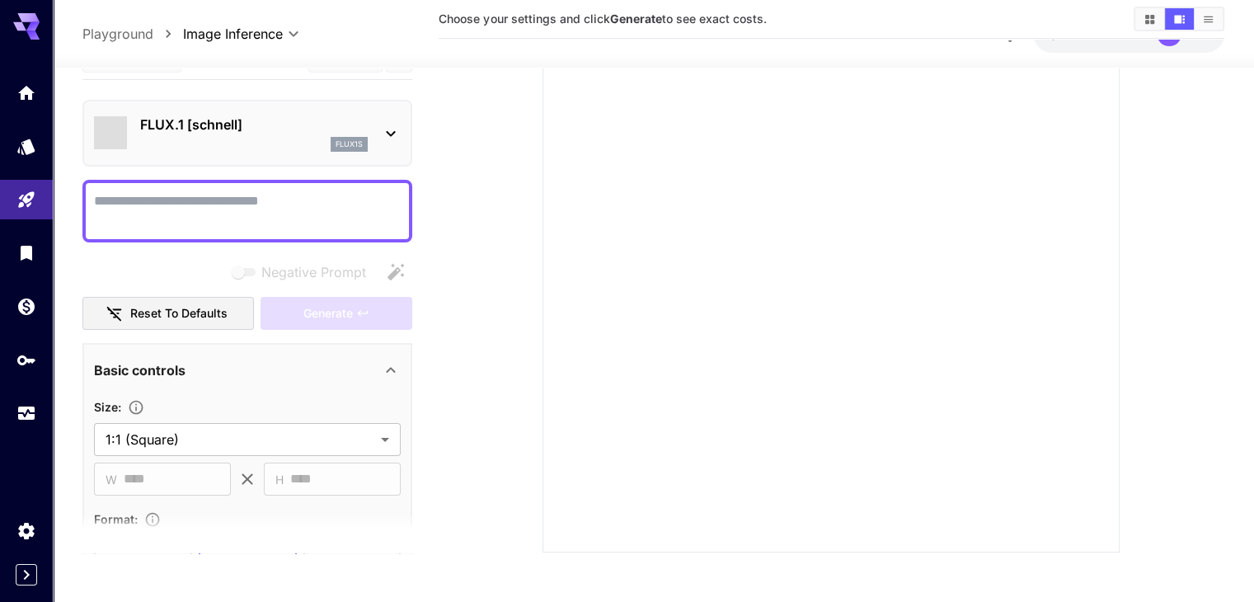
scroll to position [197, 0]
click at [397, 131] on icon at bounding box center [391, 133] width 20 height 20
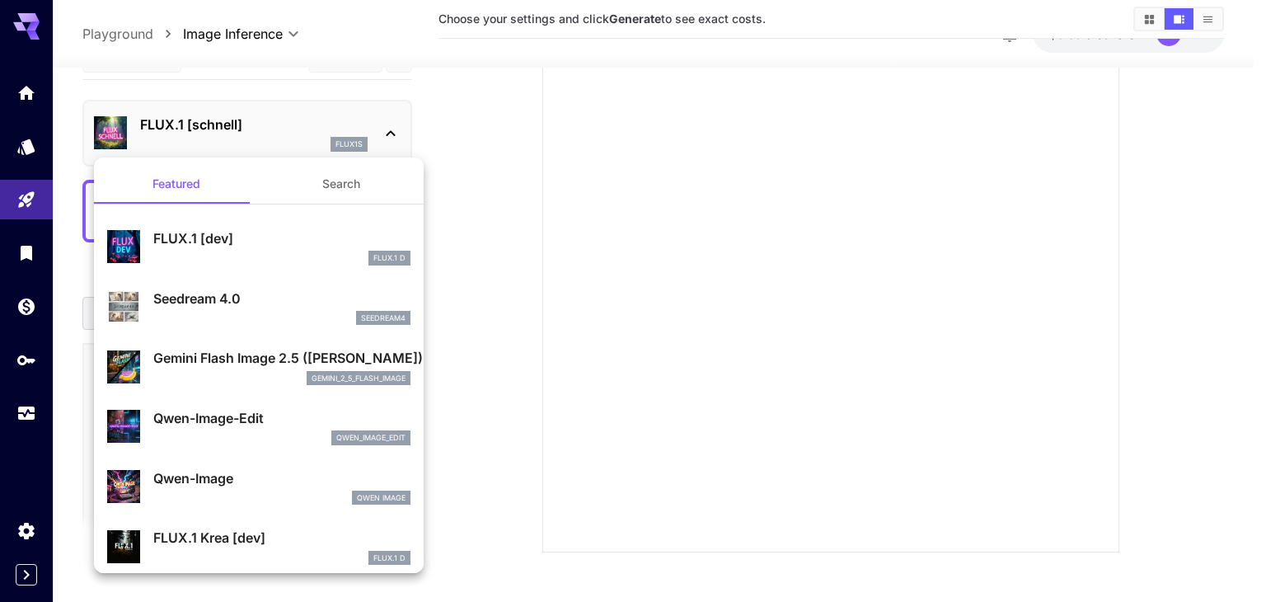
click at [195, 124] on div at bounding box center [633, 301] width 1266 height 602
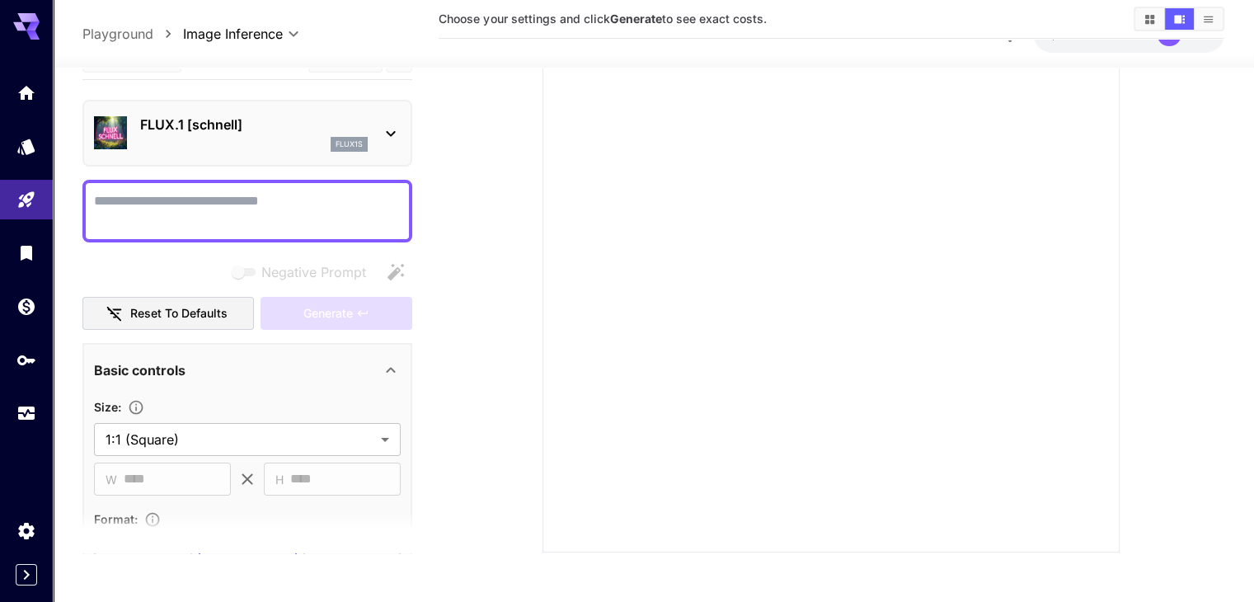
click at [195, 199] on textarea "Negative Prompt" at bounding box center [247, 210] width 307 height 40
paste textarea "**********"
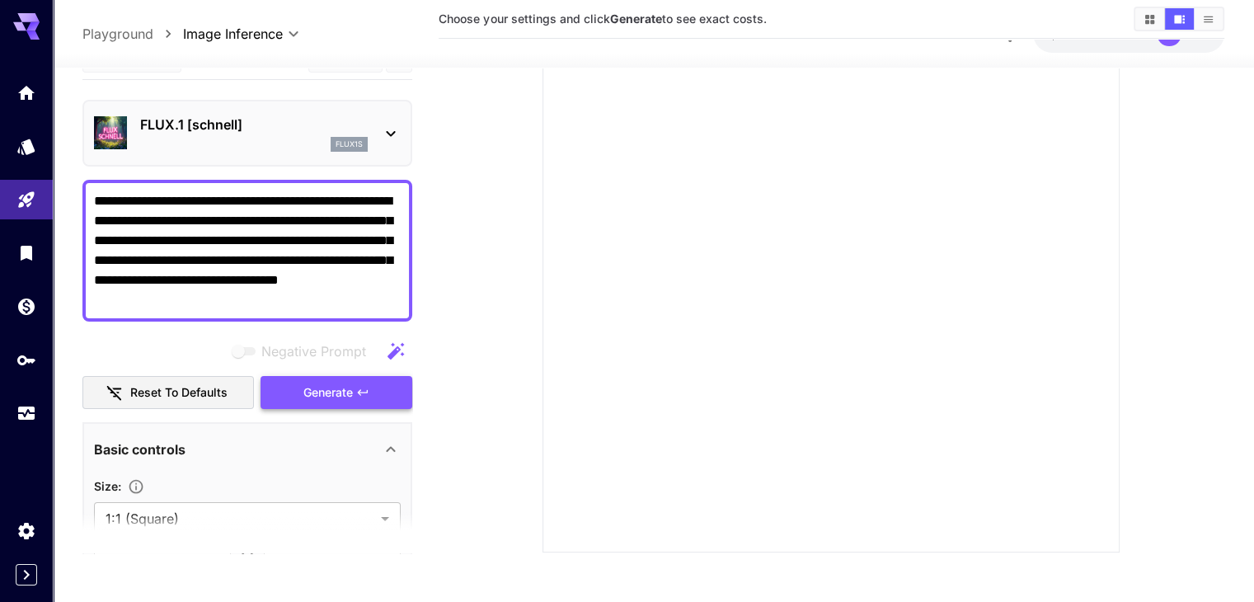
type textarea "**********"
click at [359, 391] on div "Negative Prompt Reset to defaults Generate" at bounding box center [247, 371] width 330 height 75
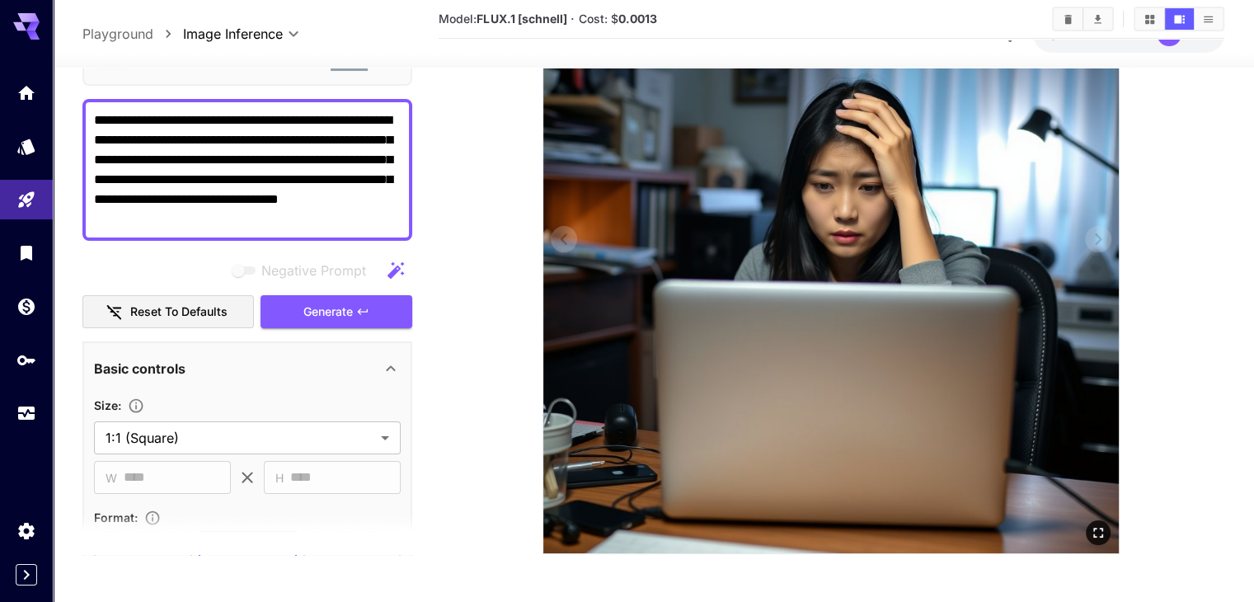
scroll to position [296, 0]
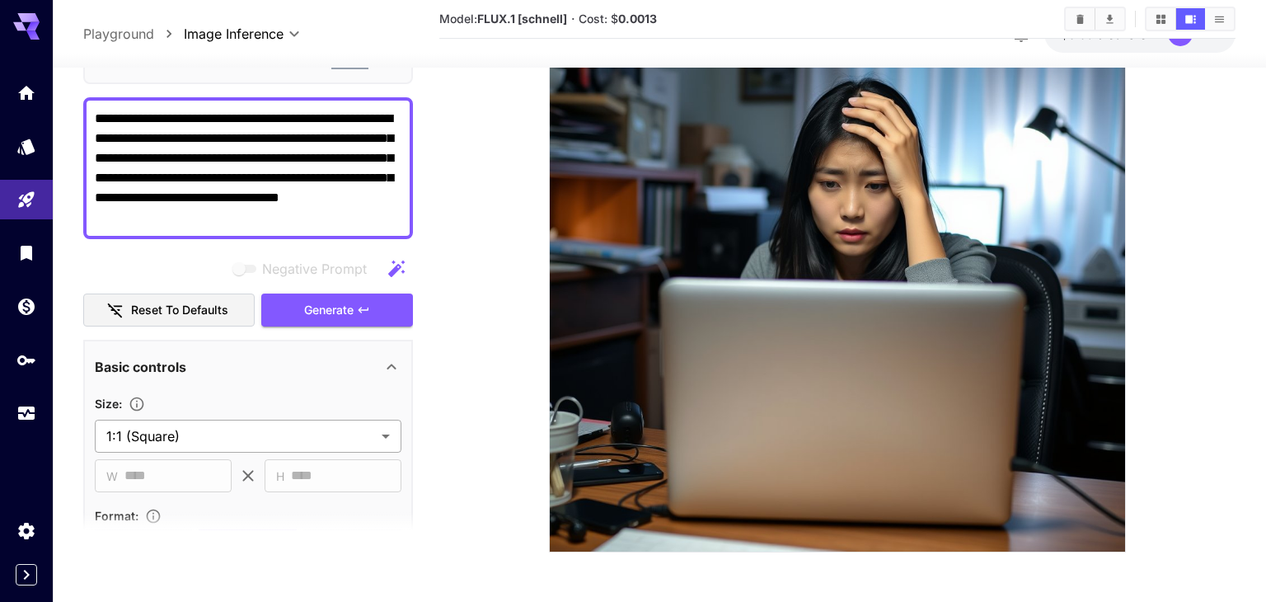
click at [384, 436] on body "**********" at bounding box center [633, 153] width 1266 height 898
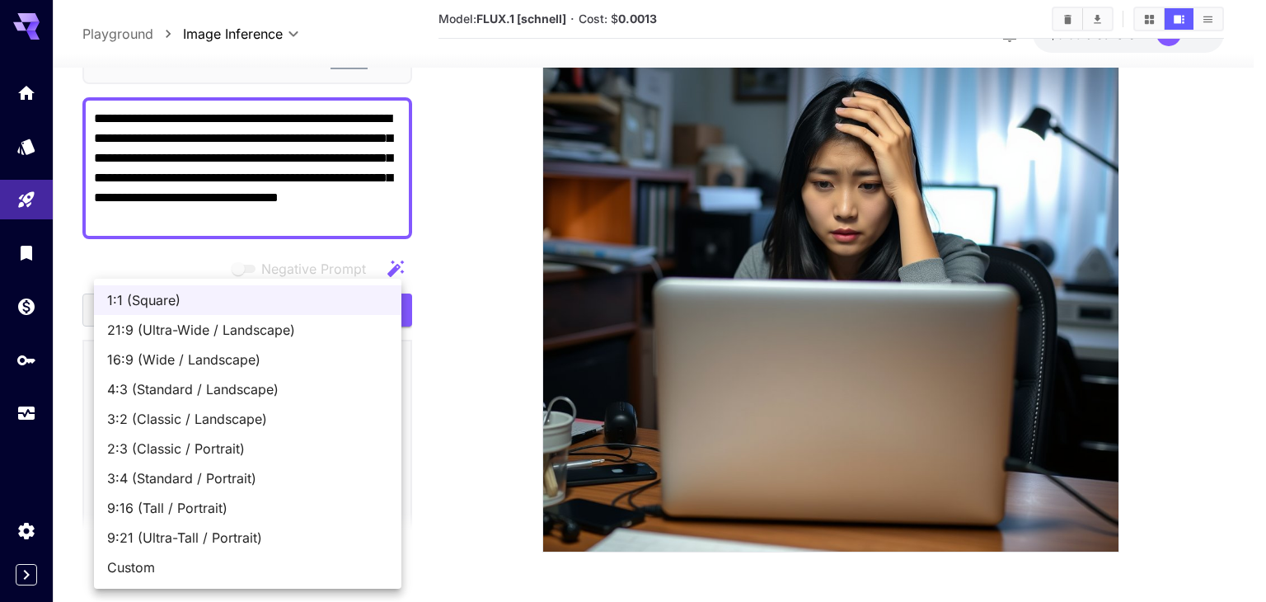
click at [464, 415] on div at bounding box center [633, 301] width 1266 height 602
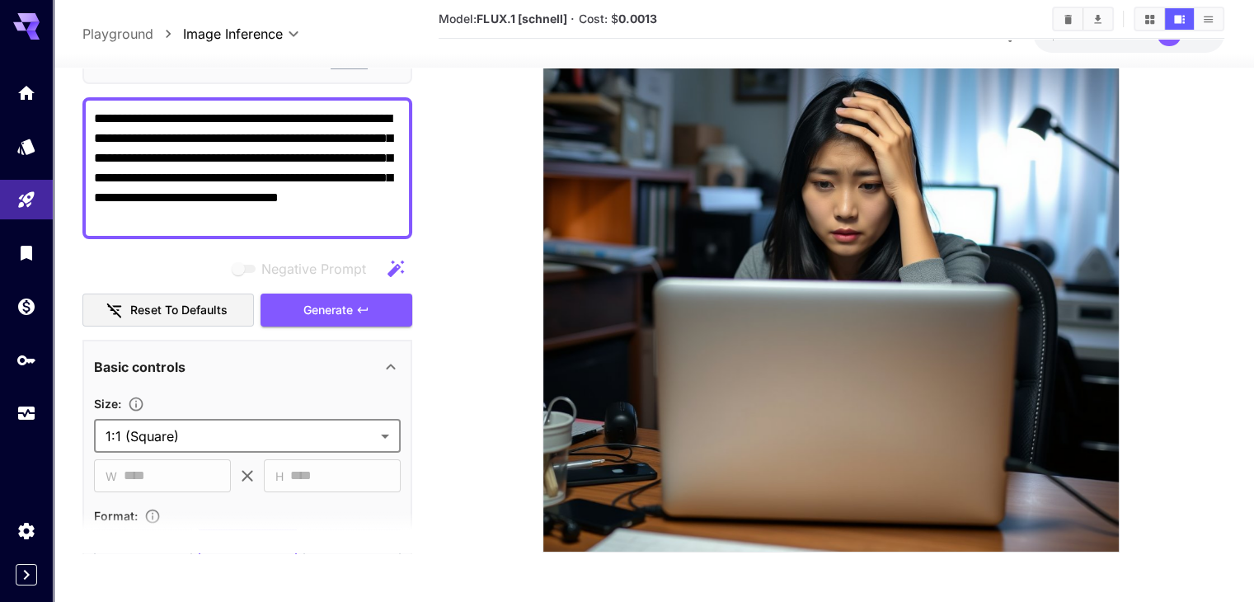
click at [392, 436] on body "**********" at bounding box center [627, 153] width 1254 height 898
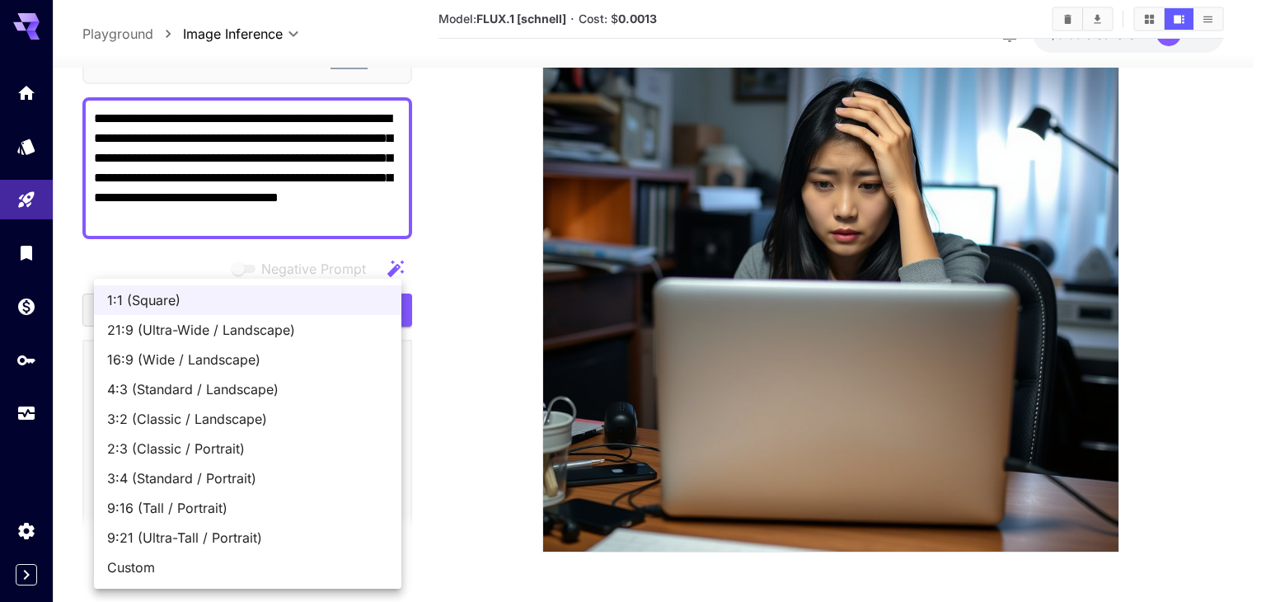
click at [491, 383] on div at bounding box center [633, 301] width 1266 height 602
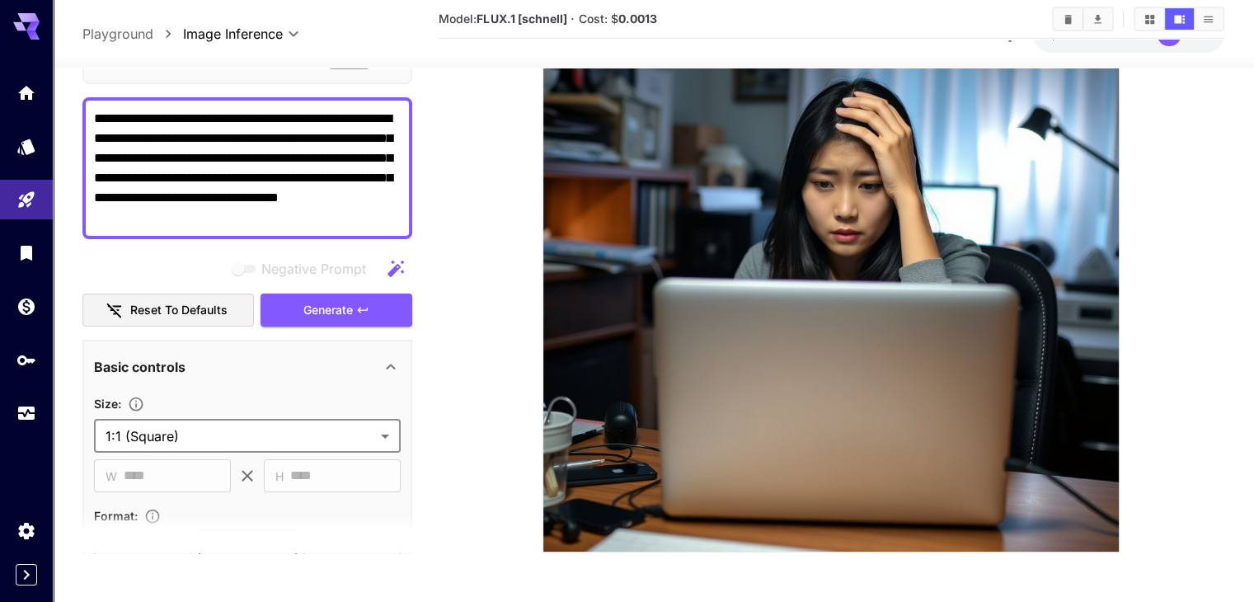
click at [478, 396] on section at bounding box center [831, 194] width 752 height 715
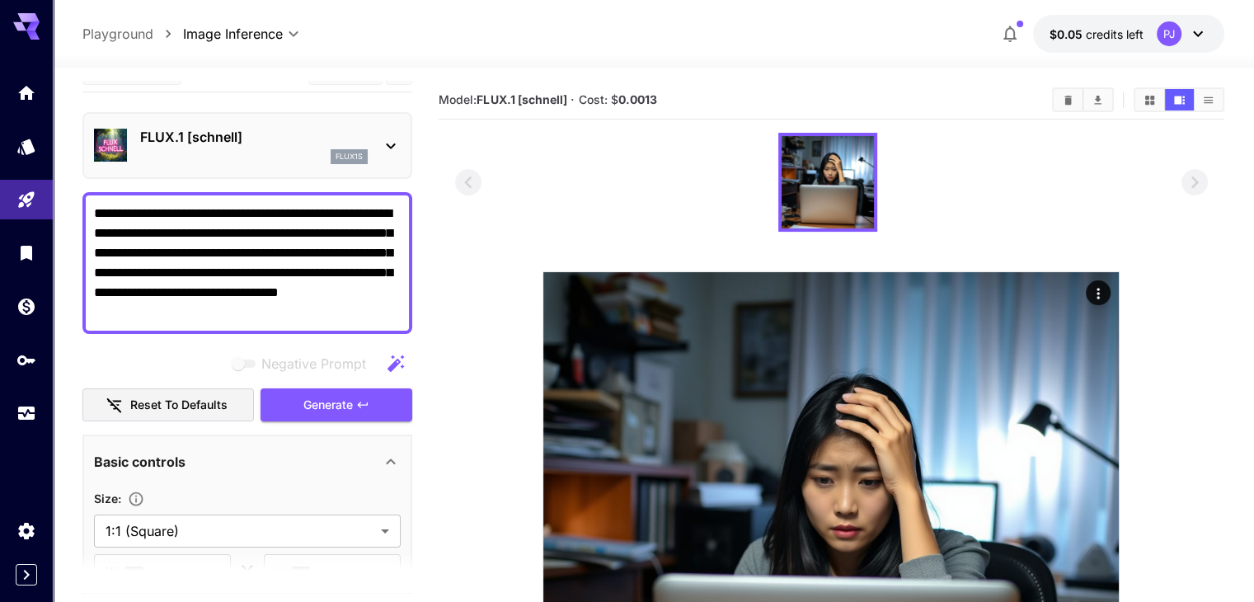
scroll to position [0, 0]
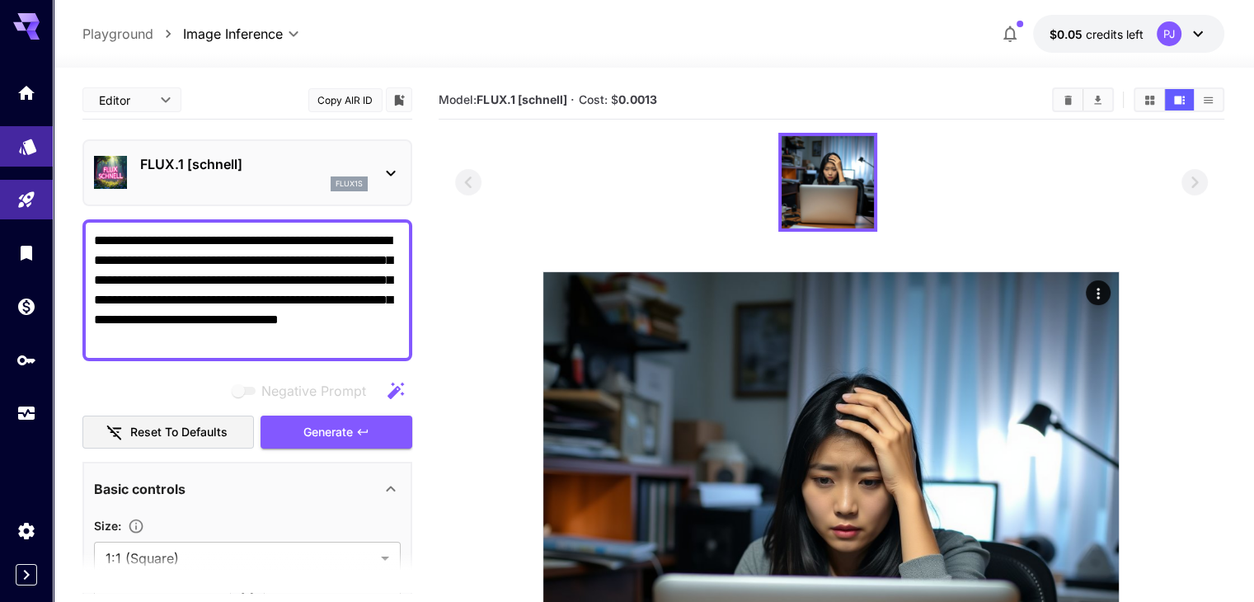
click at [39, 139] on link at bounding box center [26, 146] width 53 height 40
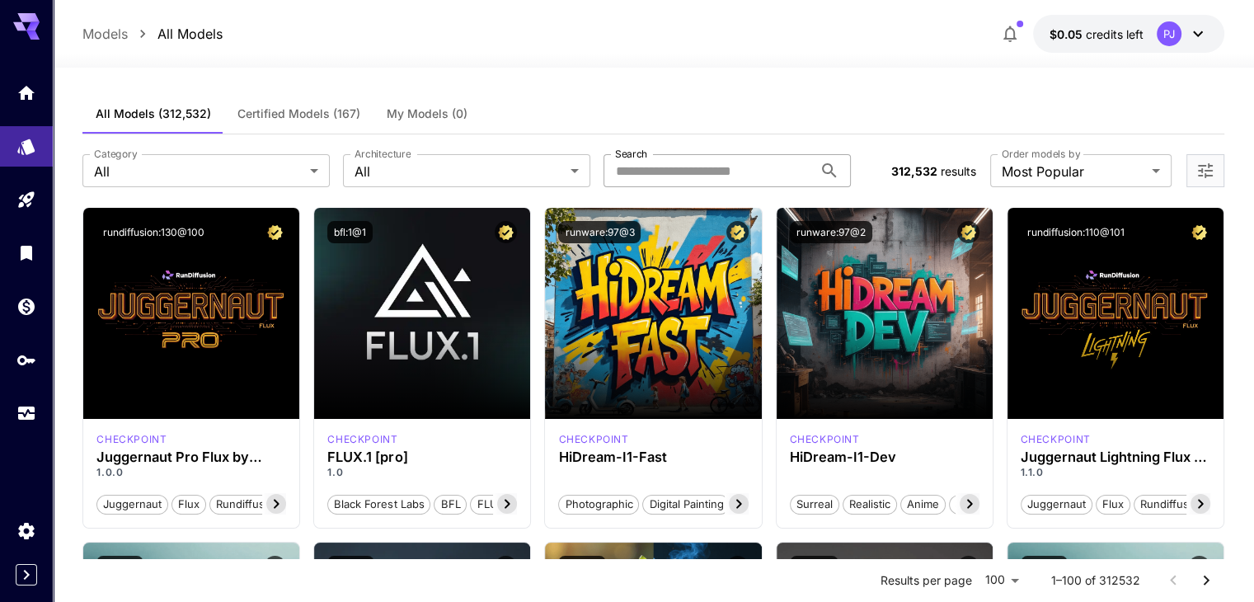
click at [772, 171] on input "Search" at bounding box center [707, 170] width 209 height 33
paste input "**********"
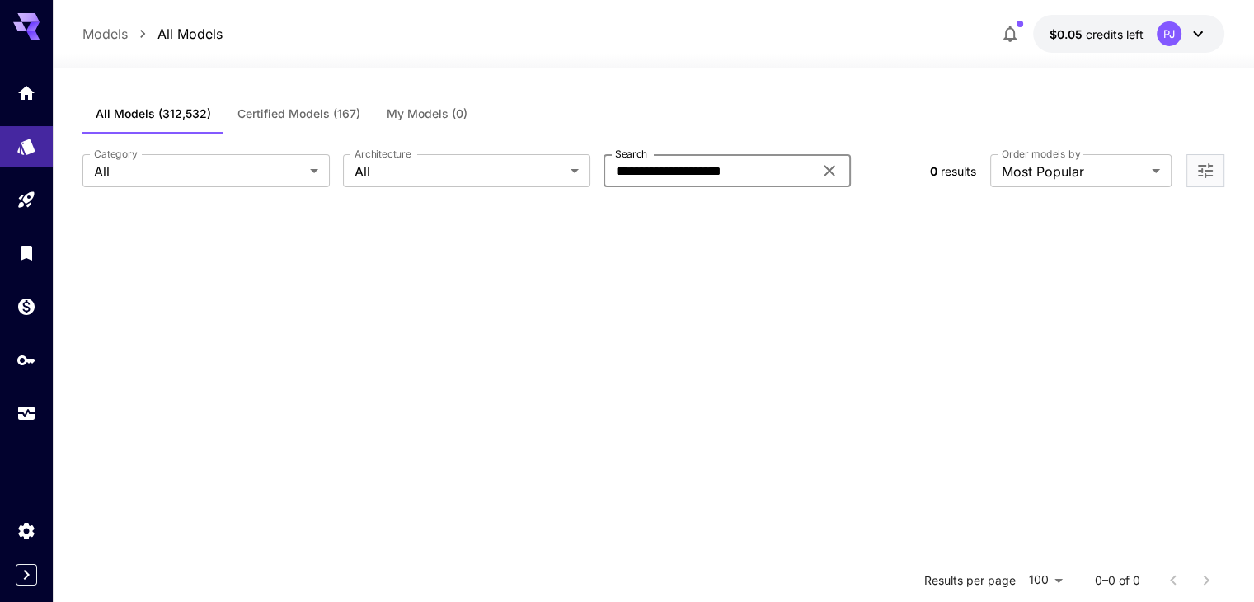
drag, startPoint x: 699, startPoint y: 171, endPoint x: 773, endPoint y: 171, distance: 74.2
click at [773, 171] on input "**********" at bounding box center [707, 170] width 209 height 33
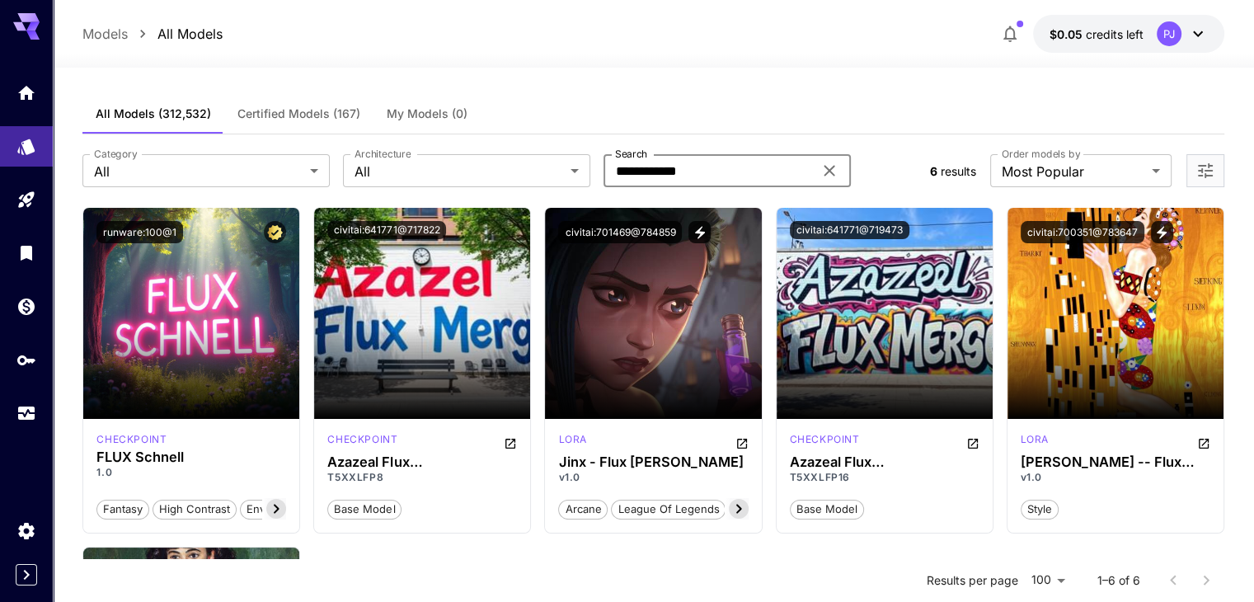
click at [780, 166] on input "**********" at bounding box center [707, 170] width 209 height 33
type input "**********"
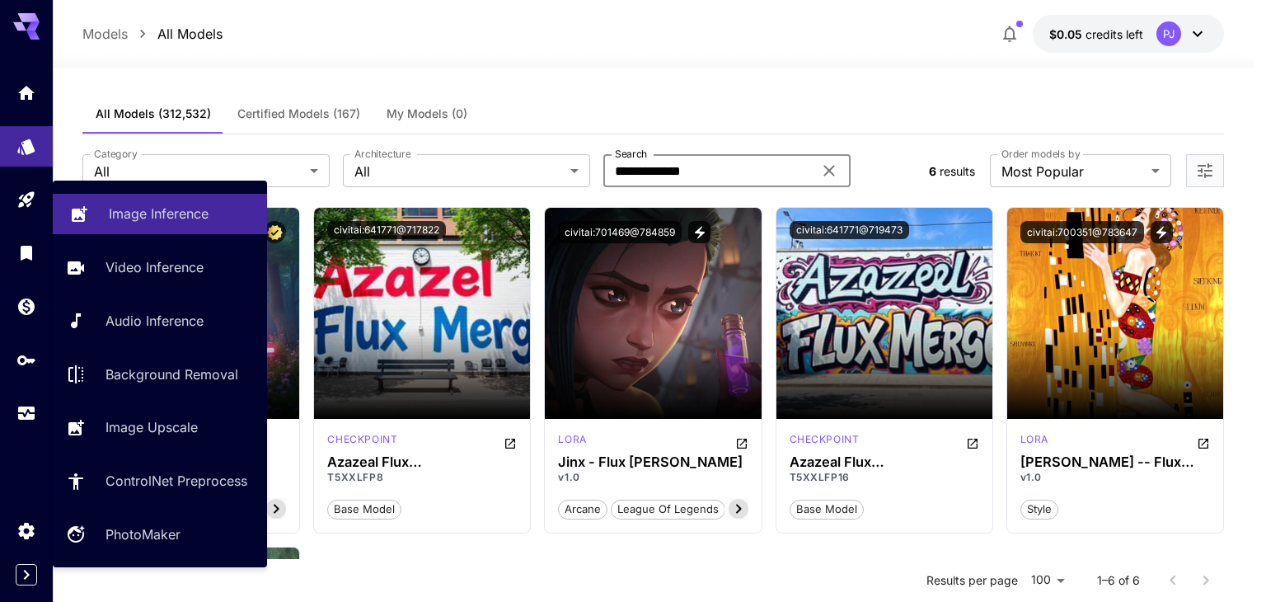
drag, startPoint x: 129, startPoint y: 219, endPoint x: 176, endPoint y: 212, distance: 48.4
click at [129, 219] on p "Image Inference" at bounding box center [159, 214] width 100 height 20
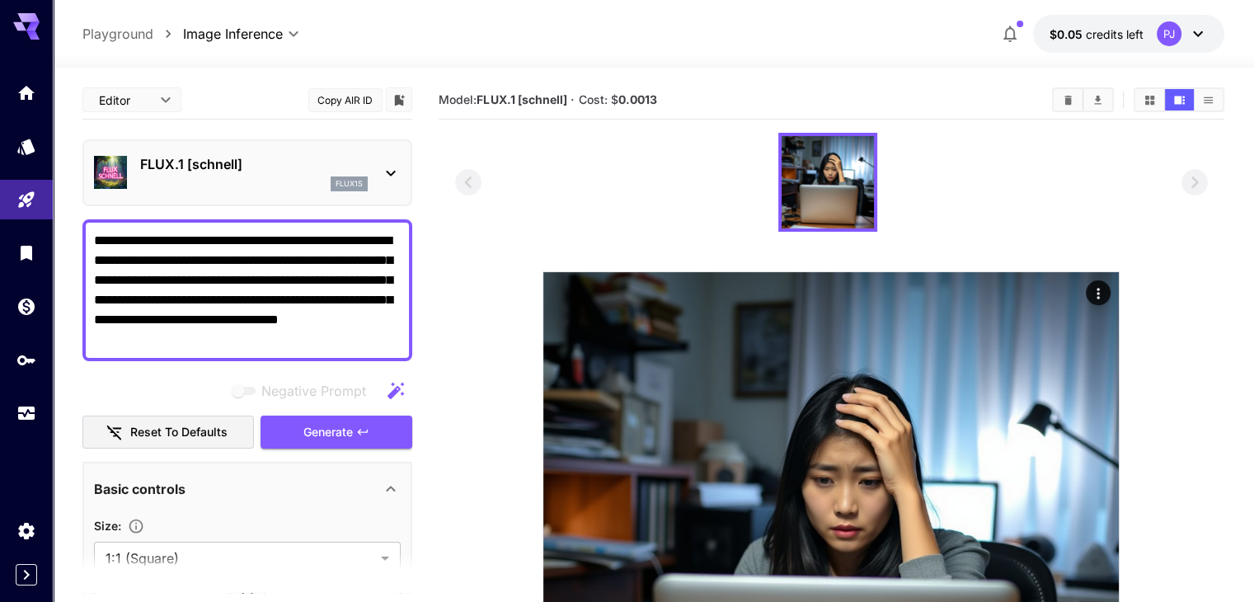
click at [383, 166] on icon at bounding box center [391, 173] width 20 height 20
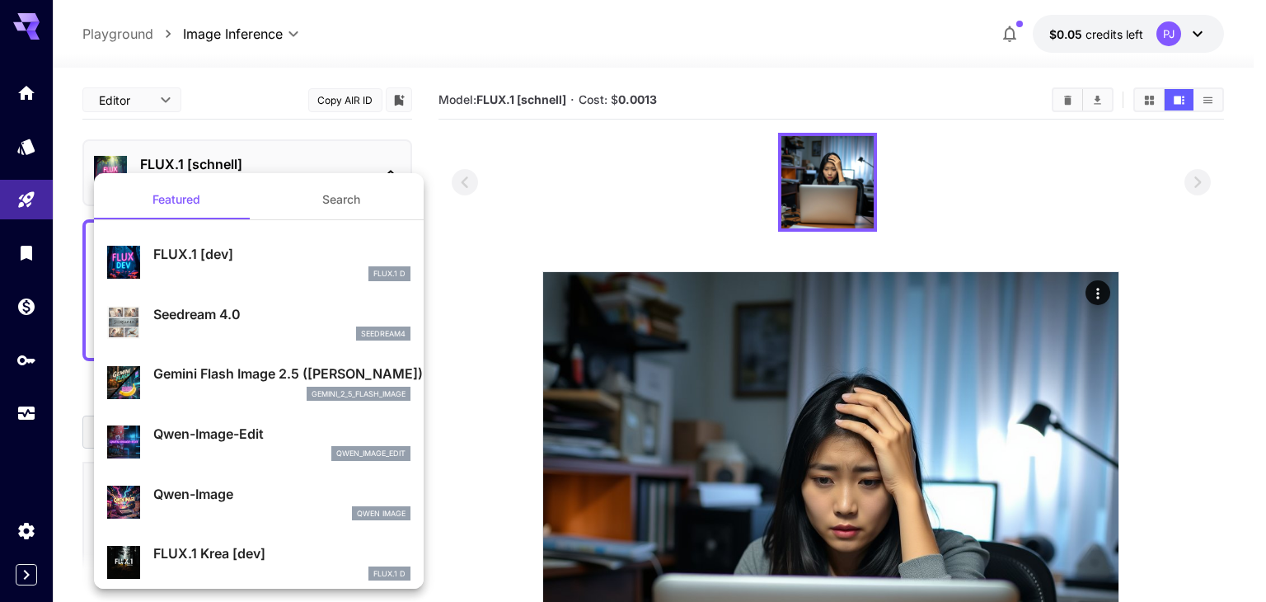
click at [152, 316] on div "Seedream 4.0 seedream4" at bounding box center [258, 323] width 303 height 50
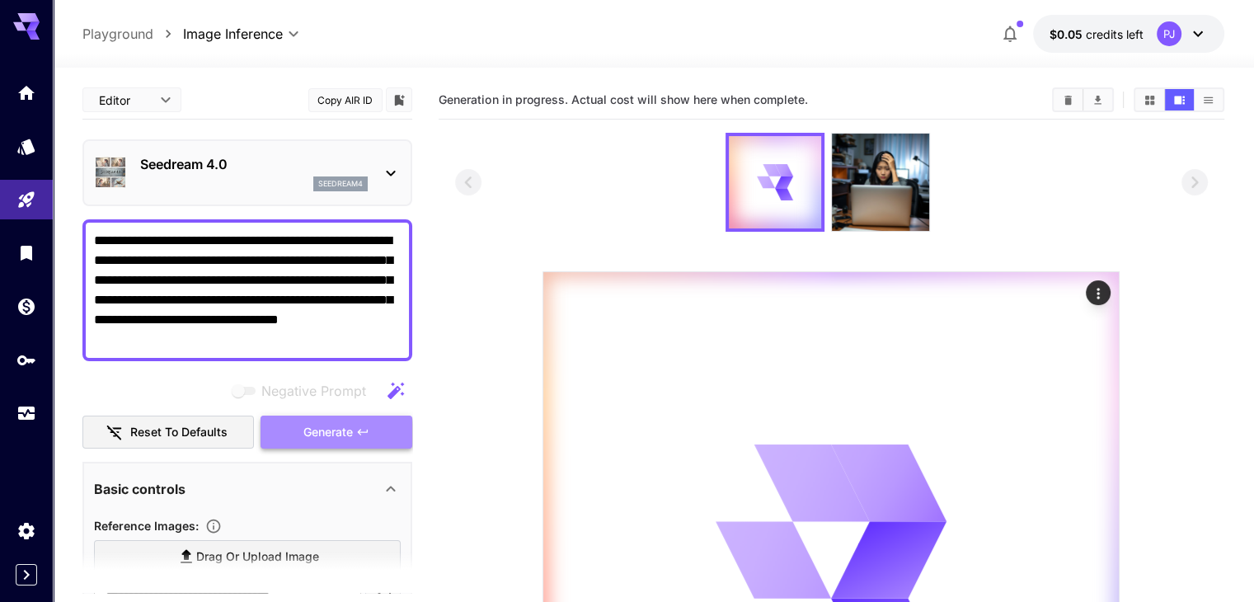
click at [361, 436] on icon "button" at bounding box center [362, 431] width 13 height 13
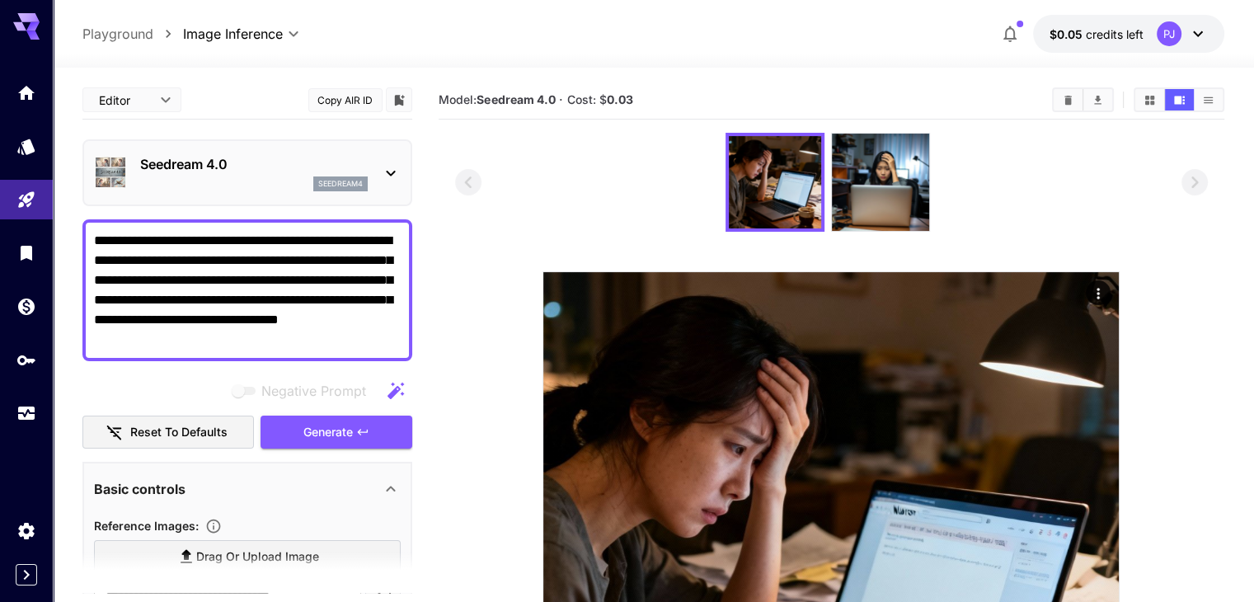
click at [385, 172] on icon at bounding box center [391, 173] width 20 height 20
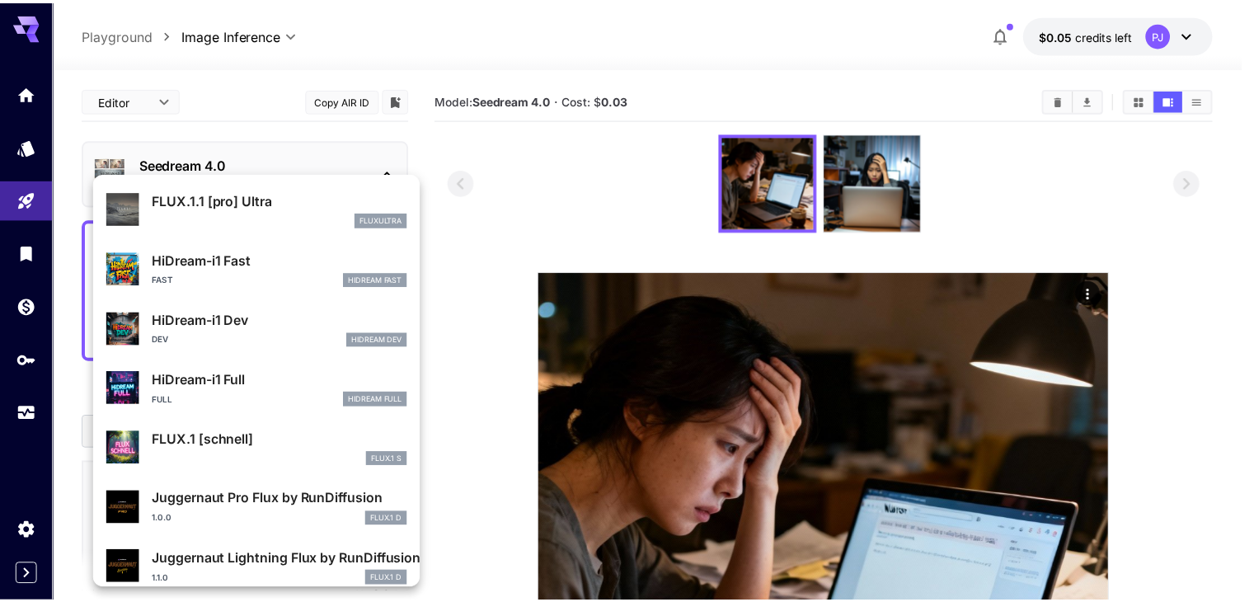
scroll to position [1332, 0]
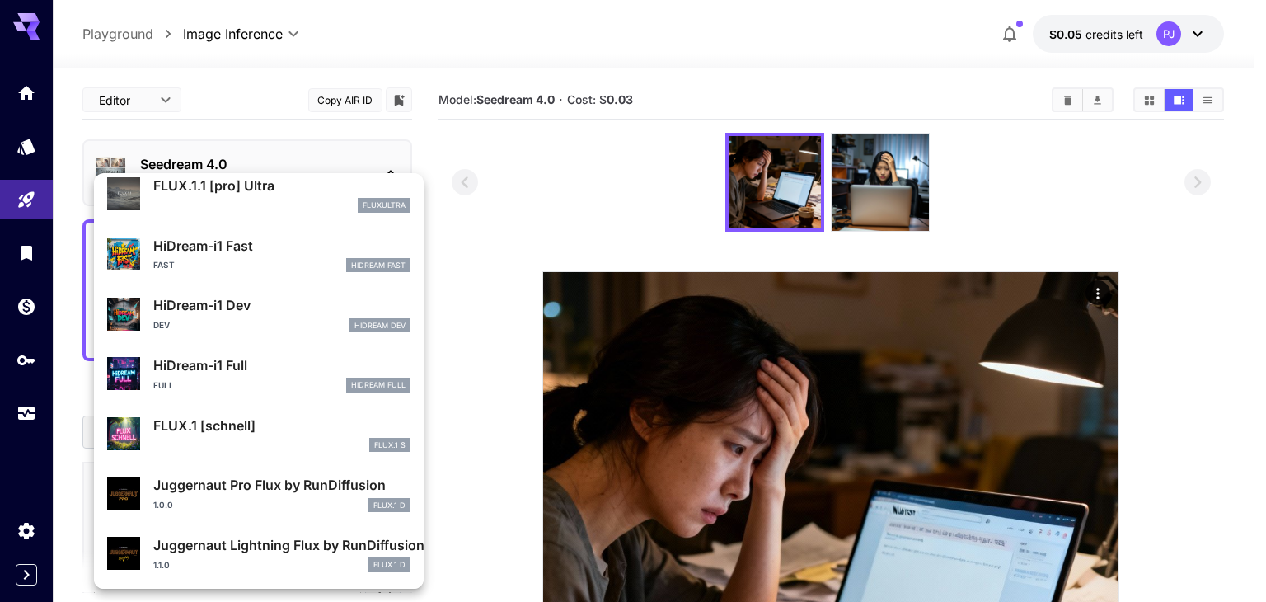
click at [171, 433] on p "FLUX.1 [schnell]" at bounding box center [281, 425] width 257 height 20
type input "**********"
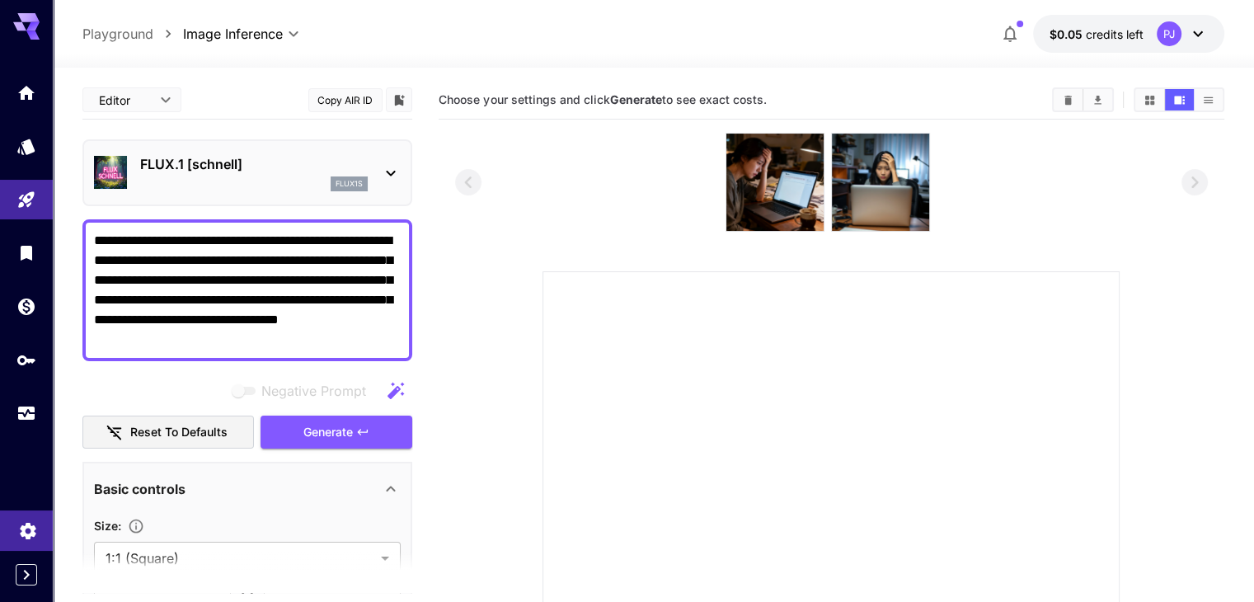
click at [18, 526] on icon "Settings" at bounding box center [28, 526] width 20 height 20
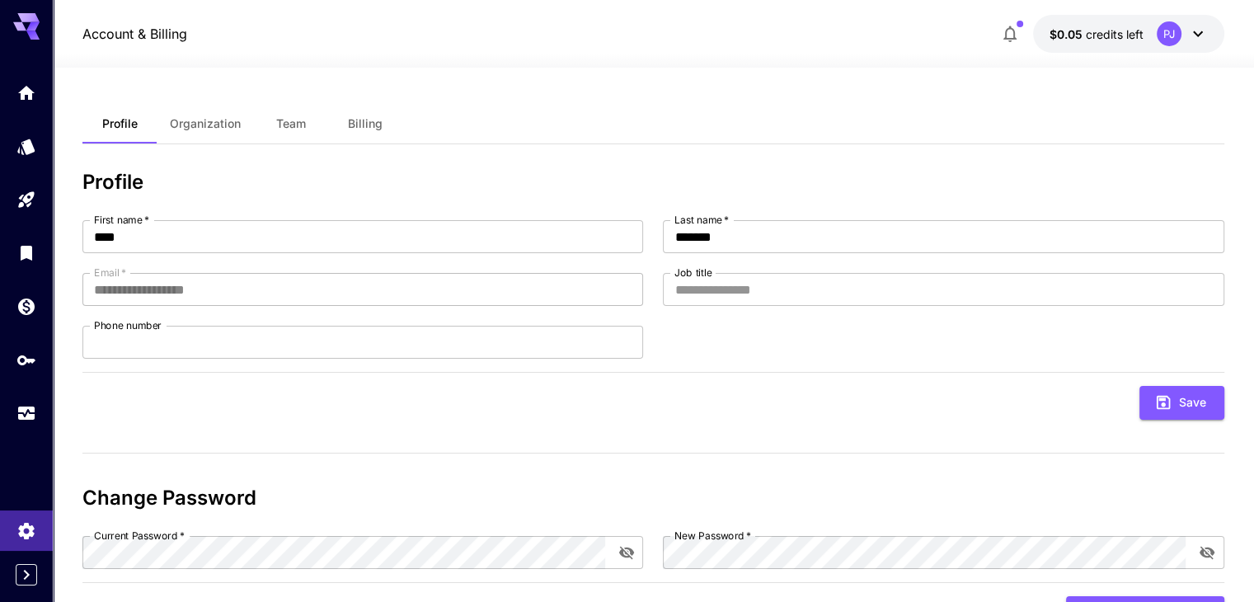
click at [302, 122] on span "Team" at bounding box center [291, 123] width 30 height 15
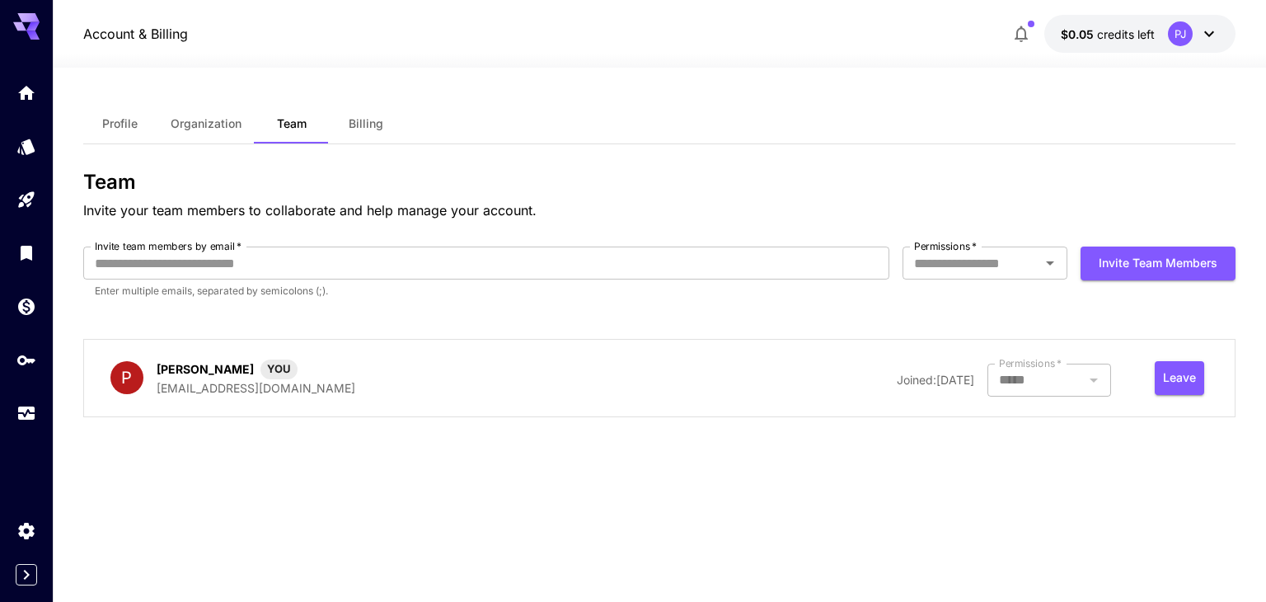
click at [196, 121] on span "Organization" at bounding box center [206, 123] width 71 height 15
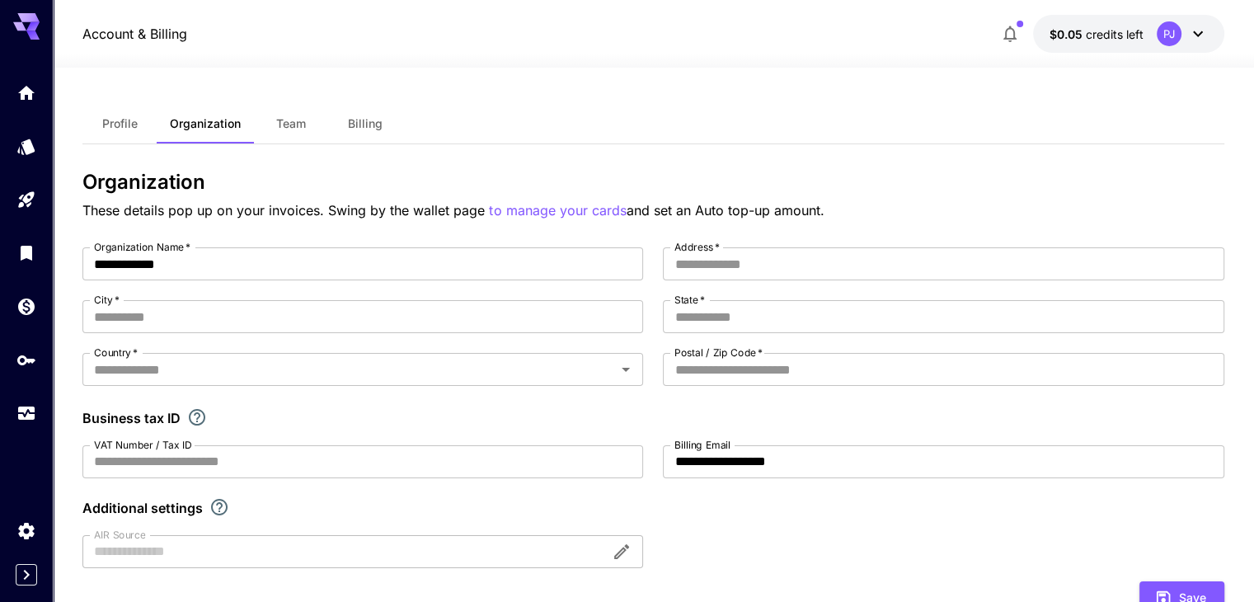
click at [122, 121] on span "Profile" at bounding box center [119, 123] width 35 height 15
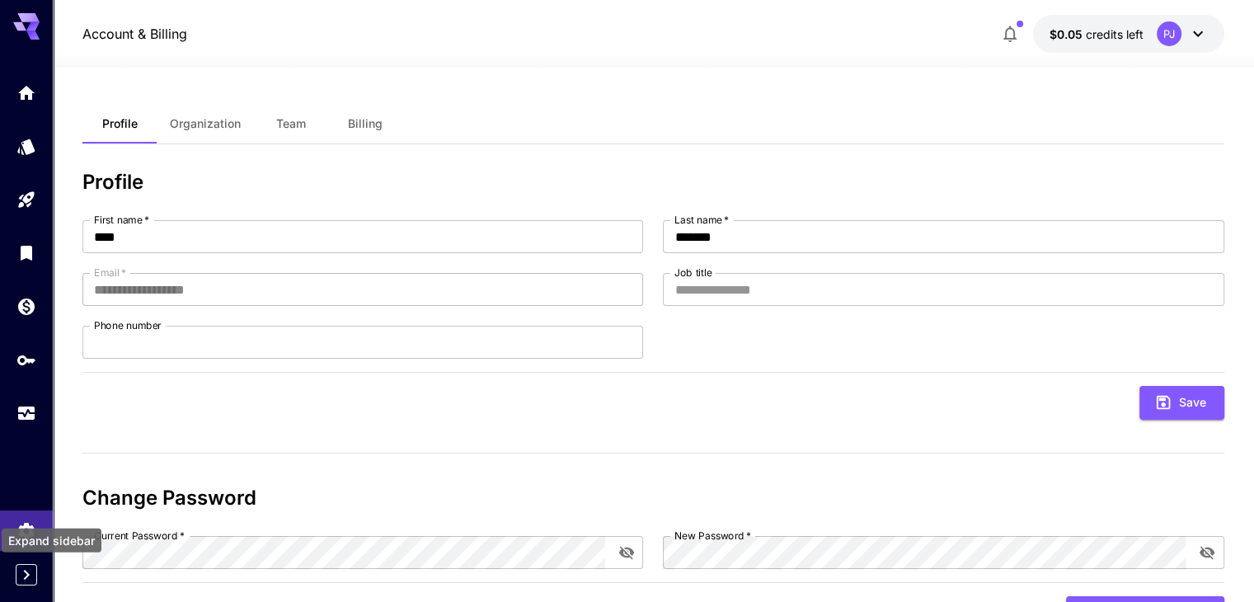
click at [26, 576] on icon "Expand sidebar" at bounding box center [27, 574] width 6 height 10
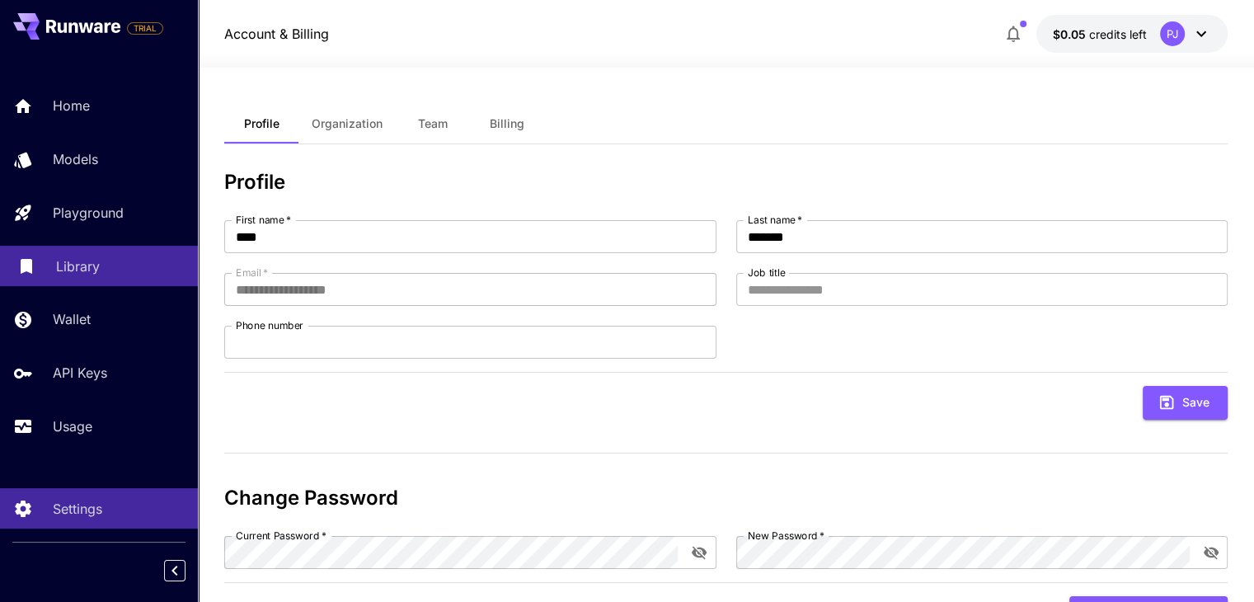
click at [79, 282] on link "Library" at bounding box center [99, 266] width 198 height 40
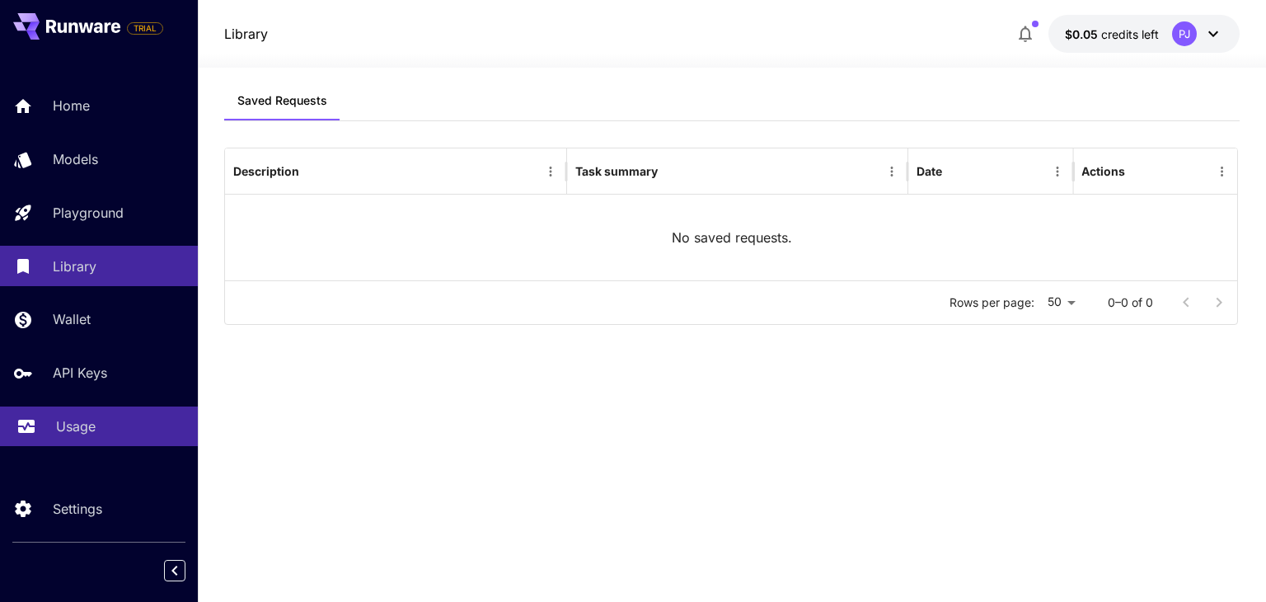
click at [87, 433] on p "Usage" at bounding box center [76, 426] width 40 height 20
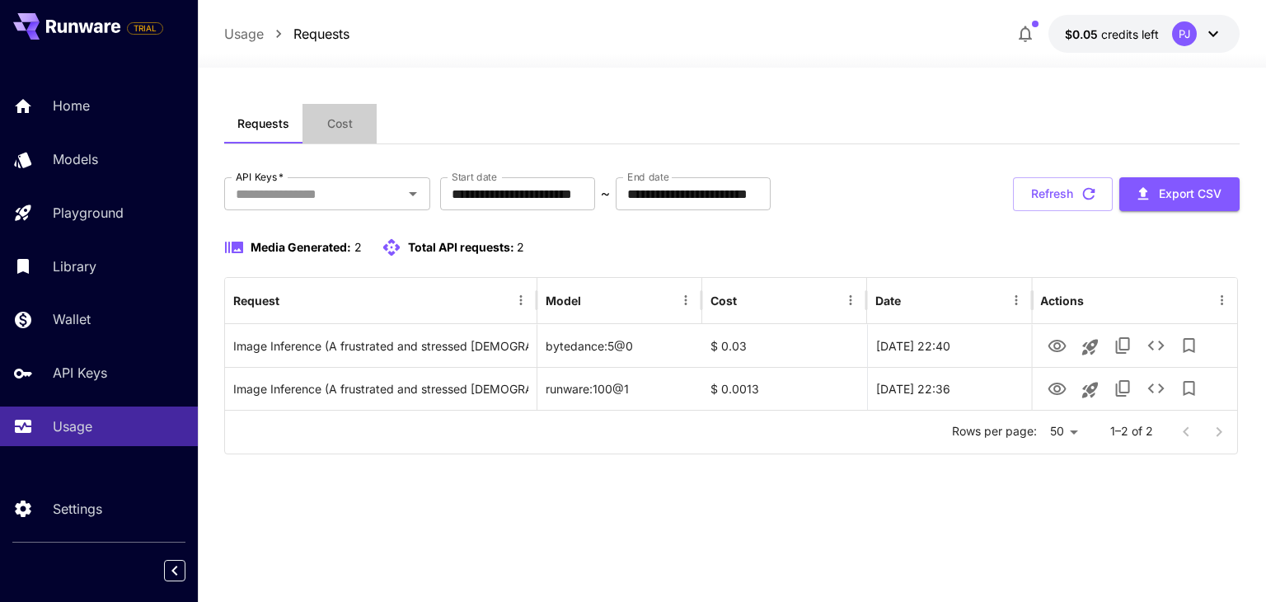
click at [355, 134] on button "Cost" at bounding box center [339, 124] width 74 height 40
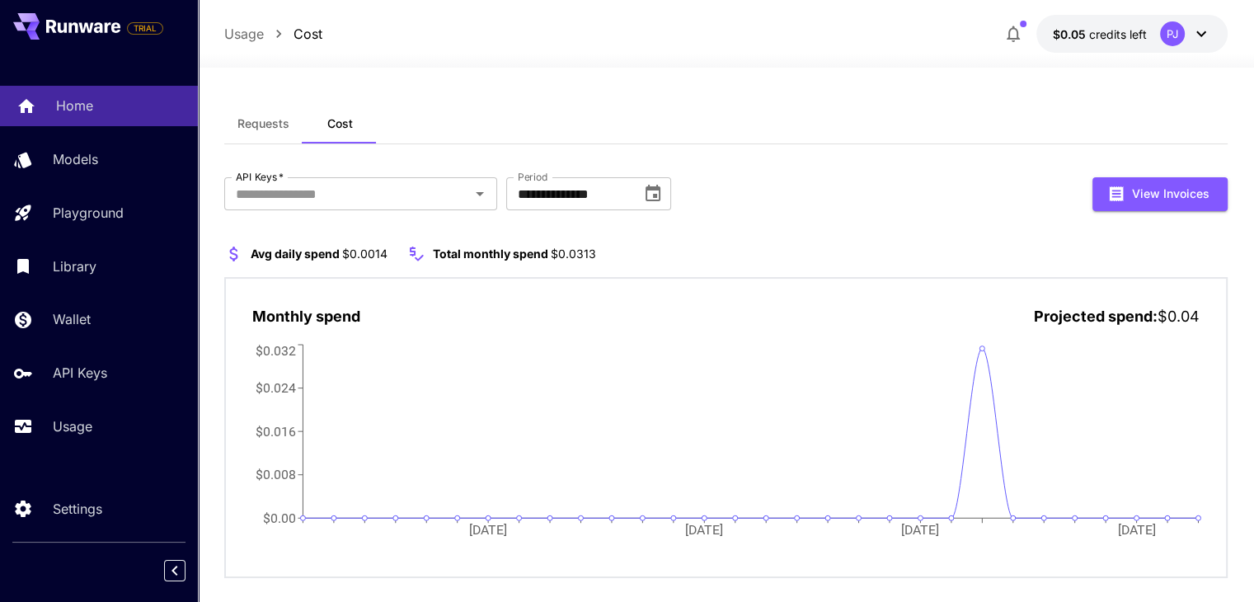
click at [76, 115] on p "Home" at bounding box center [74, 106] width 37 height 20
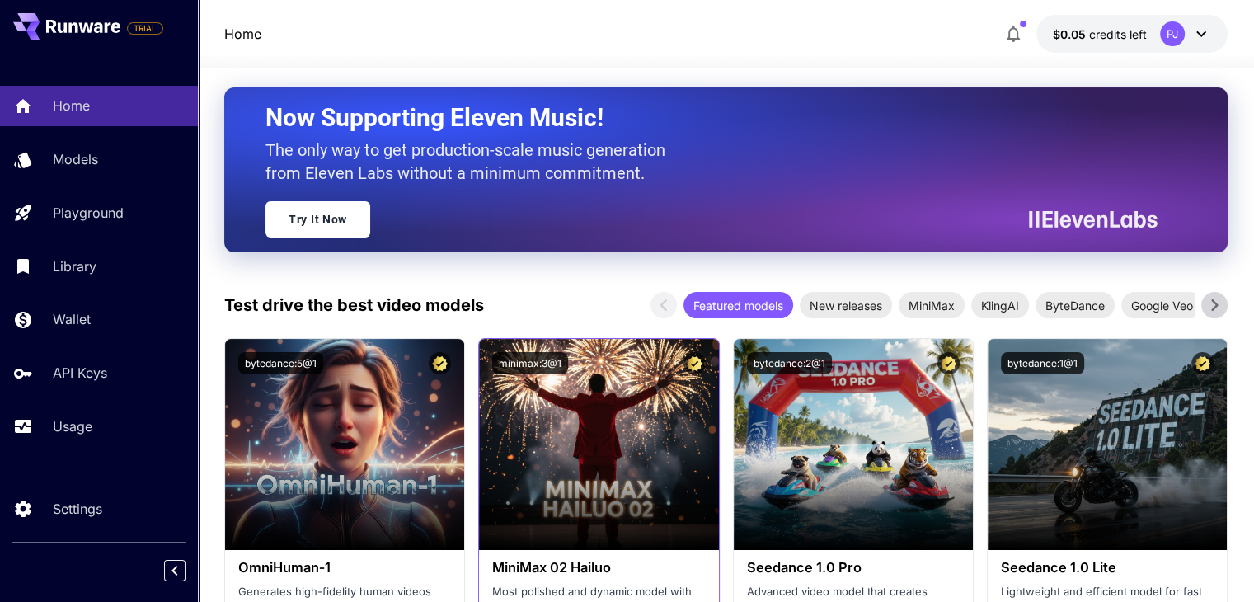
scroll to position [82, 0]
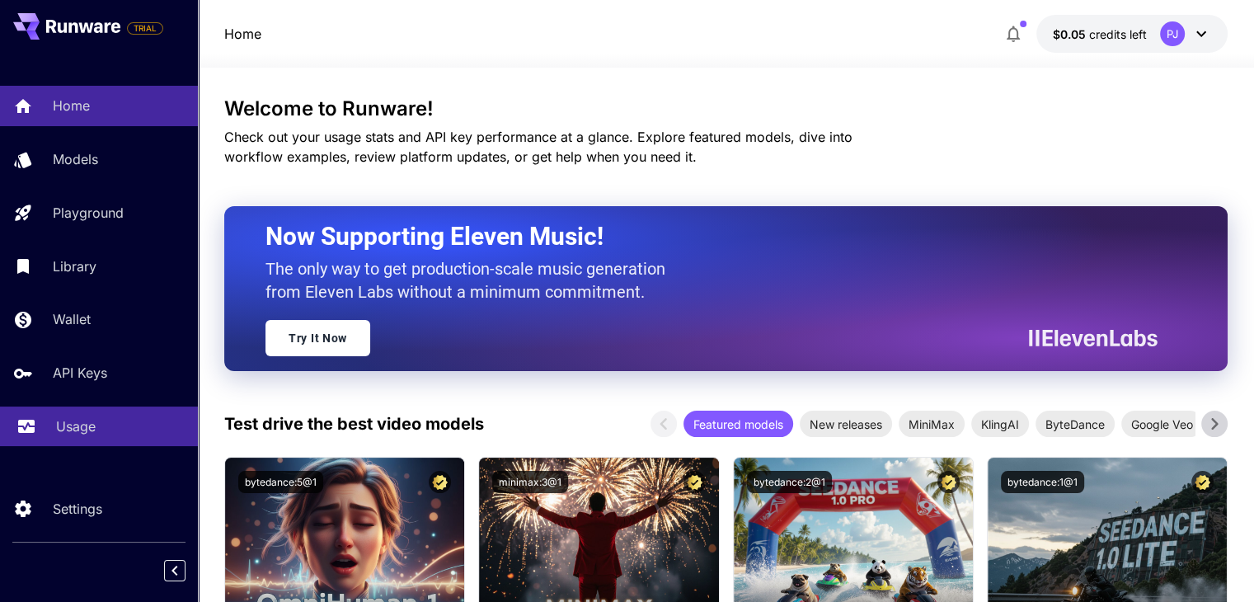
click at [90, 428] on p "Usage" at bounding box center [76, 426] width 40 height 20
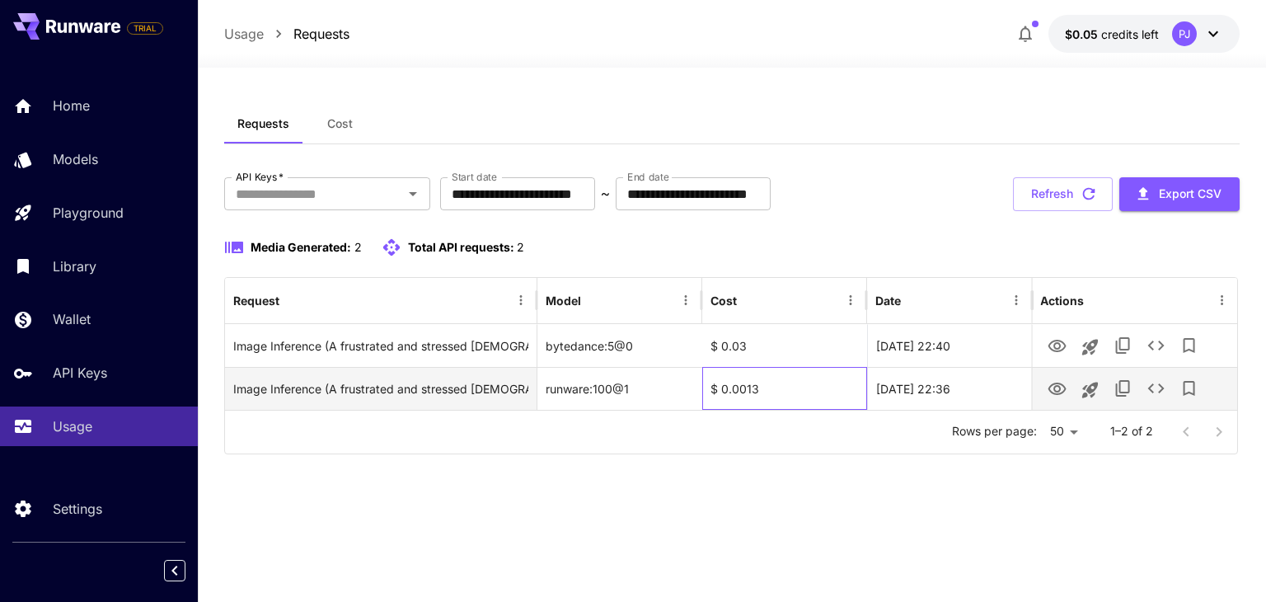
click at [768, 397] on div "$ 0.0013" at bounding box center [784, 388] width 165 height 43
